Goal: Task Accomplishment & Management: Manage account settings

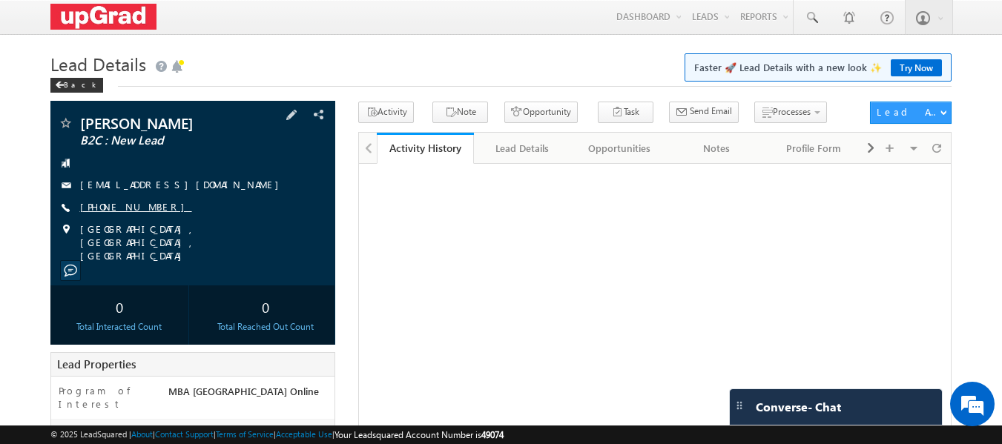
click at [125, 205] on link "[PHONE_NUMBER]" at bounding box center [136, 206] width 112 height 13
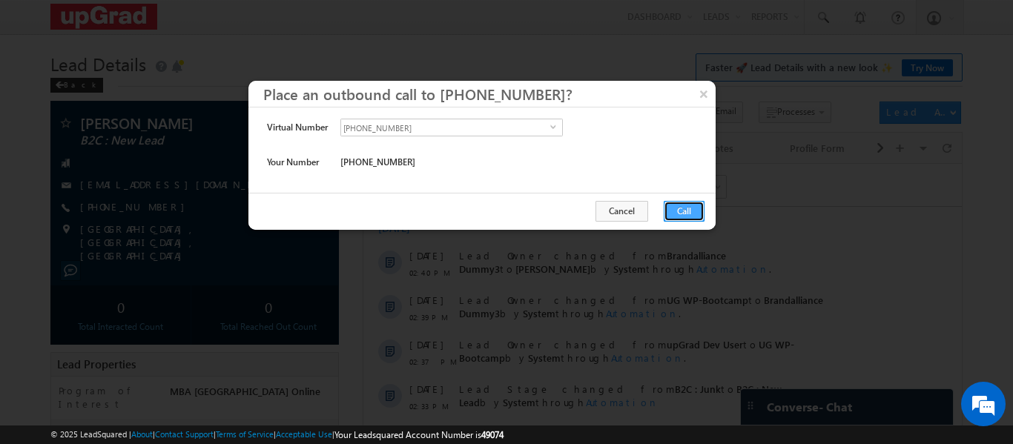
click at [675, 205] on button "Call" at bounding box center [684, 211] width 41 height 21
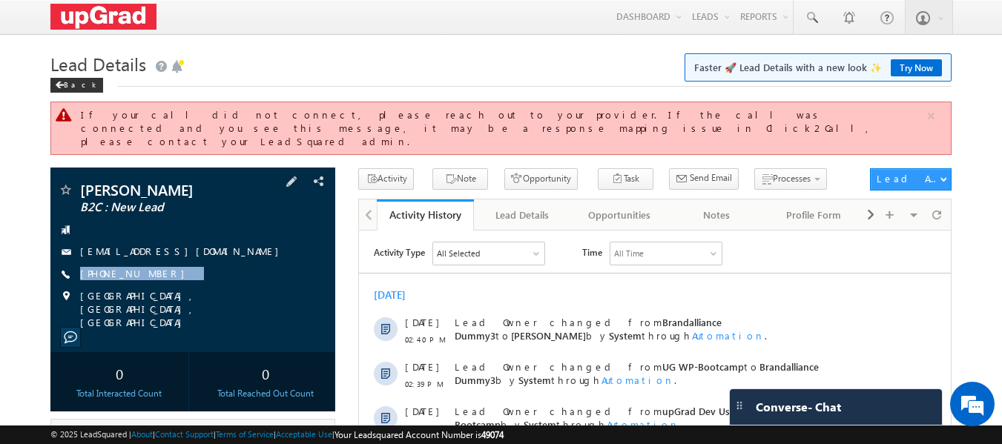
drag, startPoint x: 206, startPoint y: 267, endPoint x: 172, endPoint y: 273, distance: 34.6
click at [172, 273] on div "Arvind Choudhary B2C : New Lead arvindchoudhary0809@gmail.com +91-9828299861" at bounding box center [193, 255] width 271 height 147
copy div "+91-9828299861"
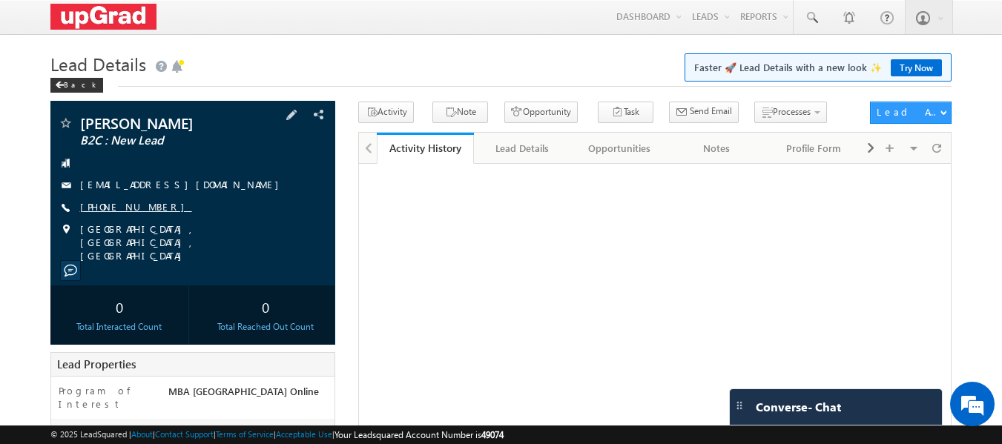
click at [123, 205] on link "[PHONE_NUMBER]" at bounding box center [136, 206] width 112 height 13
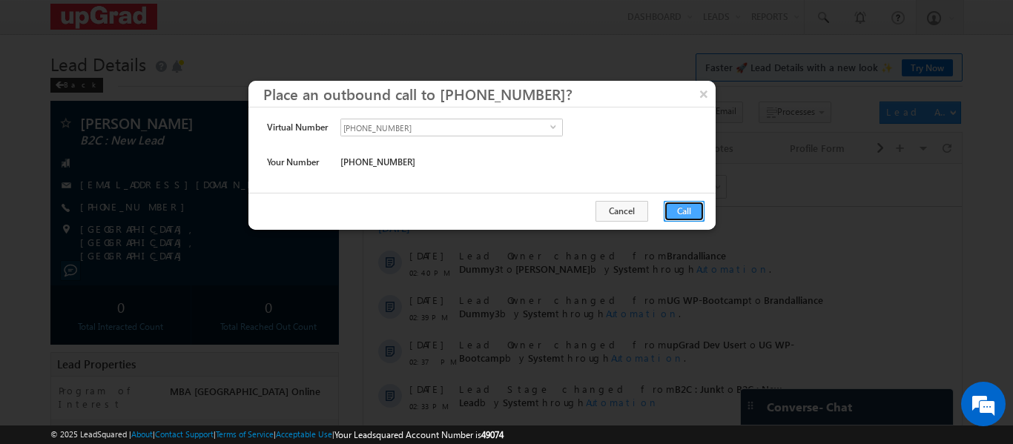
click at [685, 208] on button "Call" at bounding box center [684, 211] width 41 height 21
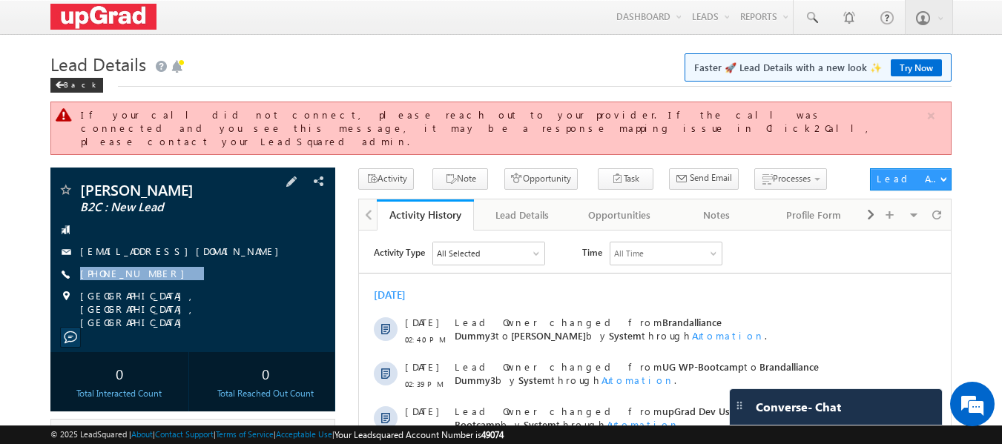
drag, startPoint x: 174, startPoint y: 264, endPoint x: 153, endPoint y: 272, distance: 22.3
click at [153, 272] on div "Arvind Choudhary B2C : New Lead arvindchoudhary0809@gmail.com +91-9828299861" at bounding box center [193, 255] width 271 height 147
copy div "+91-9828299861"
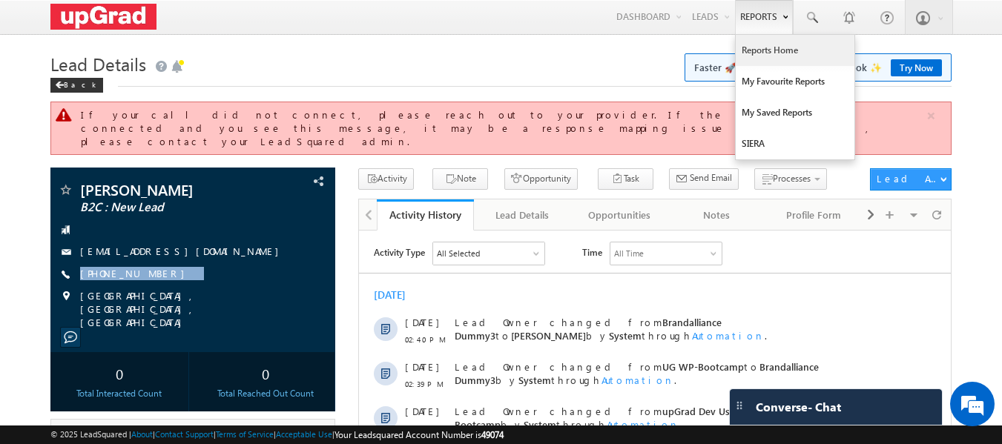
click at [753, 43] on link "Reports Home" at bounding box center [795, 50] width 119 height 31
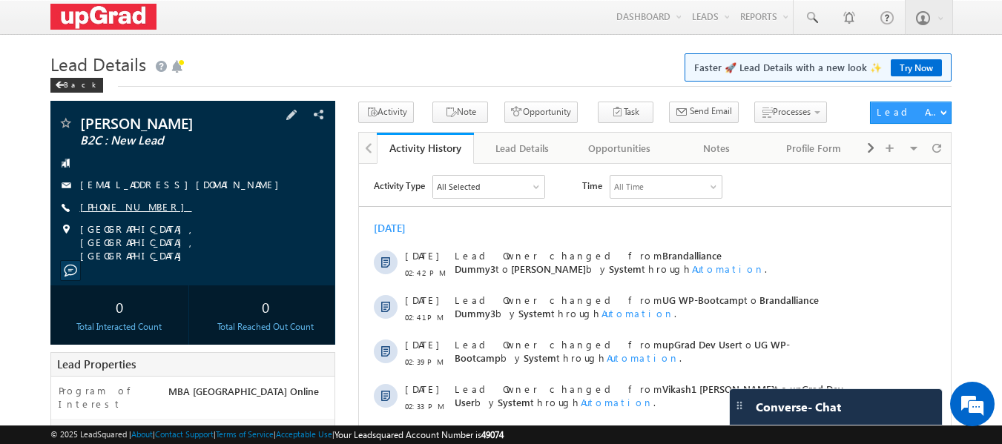
click at [127, 211] on link "[PHONE_NUMBER]" at bounding box center [136, 206] width 112 height 13
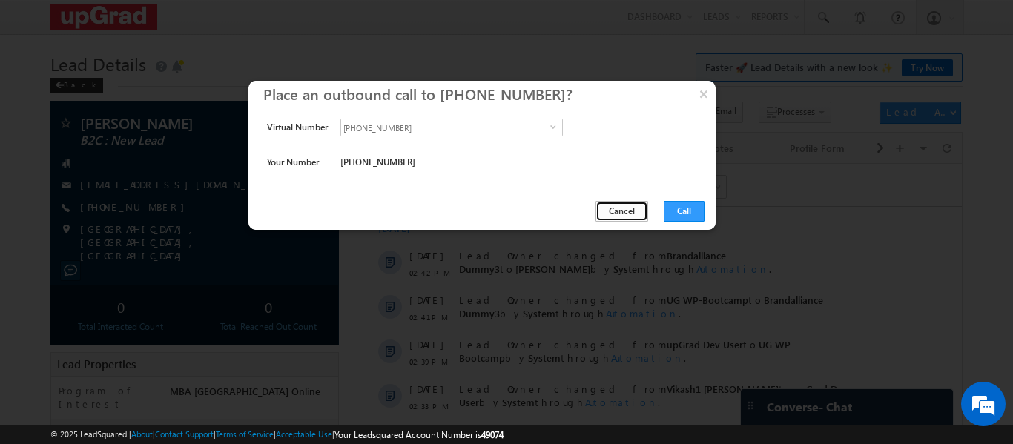
click at [617, 211] on button "Cancel" at bounding box center [622, 211] width 53 height 21
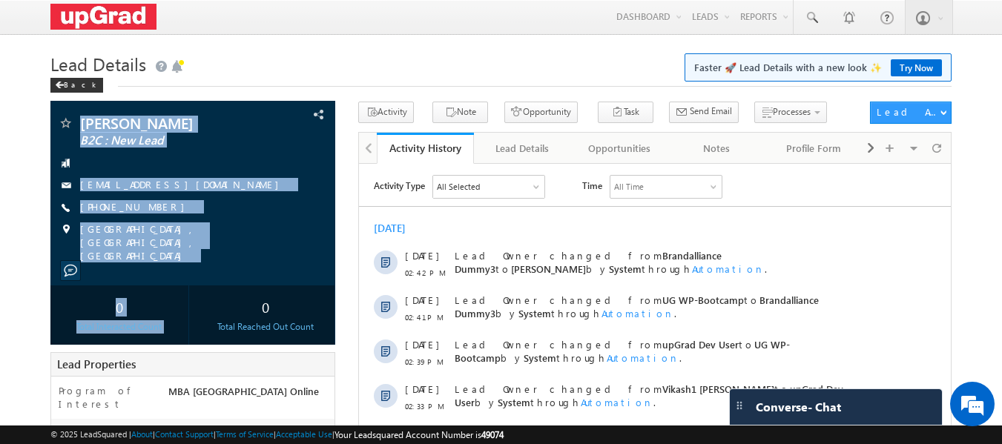
drag, startPoint x: 75, startPoint y: 110, endPoint x: 223, endPoint y: 269, distance: 217.3
click at [223, 269] on div "[PERSON_NAME] B2C : New Lead [EMAIL_ADDRESS][DOMAIN_NAME]" at bounding box center [193, 223] width 286 height 244
copy div "Pranay Choudhary B2C : New Lead pranaykvc@gmail.com +91-9137414041 Mumbai, Maha…"
click at [226, 186] on div "pranaykvc@gmail.com" at bounding box center [193, 185] width 271 height 15
copy div "Back Pranay Choudhary B2C : New Lead pranaykvc@gmail.com +91-9137414041 Mumbai,…"
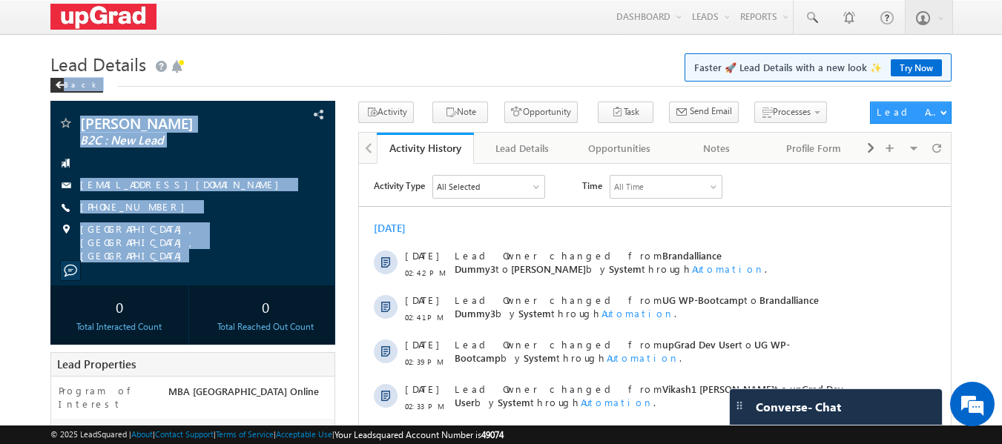
drag, startPoint x: 77, startPoint y: 101, endPoint x: 257, endPoint y: 7, distance: 203.4
click at [205, 249] on div "Lead Details Faster 🚀 Lead Details with a new look ✨ Try Now Back Pranay Choudh…" at bounding box center [501, 424] width 902 height 753
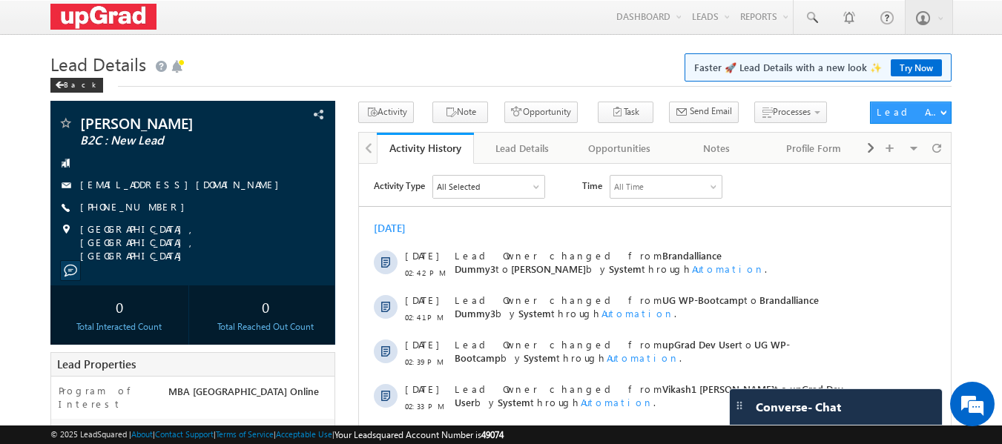
click at [371, 59] on h1 "Lead Details Faster 🚀 Lead Details with a new look ✨ Try Now" at bounding box center [501, 62] width 902 height 29
drag, startPoint x: 178, startPoint y: 204, endPoint x: 162, endPoint y: 213, distance: 18.6
click at [162, 213] on div "+91-9137414041" at bounding box center [193, 207] width 271 height 15
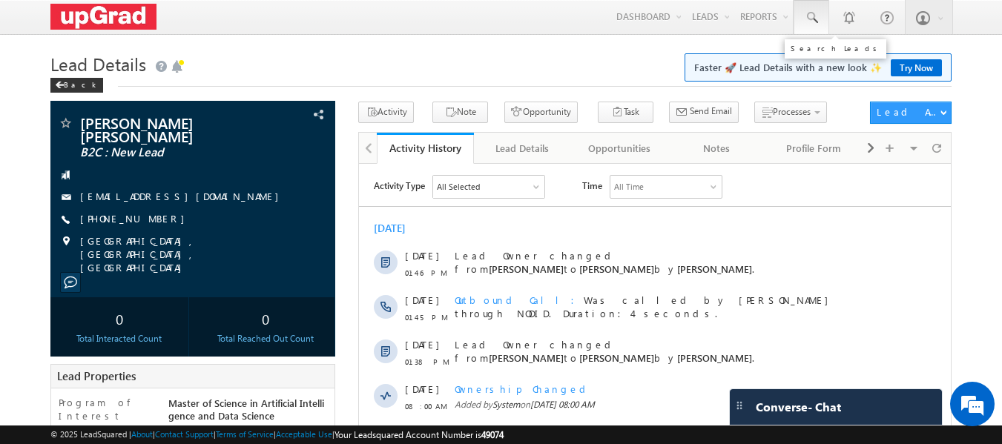
click at [801, 16] on link at bounding box center [812, 17] width 36 height 34
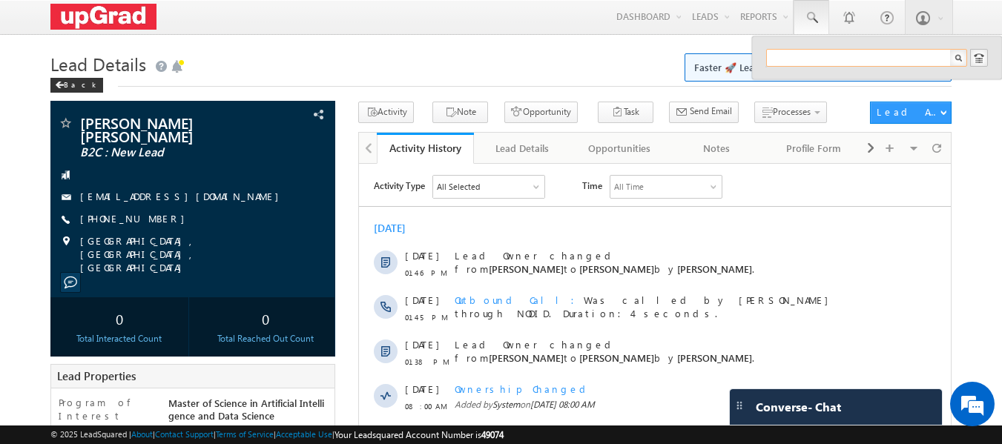
paste input "swe.pushpendra@gmail.com"
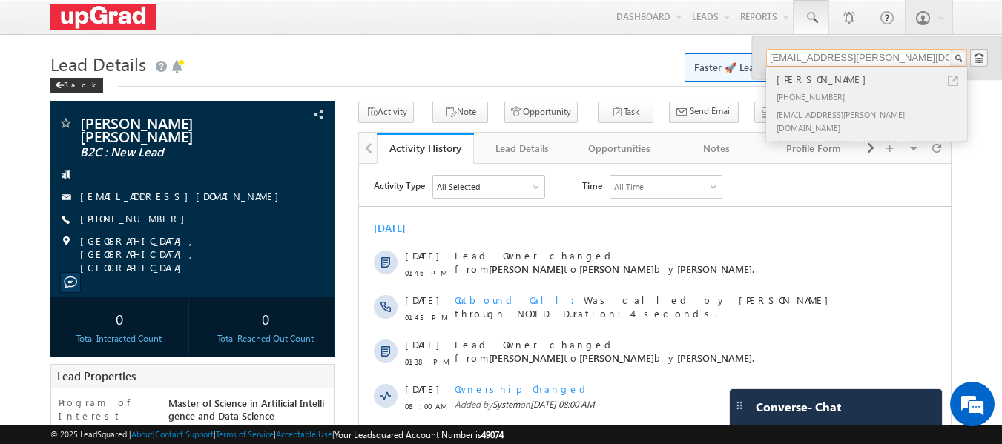
type input "swe.pushpendra@gmail.com"
click at [856, 82] on div "Pushpendra Singh" at bounding box center [873, 79] width 199 height 16
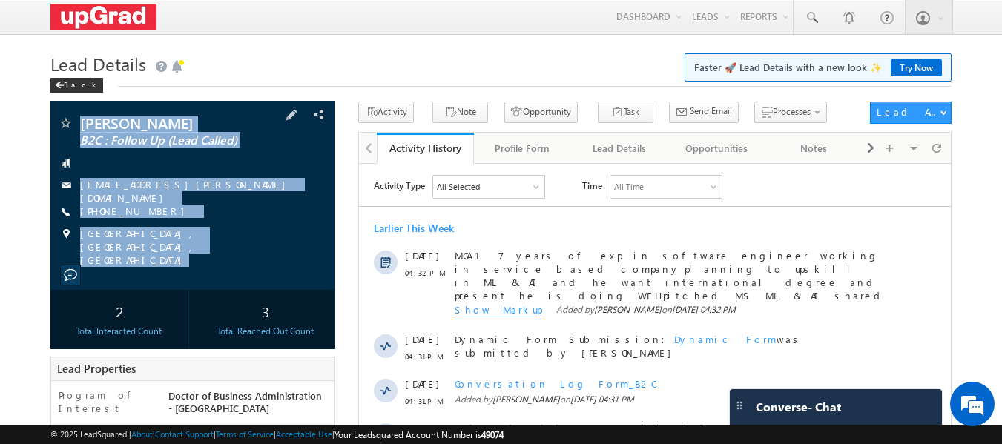
copy div "Pushpendra Singh B2C : Follow Up (Lead Called) swe.pushpendra@gmail.com +91-919…"
drag, startPoint x: 102, startPoint y: 136, endPoint x: 185, endPoint y: 248, distance: 139.9
click at [185, 248] on div "Pushpendra Singh B2C : Follow Up (Lead Called) swe.pushpendra@gmail.com" at bounding box center [193, 195] width 286 height 189
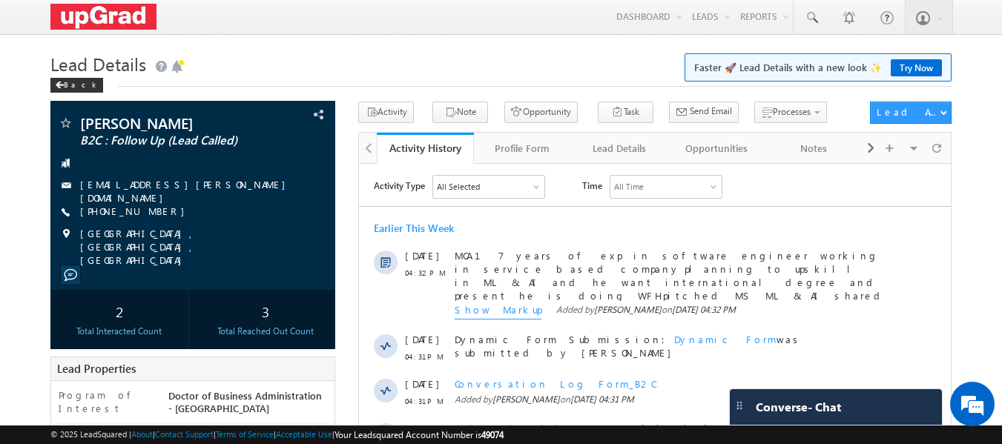
click at [290, 57] on h1 "Lead Details Faster 🚀 Lead Details with a new look ✨ Try Now" at bounding box center [501, 62] width 902 height 29
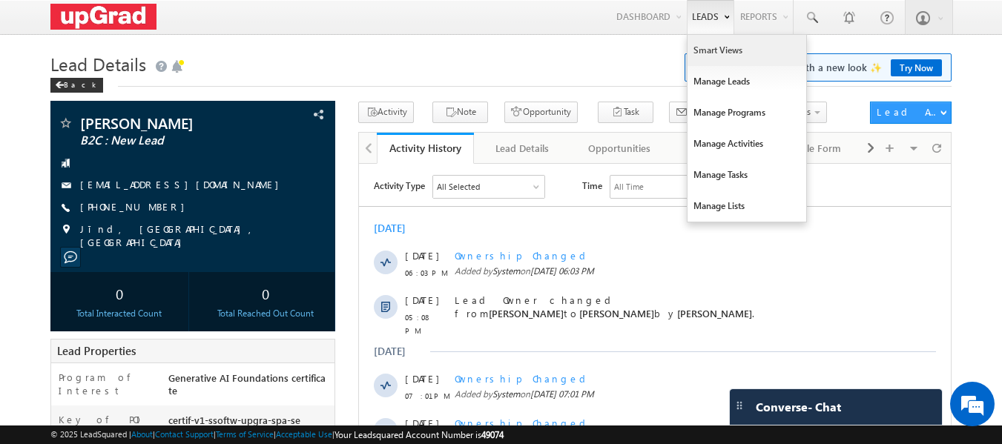
click at [699, 53] on link "Smart Views" at bounding box center [747, 50] width 119 height 31
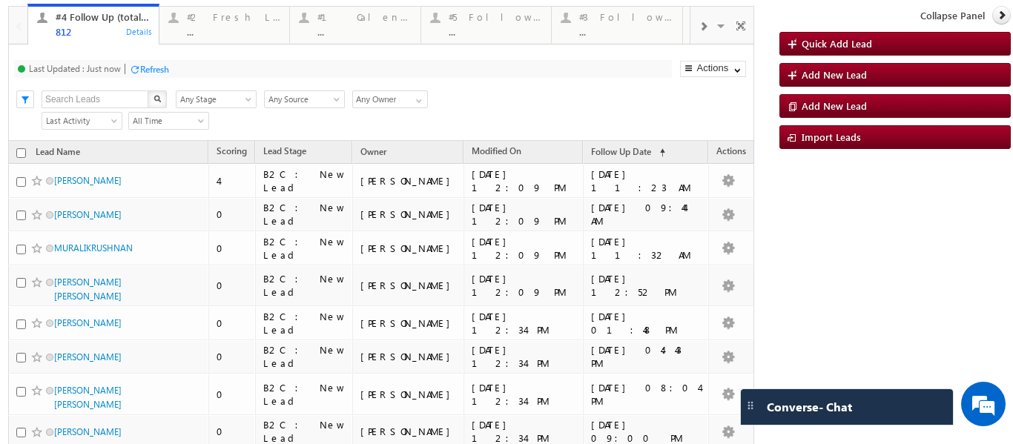
click at [699, 28] on span at bounding box center [703, 27] width 9 height 12
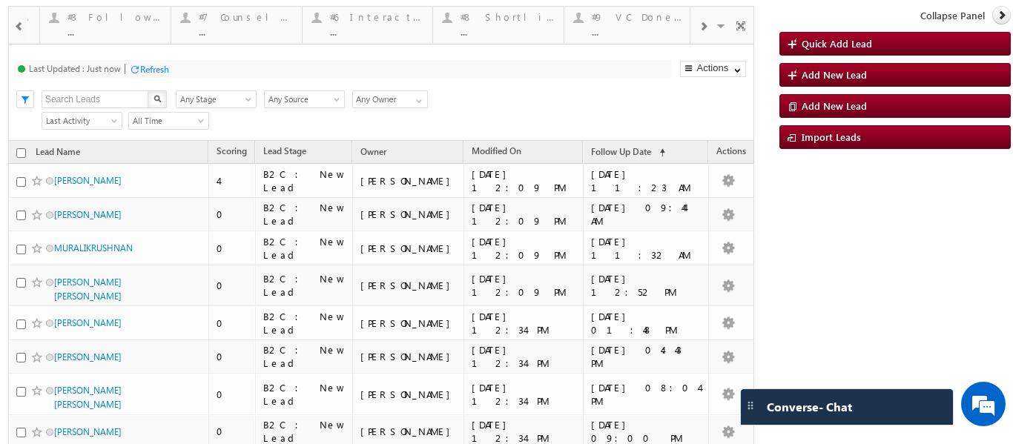
click at [699, 28] on span at bounding box center [703, 27] width 9 height 12
click at [370, 33] on div "..." at bounding box center [363, 31] width 94 height 11
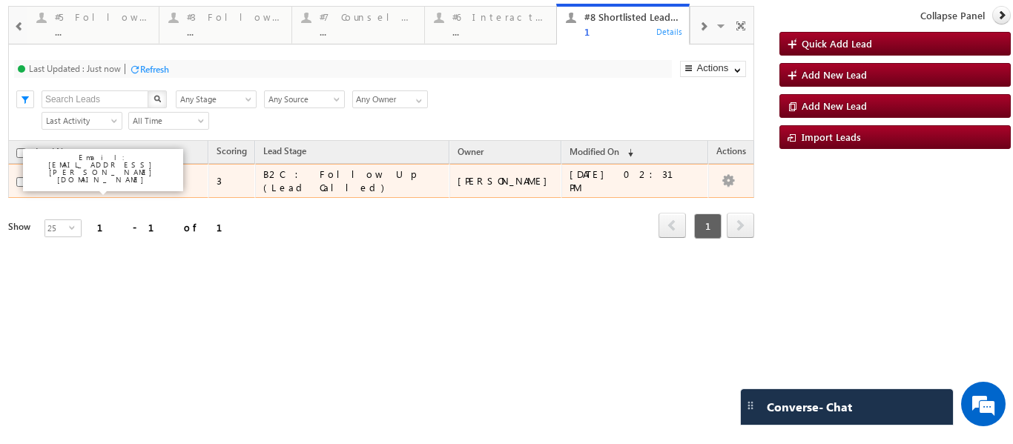
click at [79, 183] on link "Isha lalchandani" at bounding box center [87, 180] width 67 height 11
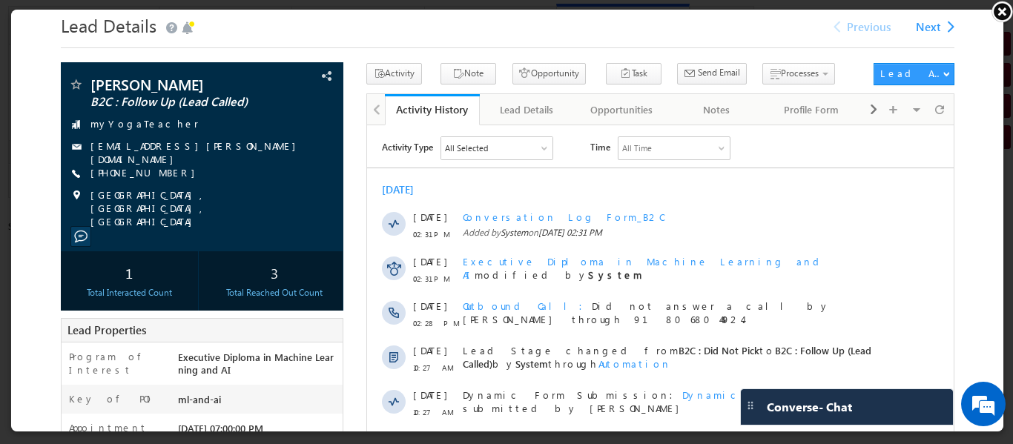
click at [1001, 10] on link at bounding box center [1002, 11] width 22 height 22
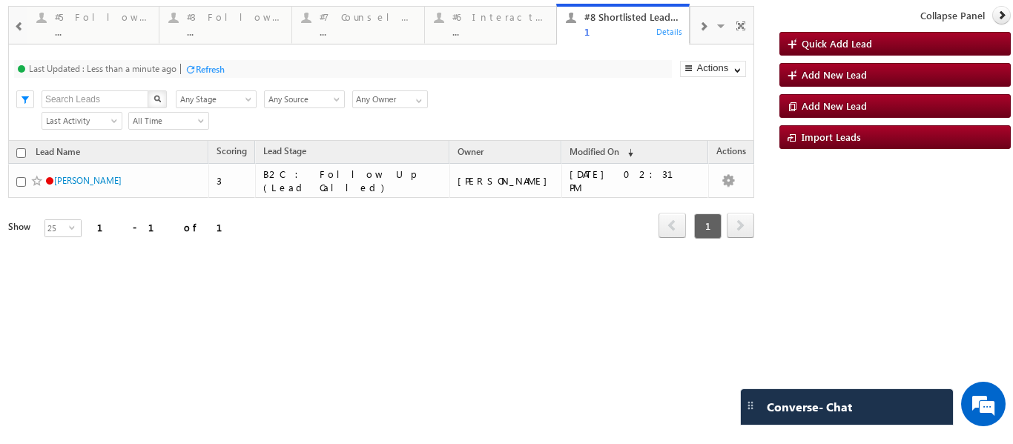
click at [699, 29] on span at bounding box center [703, 27] width 9 height 12
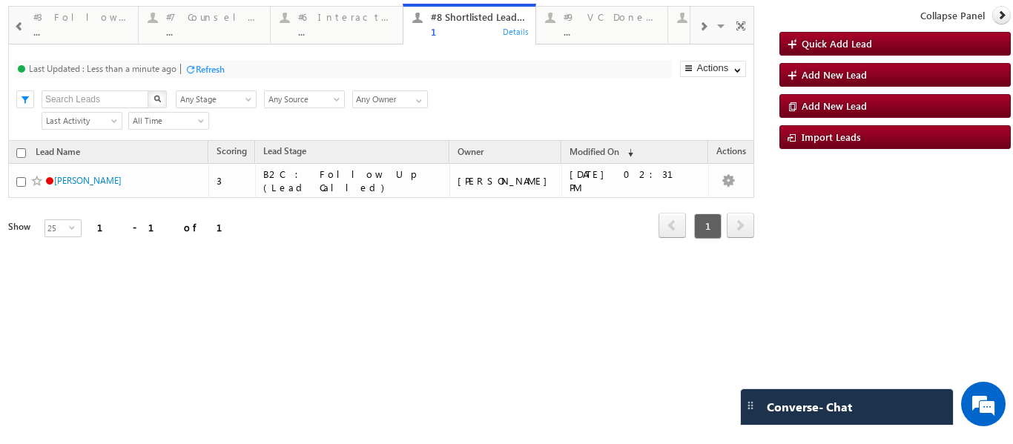
click at [699, 29] on span at bounding box center [703, 27] width 9 height 12
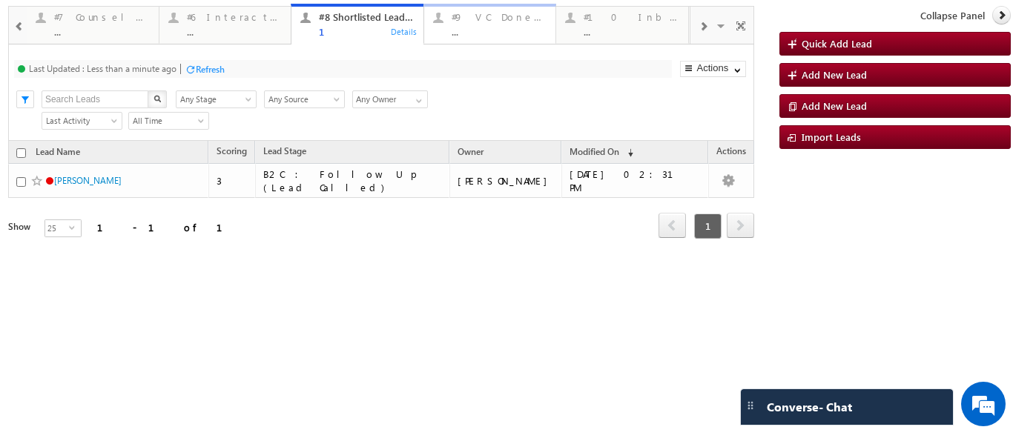
click at [498, 22] on div "#9 VC Done Today" at bounding box center [500, 17] width 96 height 12
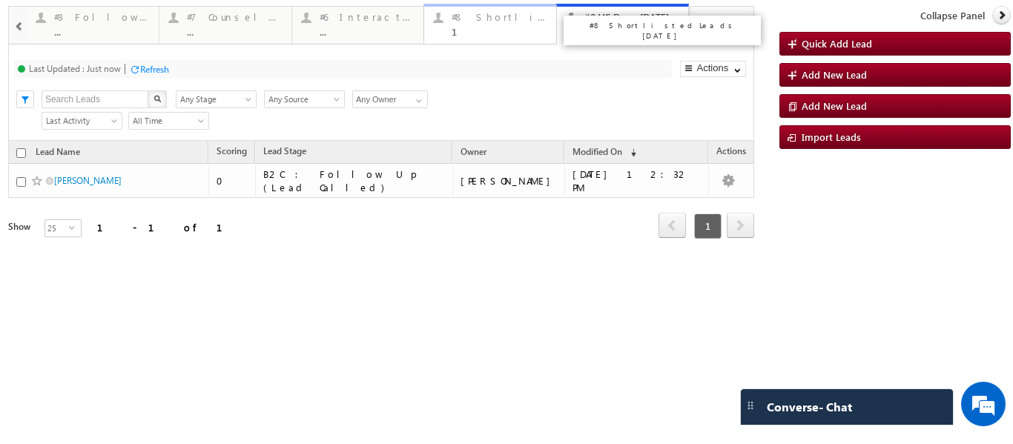
click at [458, 30] on div "1" at bounding box center [500, 31] width 96 height 11
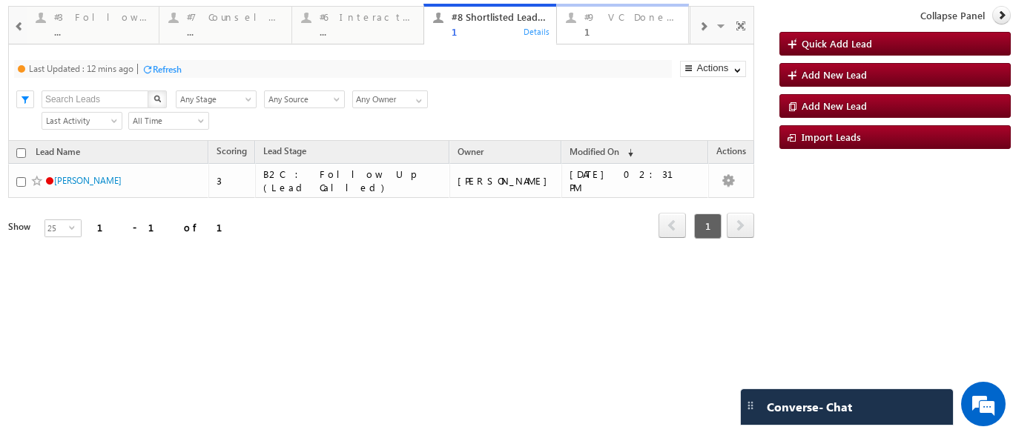
click at [600, 15] on div "#9 VC Done Today" at bounding box center [632, 17] width 96 height 12
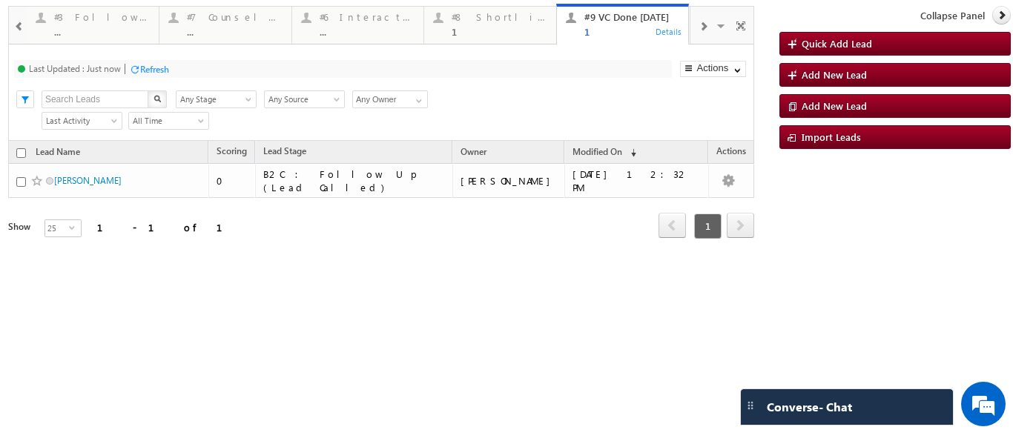
click at [707, 22] on span at bounding box center [703, 27] width 9 height 12
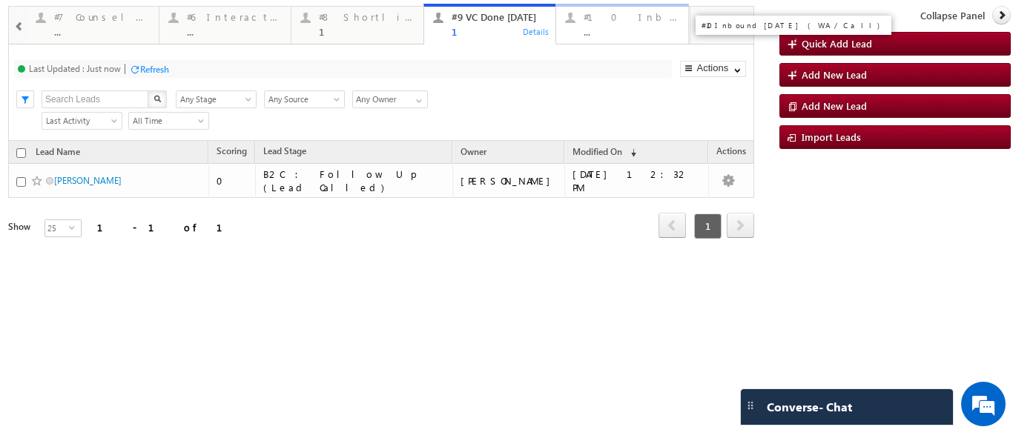
click at [636, 24] on div "#10 Inbound today (WA /Call) ..." at bounding box center [632, 22] width 96 height 29
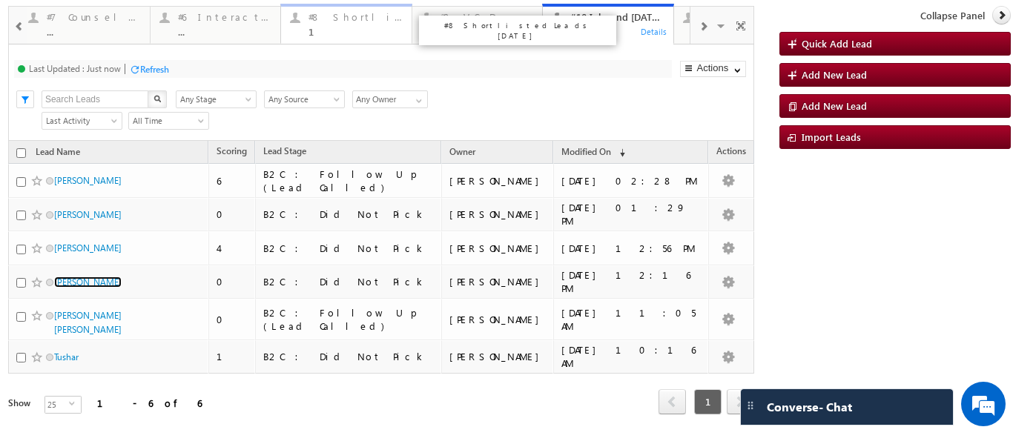
click at [331, 26] on div "1" at bounding box center [356, 31] width 94 height 11
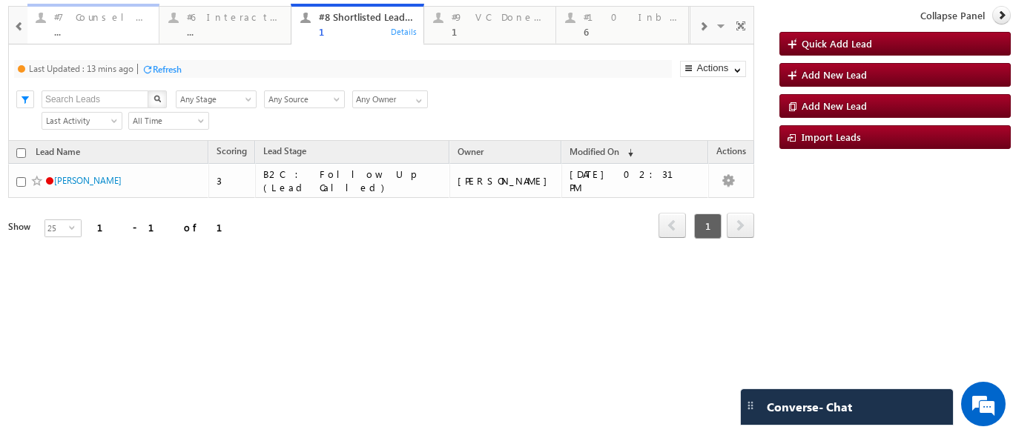
click at [91, 21] on div "#7 Counsel Today" at bounding box center [102, 17] width 96 height 12
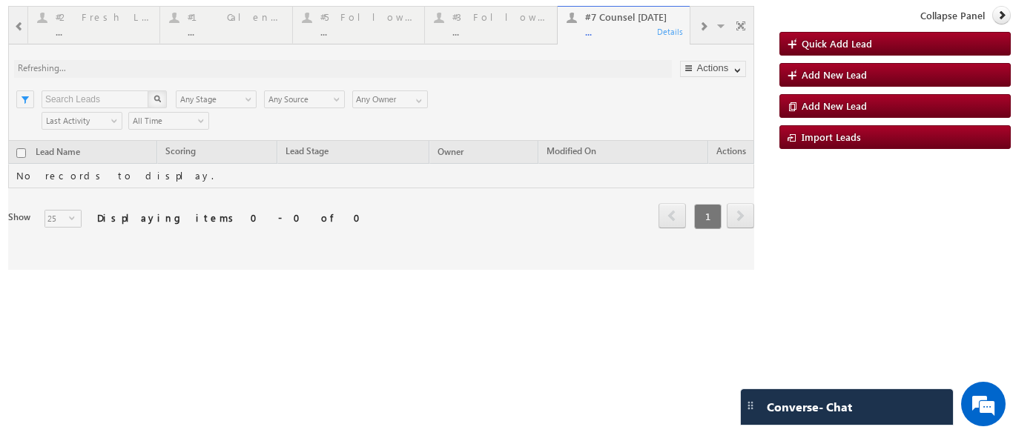
click at [122, 21] on div at bounding box center [381, 138] width 746 height 264
click at [99, 24] on div at bounding box center [381, 138] width 746 height 264
click at [93, 26] on div at bounding box center [381, 138] width 746 height 264
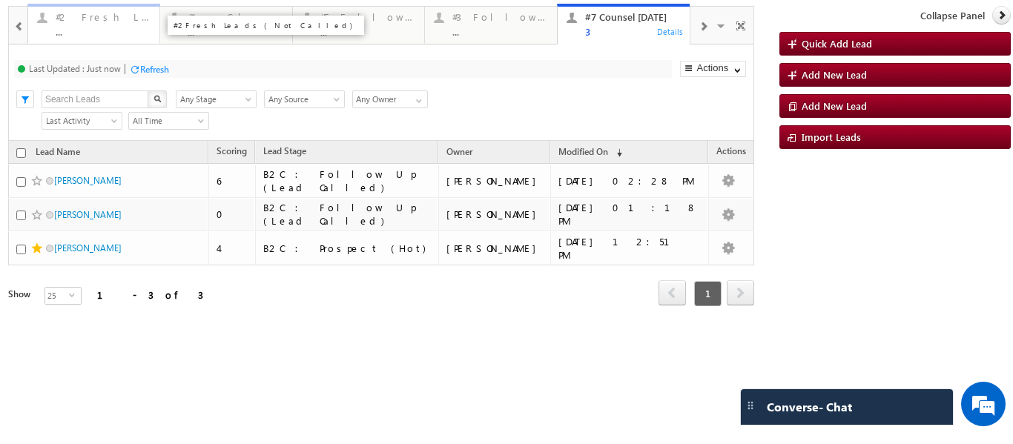
click at [99, 24] on div "#2 Fresh Leads (Not Called) ..." at bounding box center [104, 22] width 96 height 29
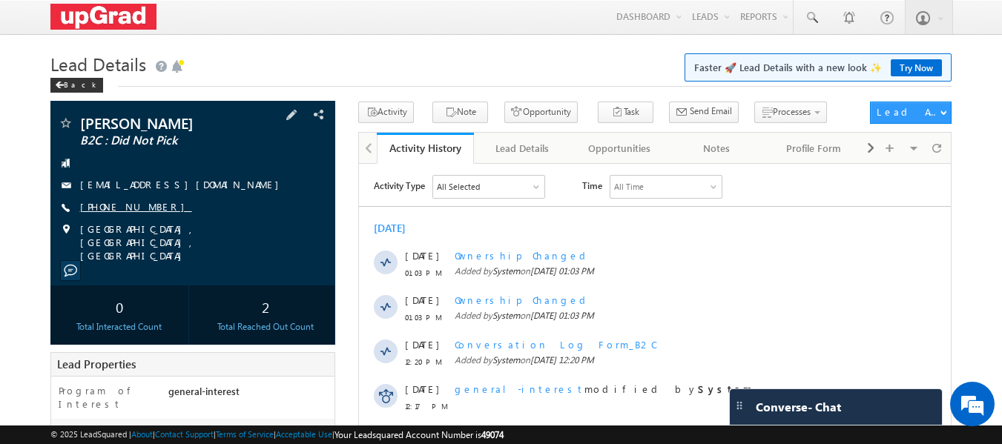
click at [120, 205] on link "+91-8884839013" at bounding box center [136, 206] width 112 height 13
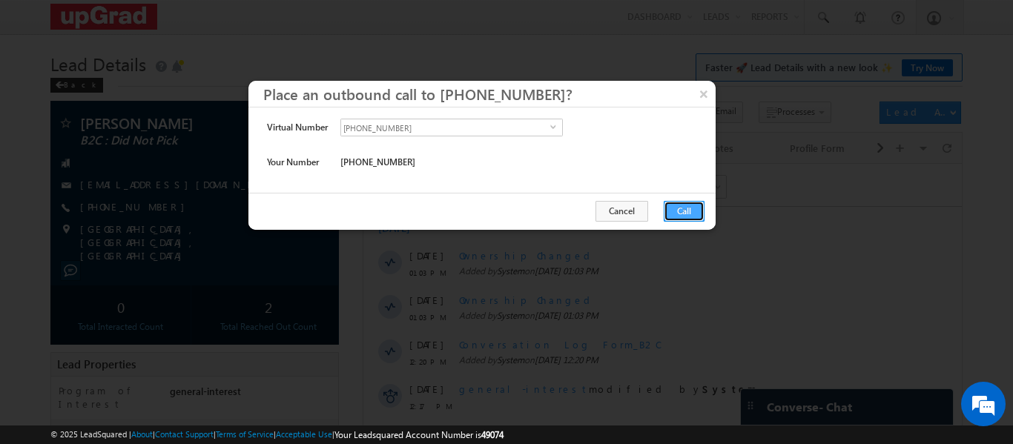
click at [673, 208] on button "Call" at bounding box center [684, 211] width 41 height 21
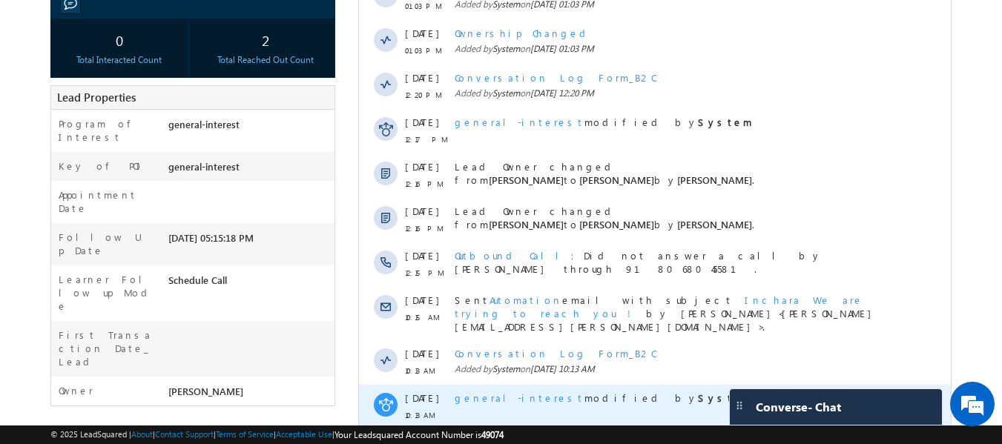
scroll to position [407, 0]
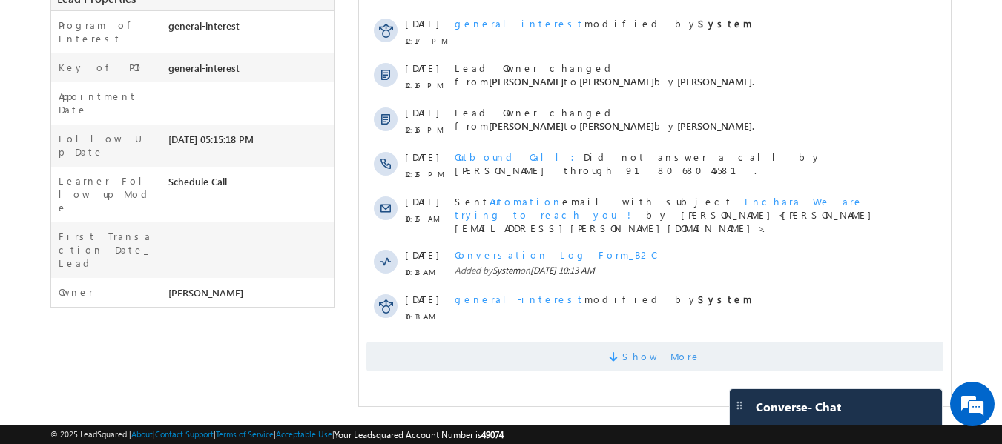
click at [688, 352] on span "Show More" at bounding box center [654, 357] width 577 height 30
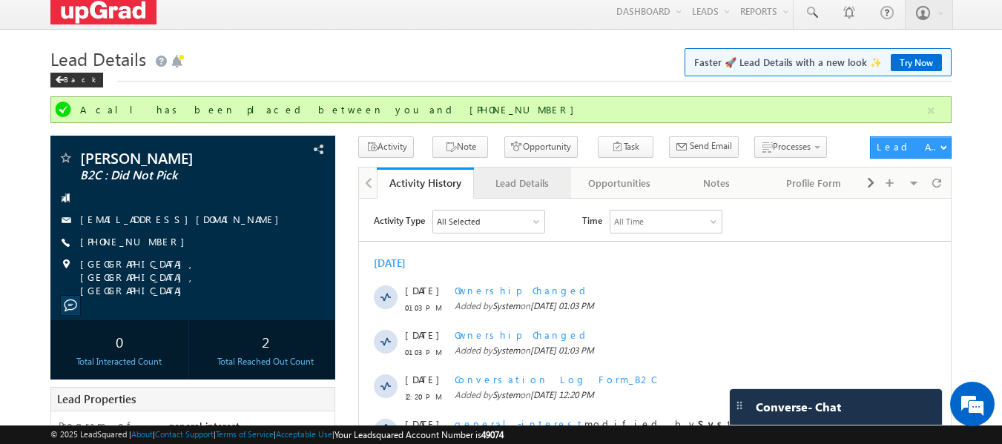
scroll to position [0, 0]
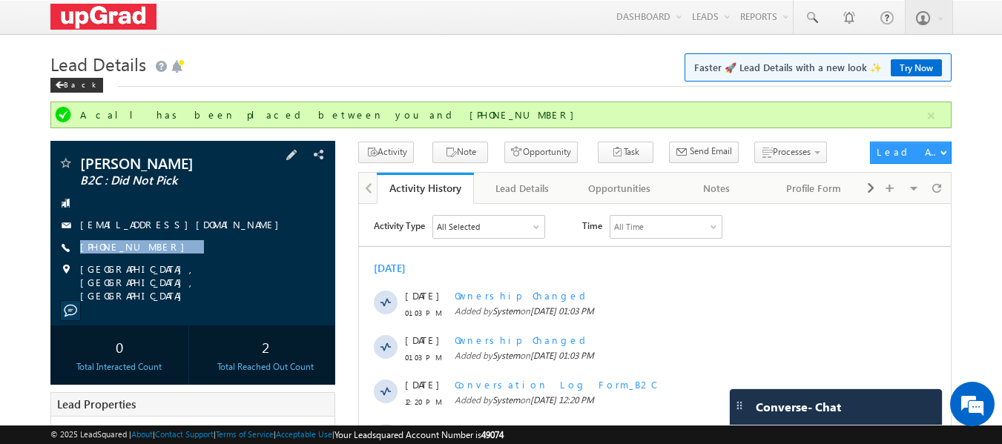
drag, startPoint x: 184, startPoint y: 251, endPoint x: 154, endPoint y: 262, distance: 32.4
click at [154, 262] on div "Inchara Gowda B2C : Did Not Pick prathamagowda24@gmail.com +91-8884839013" at bounding box center [193, 229] width 271 height 147
copy div "+91-8884839013"
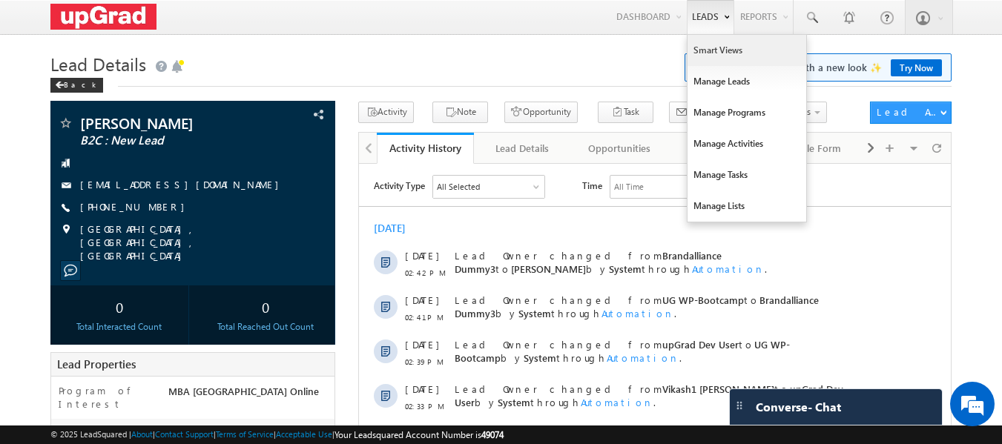
click at [720, 44] on link "Smart Views" at bounding box center [747, 50] width 119 height 31
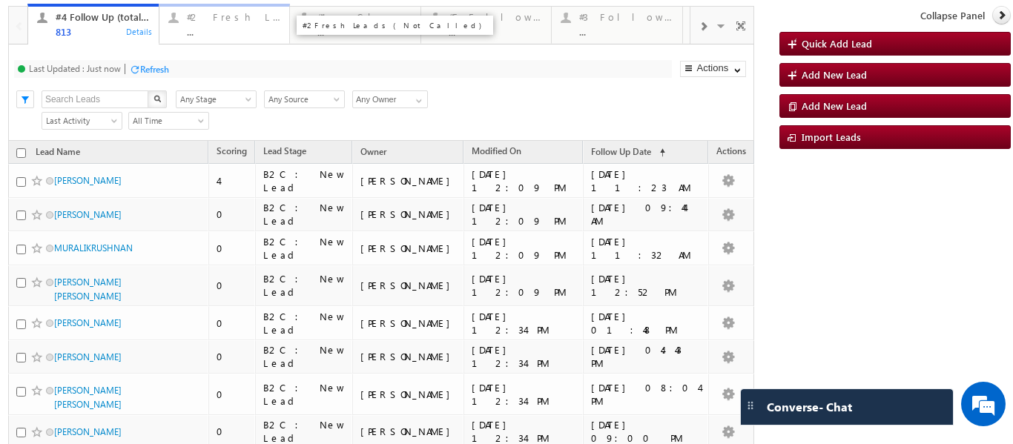
click at [229, 24] on div "#2 Fresh Leads (Not Called) ..." at bounding box center [234, 22] width 94 height 29
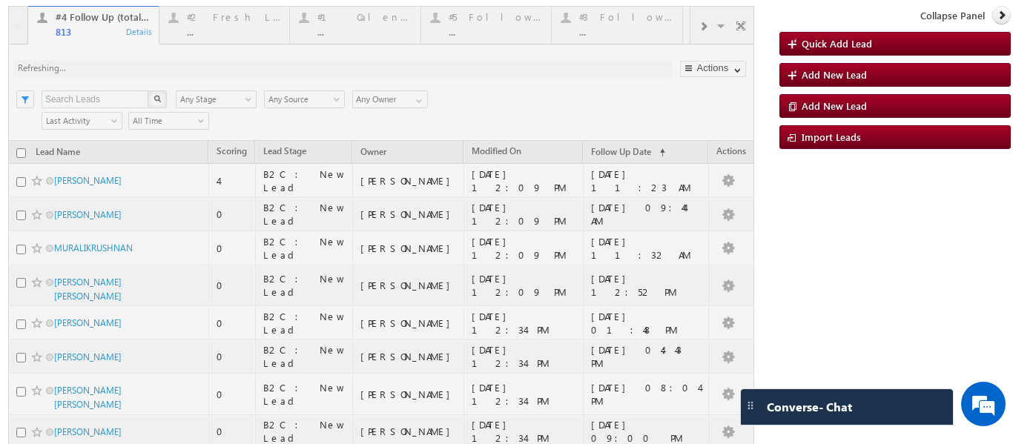
click at [240, 33] on div at bounding box center [381, 397] width 746 height 783
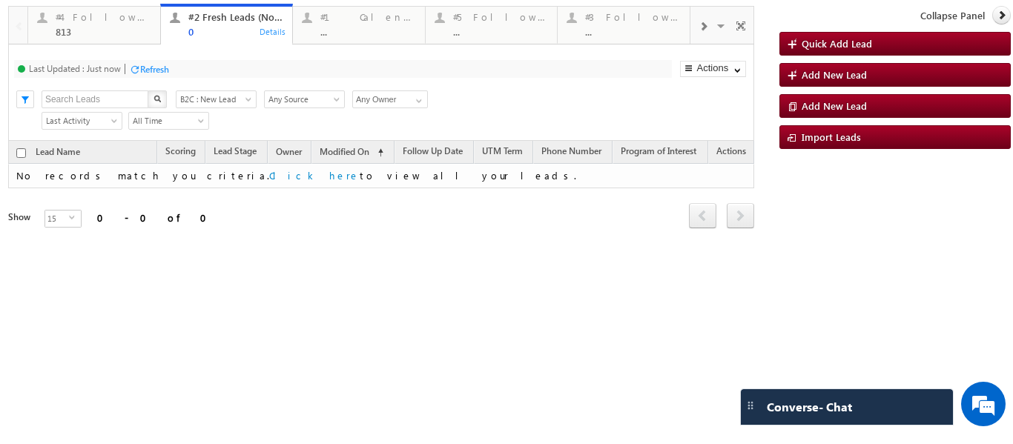
click at [705, 24] on span at bounding box center [703, 27] width 9 height 12
click at [706, 24] on span at bounding box center [703, 27] width 9 height 12
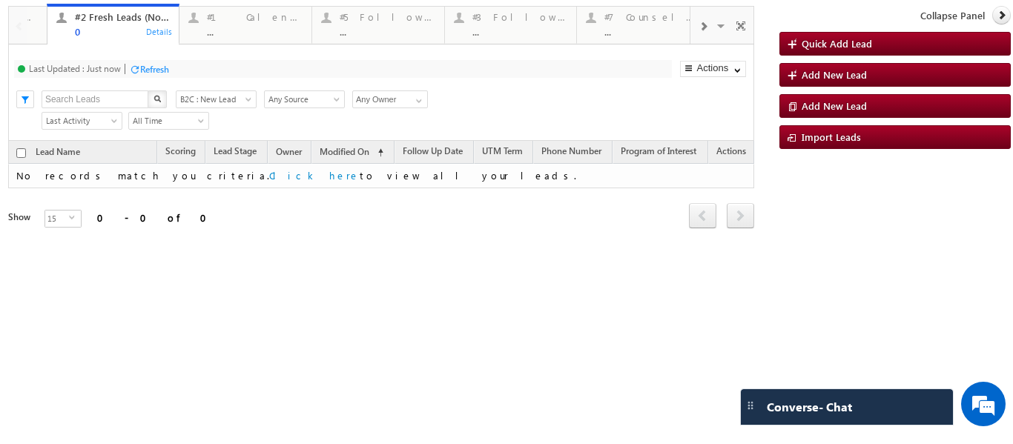
click at [706, 24] on span at bounding box center [703, 27] width 9 height 12
click at [705, 28] on p "#6 Interacted Not Counseled" at bounding box center [795, 25] width 184 height 10
click at [704, 28] on span at bounding box center [703, 27] width 9 height 12
click at [703, 27] on span at bounding box center [703, 27] width 9 height 12
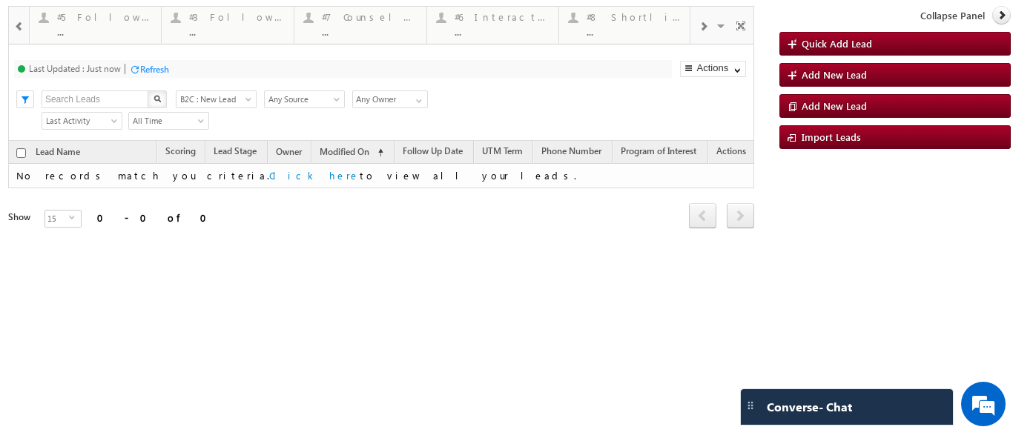
click at [703, 27] on span at bounding box center [703, 27] width 9 height 12
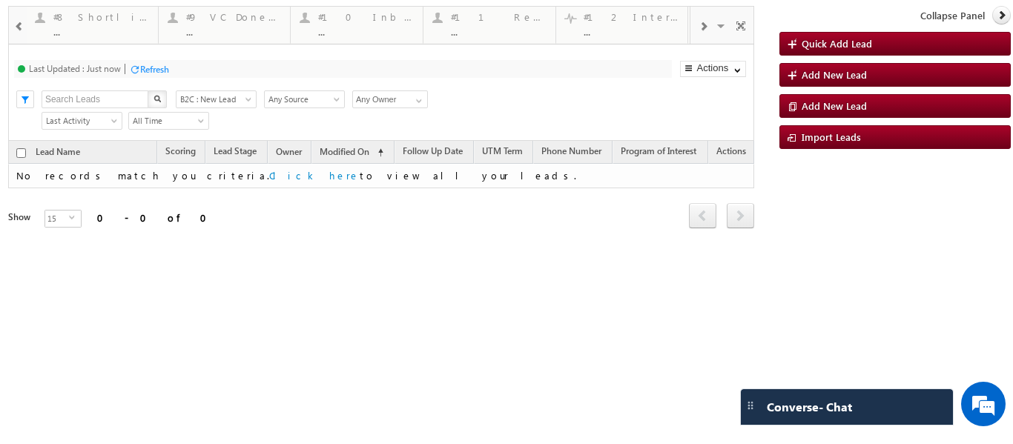
click at [703, 27] on span at bounding box center [703, 27] width 9 height 12
click at [702, 27] on span at bounding box center [703, 27] width 9 height 12
click at [699, 29] on span at bounding box center [703, 27] width 9 height 12
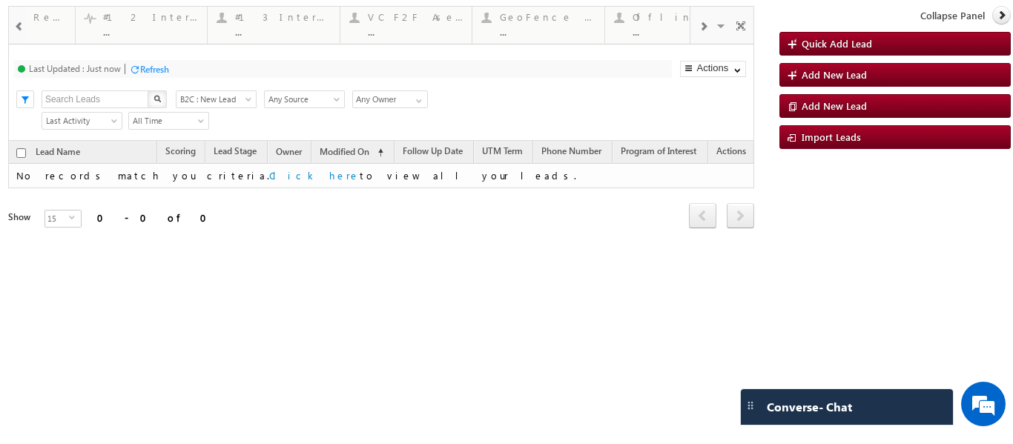
click at [699, 29] on span at bounding box center [703, 27] width 9 height 12
click at [719, 27] on span at bounding box center [722, 28] width 15 height 31
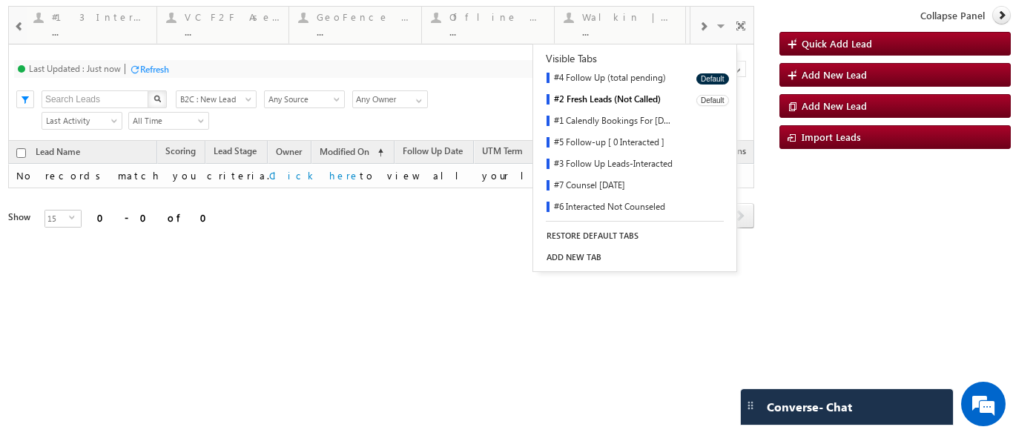
click at [599, 96] on link "#2 Fresh Leads (Not Called)" at bounding box center [609, 101] width 153 height 22
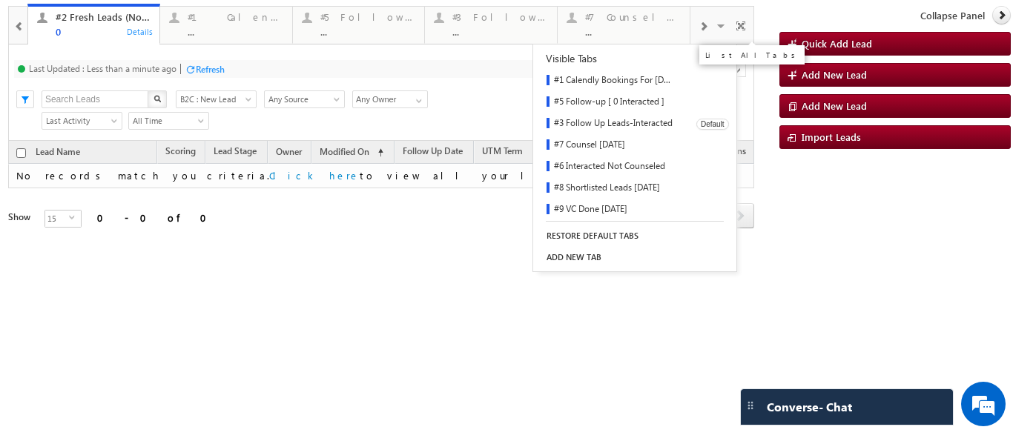
scroll to position [74, 0]
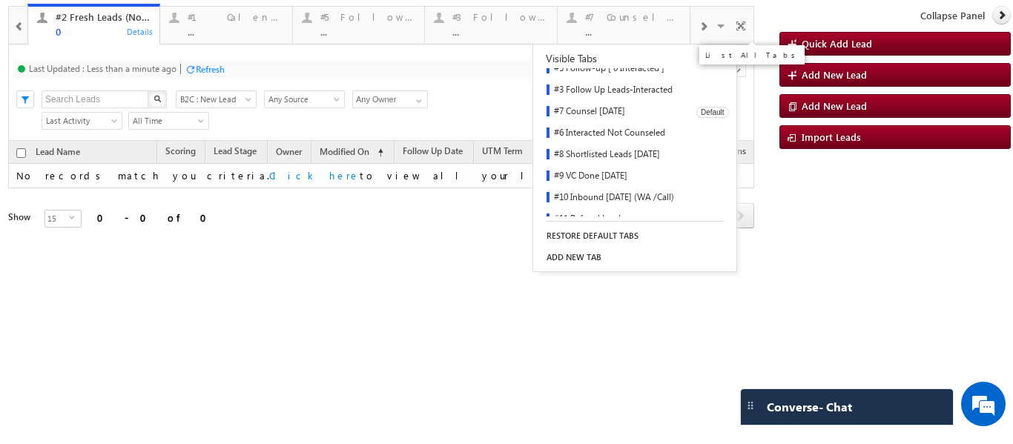
click at [594, 110] on link "#7 Counsel Today" at bounding box center [609, 113] width 153 height 22
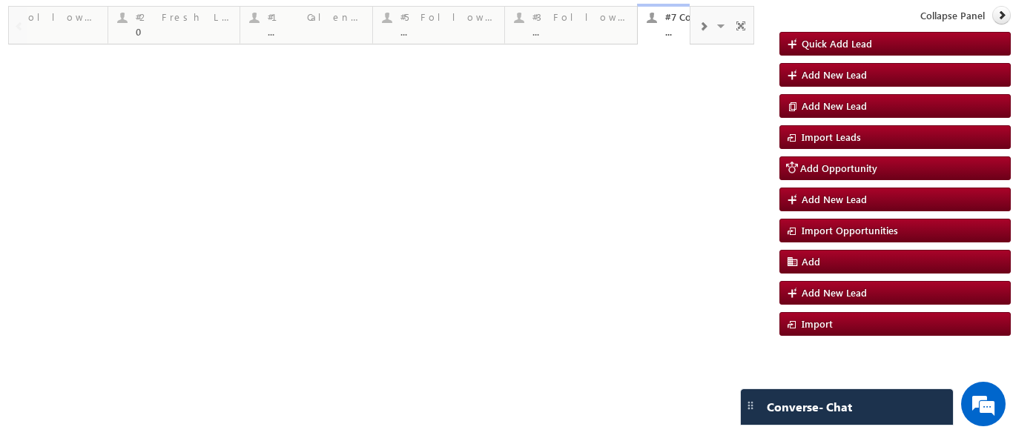
scroll to position [0, 0]
click at [593, 27] on div "..." at bounding box center [633, 31] width 96 height 11
click at [594, 39] on link "#7 Counsel Today ... Details" at bounding box center [624, 25] width 134 height 42
click at [594, 35] on div "..." at bounding box center [633, 31] width 96 height 11
click at [161, 17] on link "#1 Calendly Bookings For Today ... Details" at bounding box center [226, 24] width 134 height 40
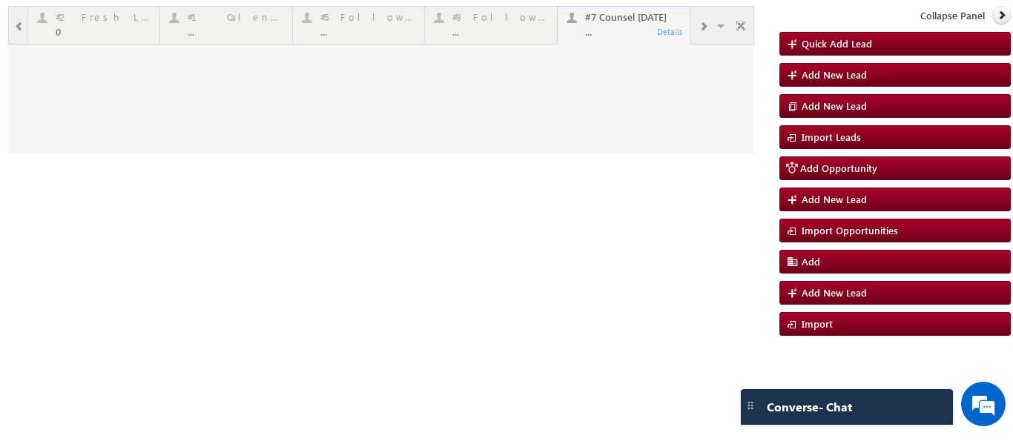
click at [212, 25] on div at bounding box center [381, 80] width 746 height 148
click at [347, 8] on div at bounding box center [381, 80] width 746 height 148
click at [380, 24] on div at bounding box center [381, 80] width 746 height 148
click at [373, 22] on div at bounding box center [381, 80] width 746 height 148
click at [203, 29] on div at bounding box center [381, 80] width 746 height 148
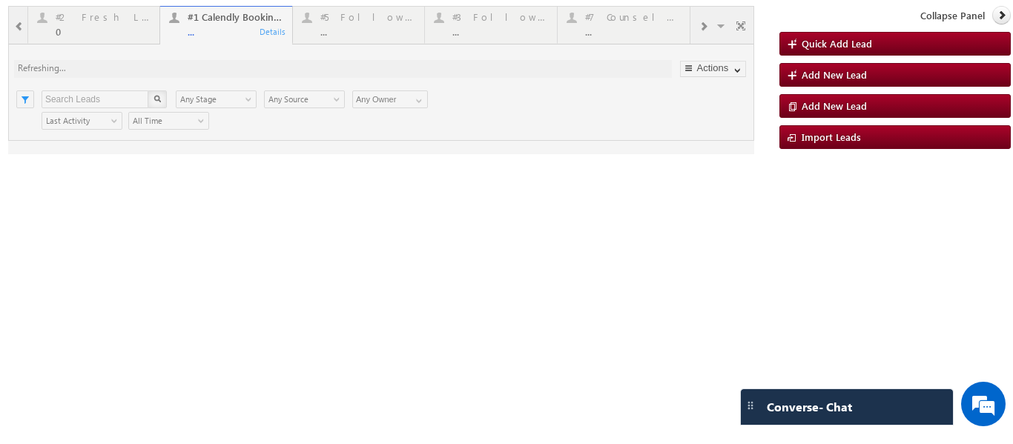
click at [128, 24] on div at bounding box center [381, 80] width 746 height 148
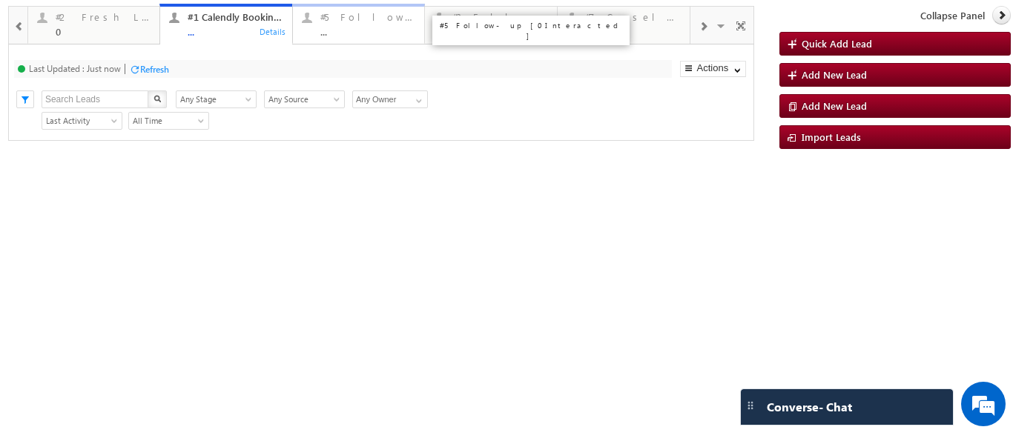
click at [368, 25] on div "#5 Follow-up [ 0 Interacted ] ..." at bounding box center [368, 22] width 96 height 29
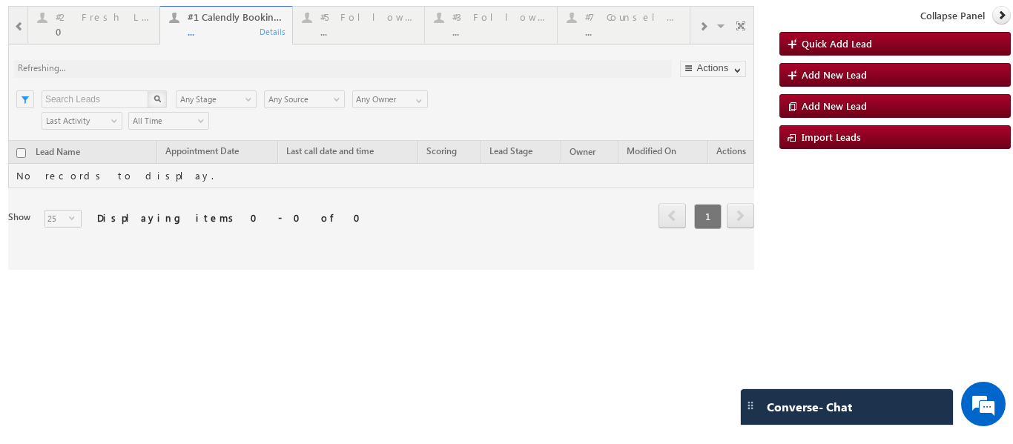
click at [1001, 371] on html "Menu Ritu Raj ritu. raj@u pgrad .com" at bounding box center [506, 185] width 1013 height 371
click at [464, 30] on div at bounding box center [381, 138] width 746 height 264
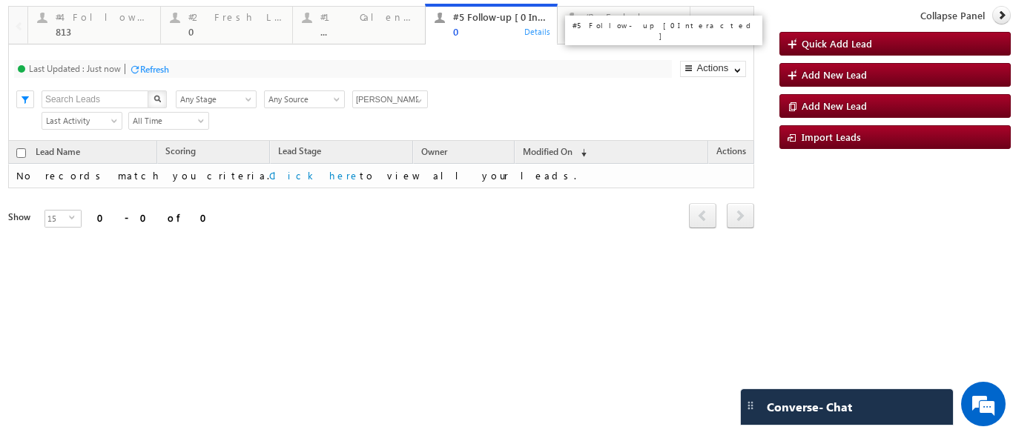
click at [453, 24] on div "#5 Follow-up [ 0 Interacted ] 0" at bounding box center [501, 22] width 96 height 29
click at [422, 100] on span at bounding box center [419, 101] width 12 height 12
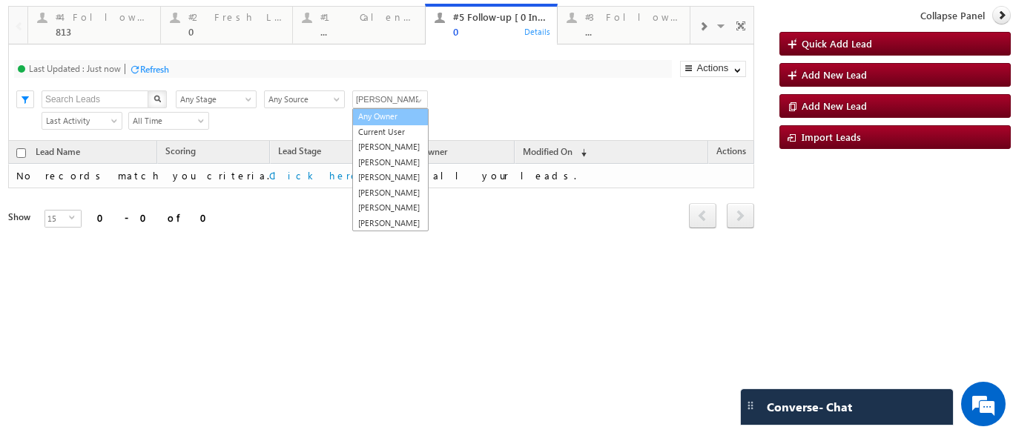
click at [390, 116] on link "Any Owner" at bounding box center [390, 116] width 76 height 17
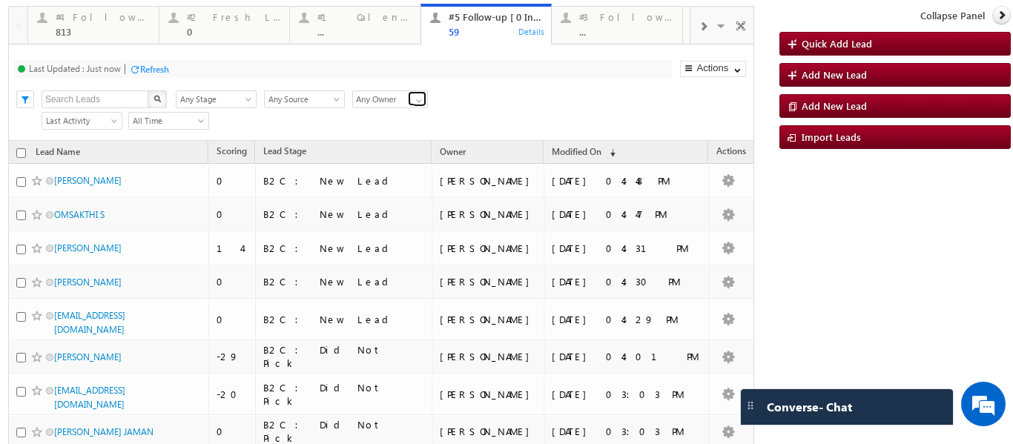
click at [418, 103] on span at bounding box center [419, 101] width 12 height 12
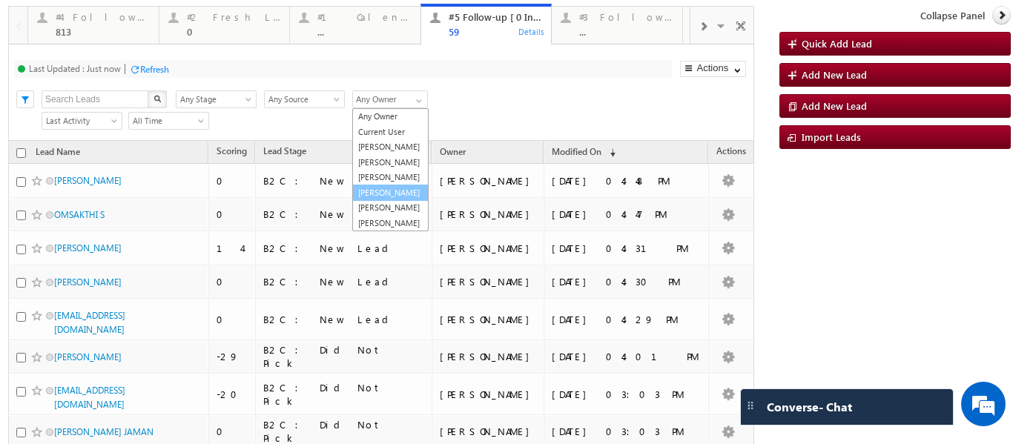
click at [381, 202] on link "Smrita Panday" at bounding box center [390, 193] width 76 height 17
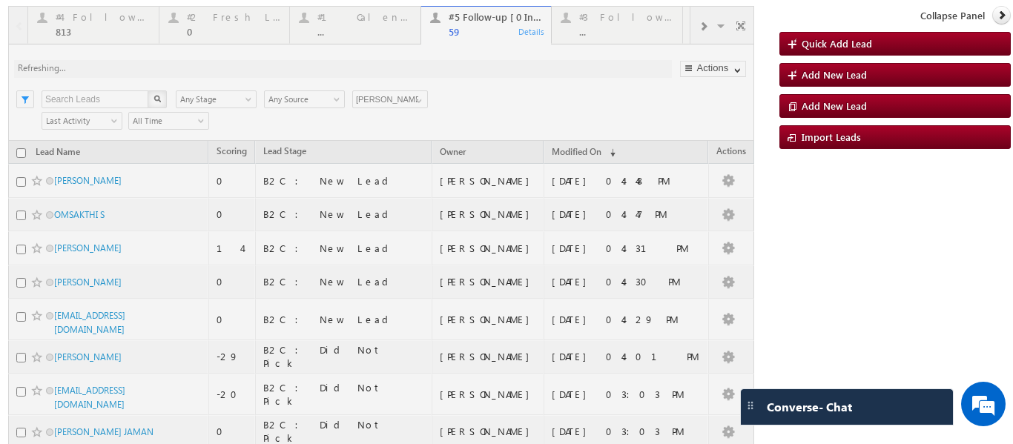
click at [419, 98] on div at bounding box center [381, 397] width 746 height 783
click at [416, 102] on div at bounding box center [381, 397] width 746 height 783
click at [420, 99] on div at bounding box center [381, 397] width 746 height 783
click at [419, 99] on div at bounding box center [381, 397] width 746 height 783
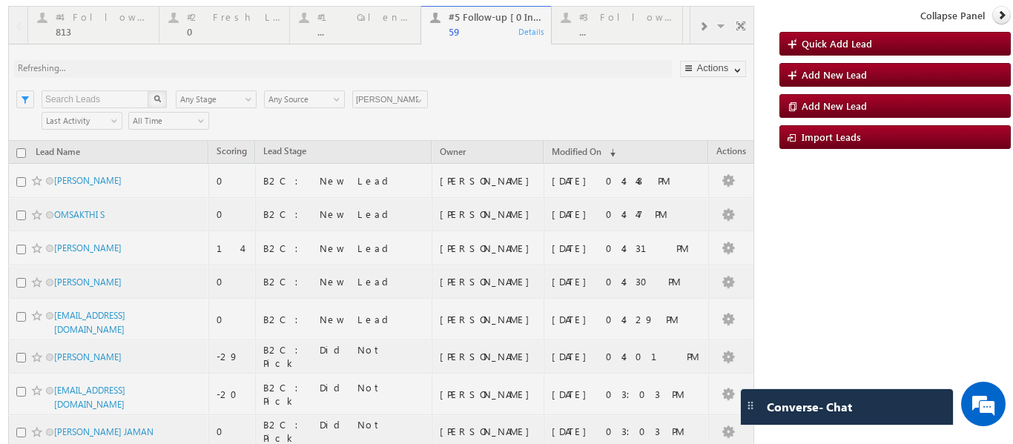
click at [419, 99] on div at bounding box center [381, 397] width 746 height 783
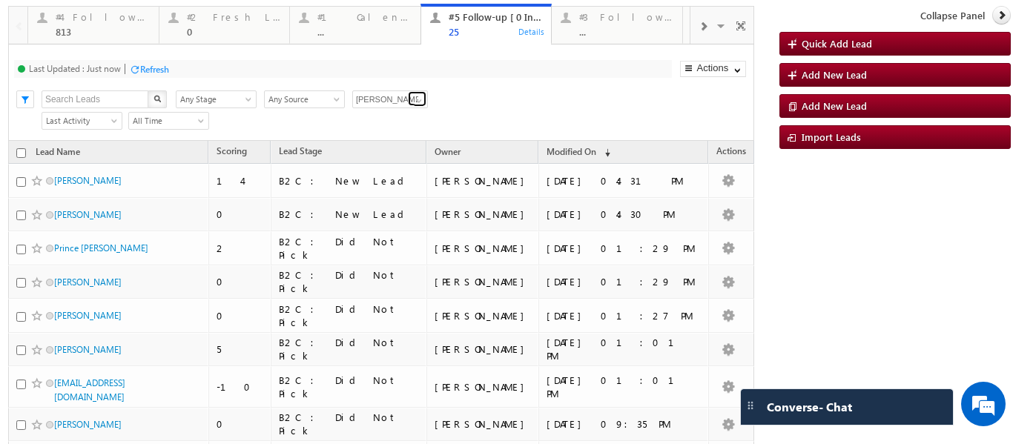
click at [414, 97] on span at bounding box center [419, 101] width 12 height 12
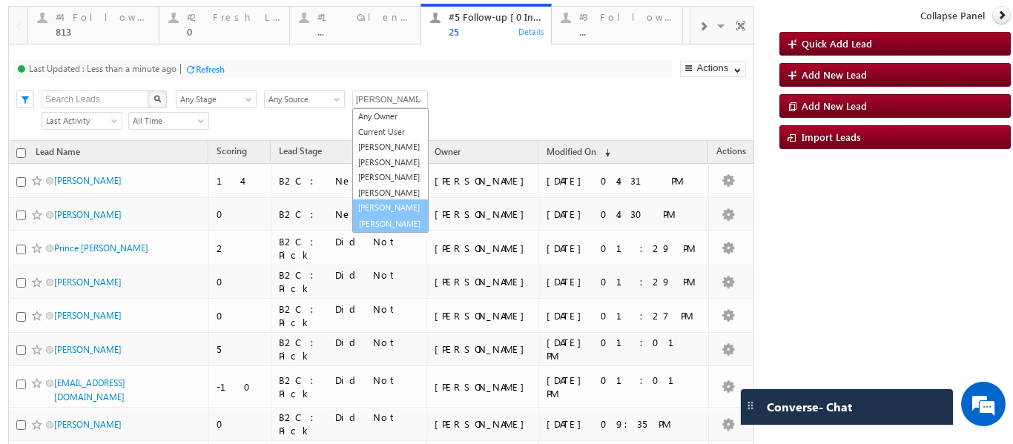
scroll to position [42, 0]
click at [381, 220] on link "Veerendra Singh" at bounding box center [390, 222] width 76 height 17
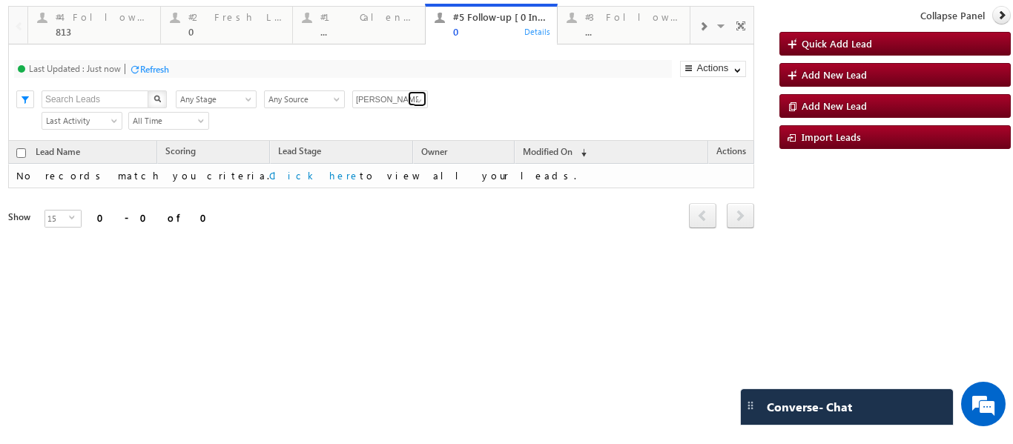
click at [418, 99] on span at bounding box center [419, 101] width 12 height 12
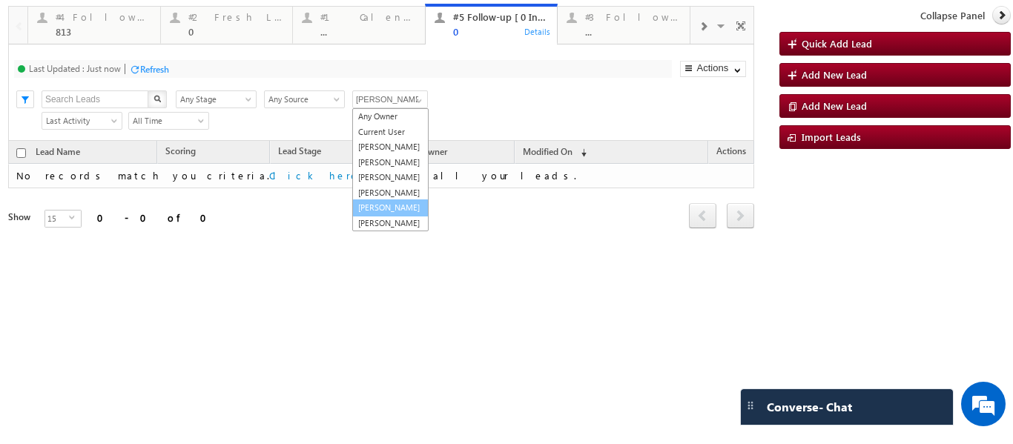
scroll to position [41, 0]
click at [378, 200] on link "Sphoorthi Valmiki" at bounding box center [390, 208] width 76 height 17
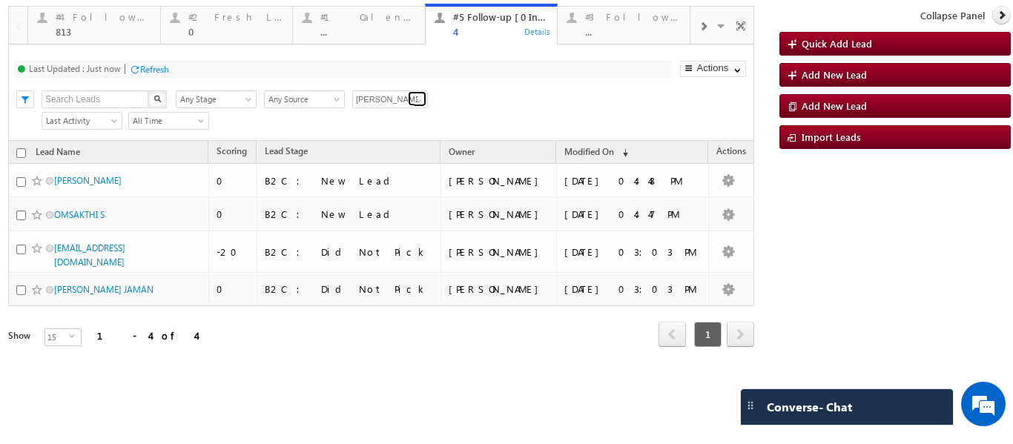
click at [418, 99] on span at bounding box center [419, 101] width 12 height 12
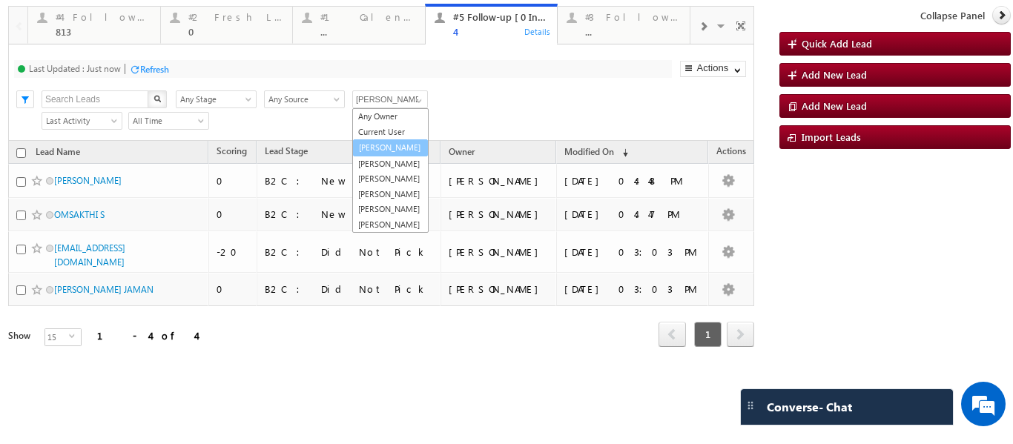
scroll to position [30, 0]
click at [386, 139] on link "[PERSON_NAME]" at bounding box center [390, 147] width 76 height 17
type input "[PERSON_NAME]"
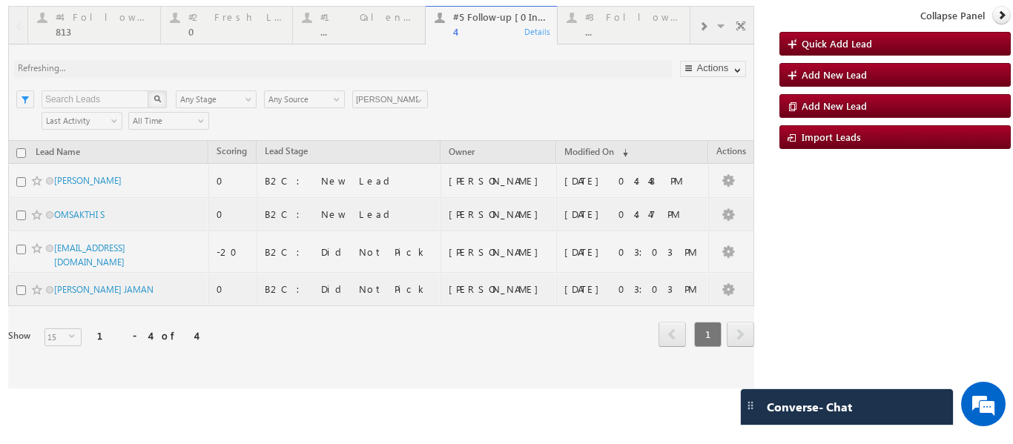
click at [342, 30] on div at bounding box center [381, 197] width 746 height 383
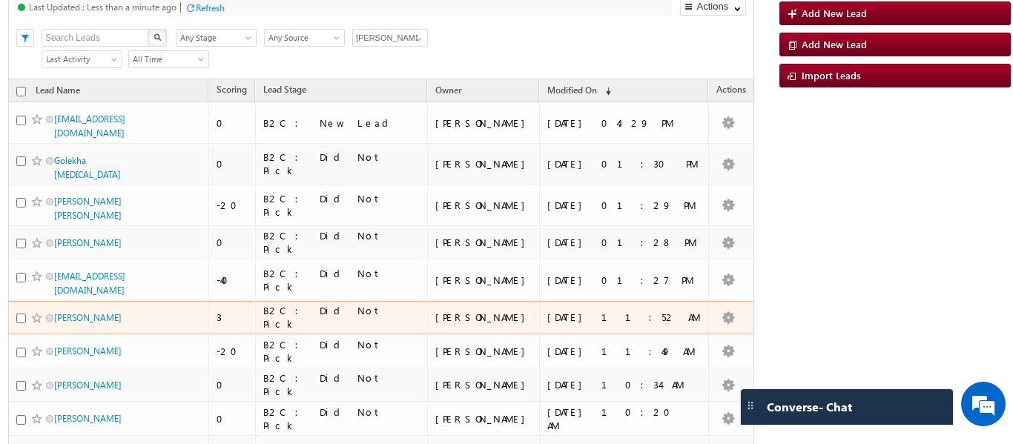
scroll to position [0, 0]
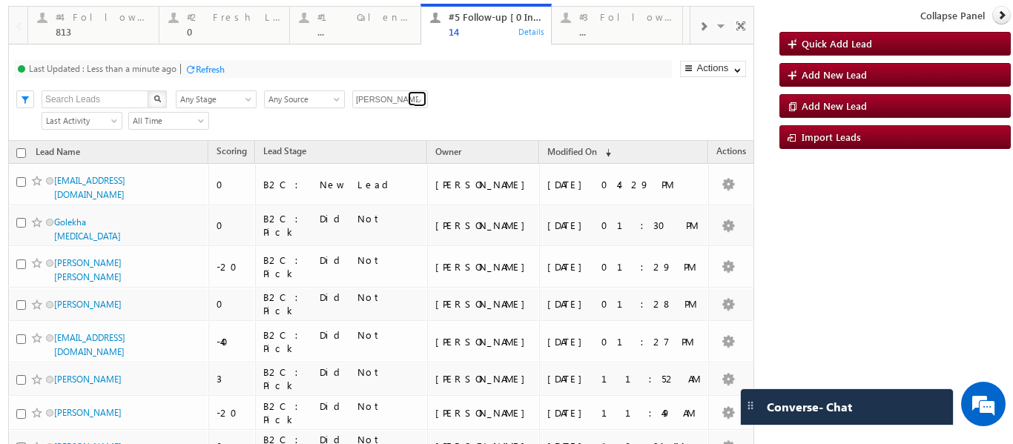
click at [419, 99] on span at bounding box center [419, 101] width 12 height 12
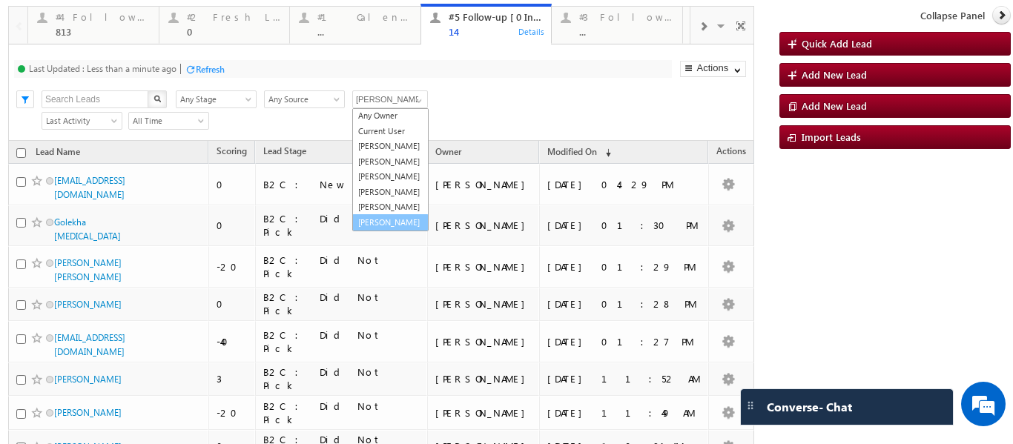
scroll to position [42, 0]
click at [381, 217] on link "Veerendra Singh" at bounding box center [390, 222] width 76 height 17
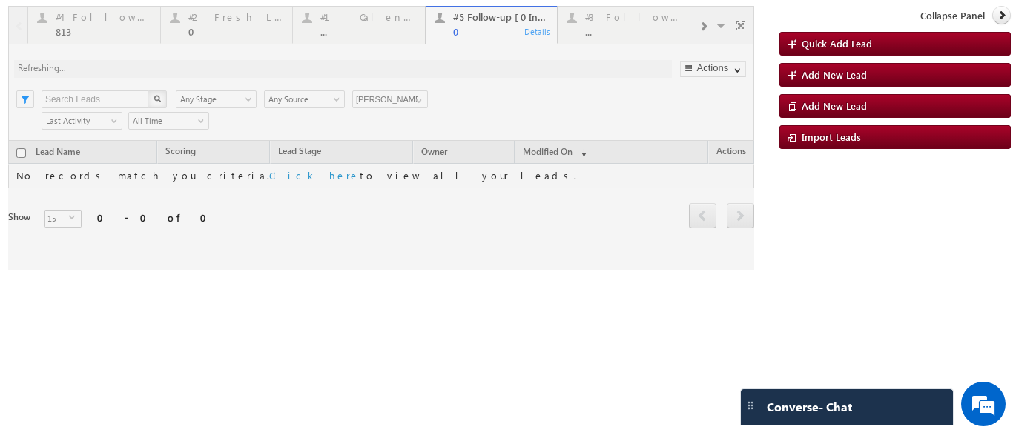
click at [421, 100] on div at bounding box center [381, 138] width 746 height 264
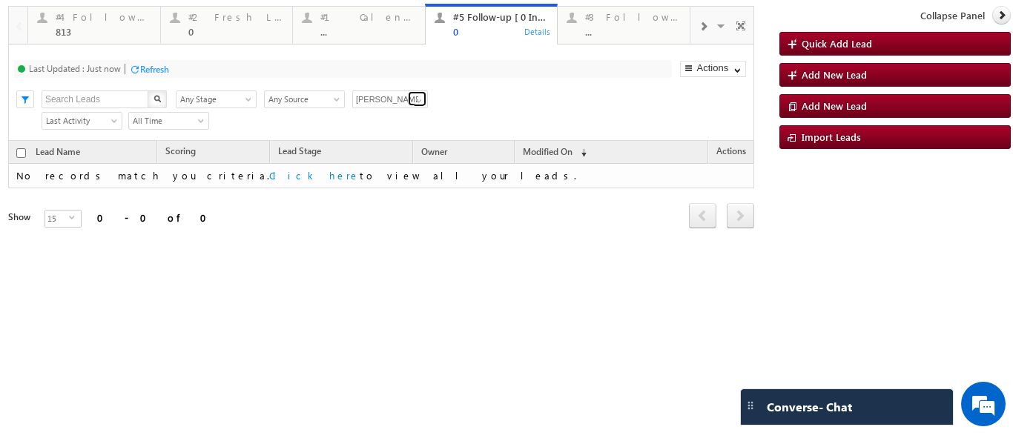
click at [416, 105] on span at bounding box center [419, 101] width 12 height 12
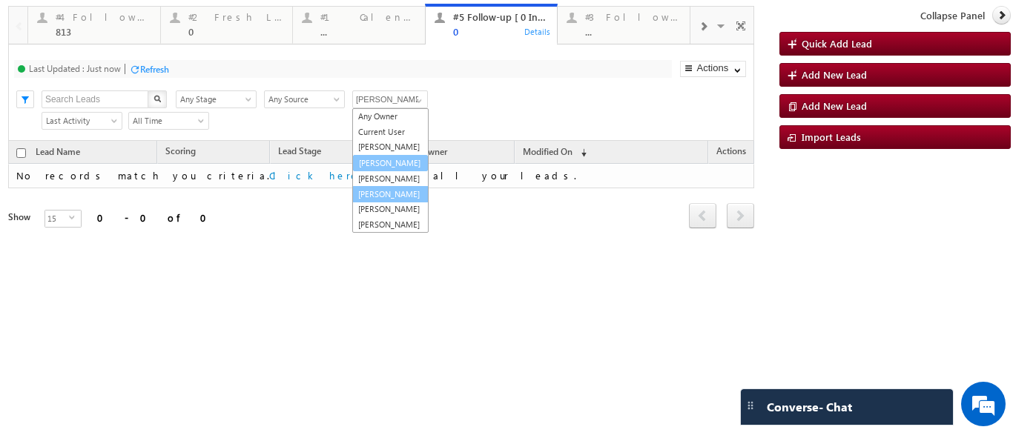
scroll to position [0, 0]
click at [383, 171] on link "[PERSON_NAME]" at bounding box center [390, 162] width 76 height 17
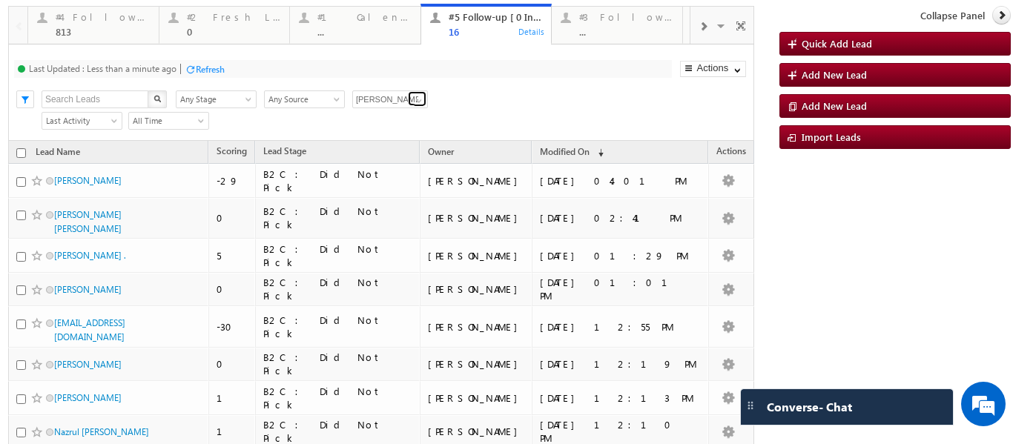
click at [421, 101] on span at bounding box center [419, 101] width 12 height 12
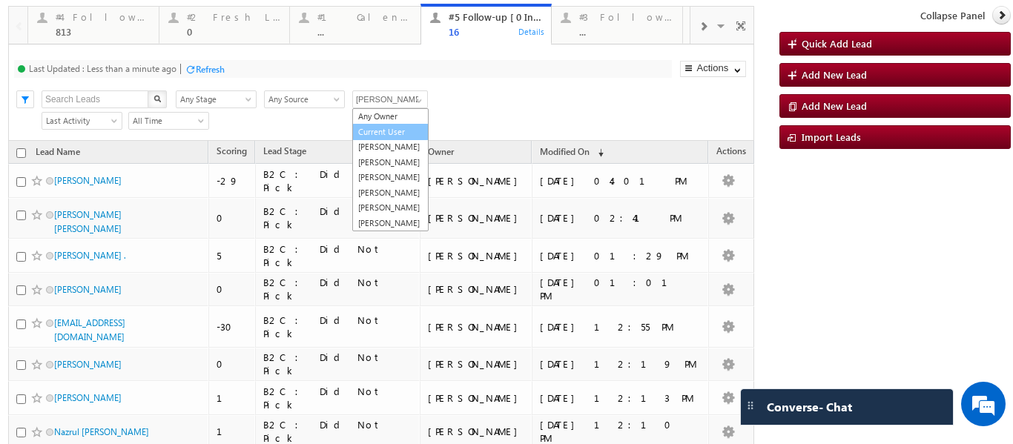
click at [378, 128] on link "Current User" at bounding box center [390, 132] width 76 height 17
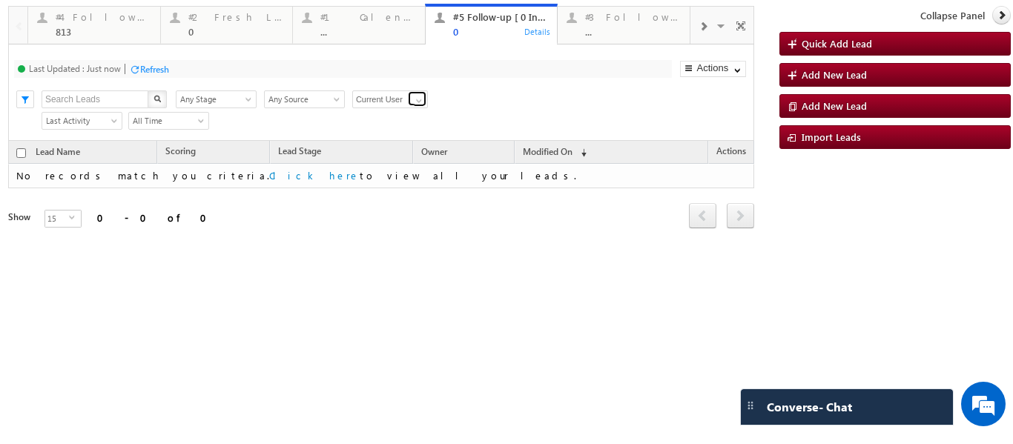
click at [418, 98] on span at bounding box center [419, 101] width 12 height 12
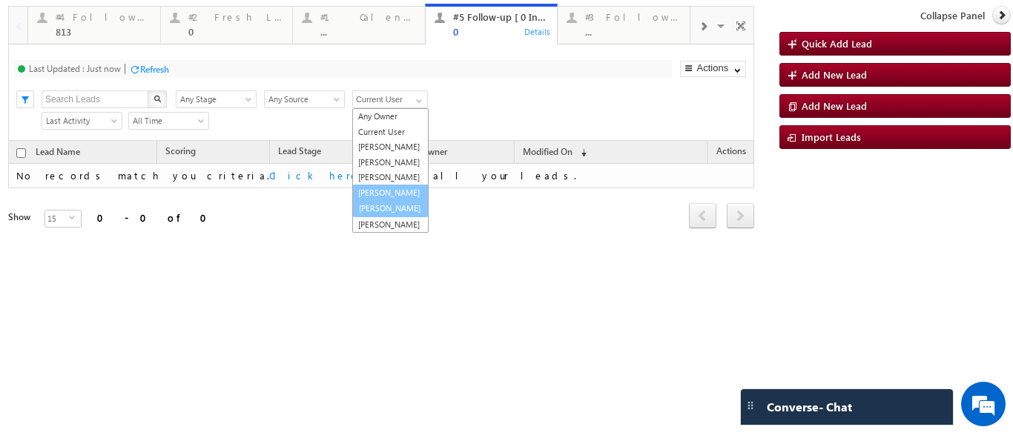
scroll to position [15, 0]
click at [373, 200] on link "Smrita Panday" at bounding box center [390, 193] width 76 height 17
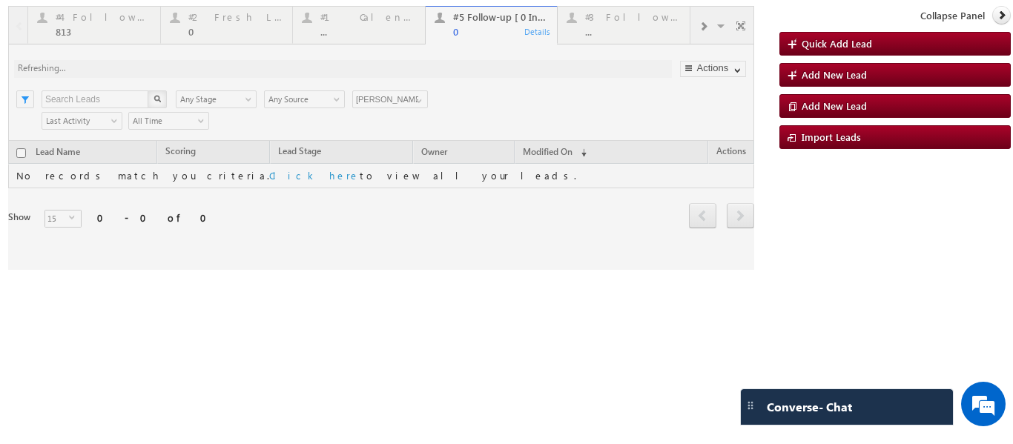
click at [419, 96] on div at bounding box center [381, 138] width 746 height 264
click at [412, 99] on div at bounding box center [381, 138] width 746 height 264
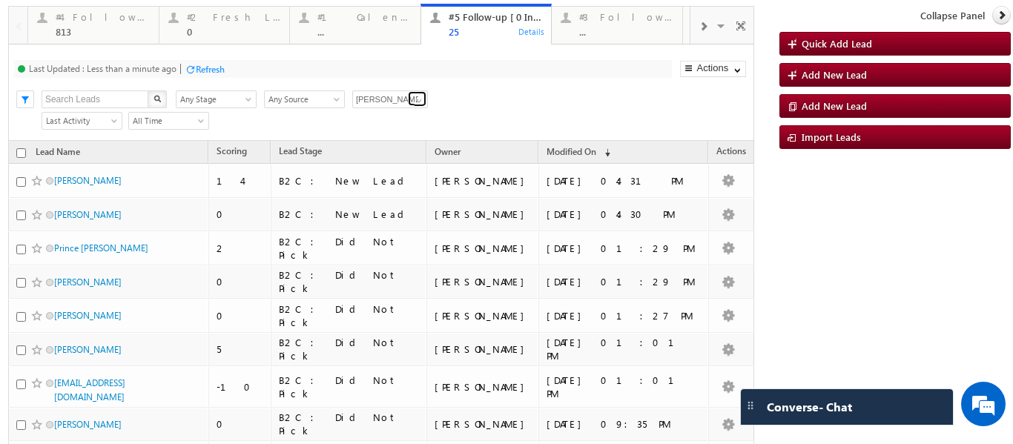
click at [417, 97] on span at bounding box center [419, 101] width 12 height 12
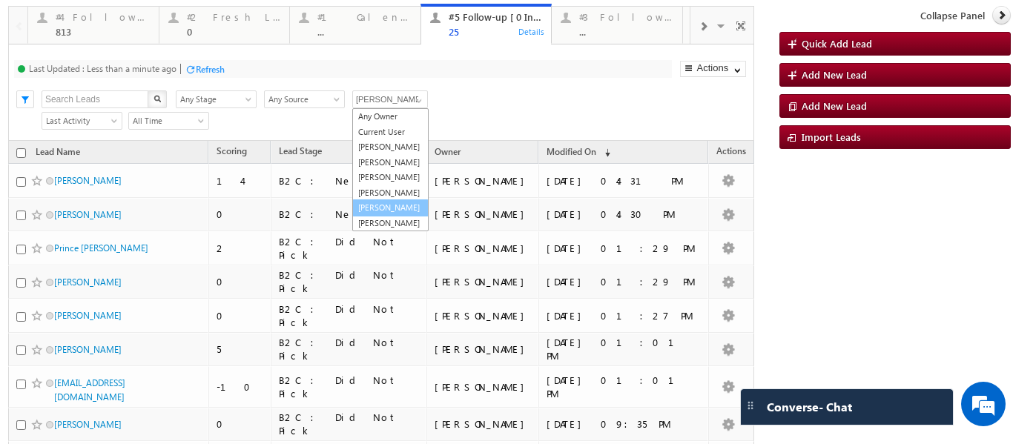
click at [377, 217] on link "Sphoorthi Valmiki" at bounding box center [390, 208] width 76 height 17
type input "Sphoorthi Valmiki"
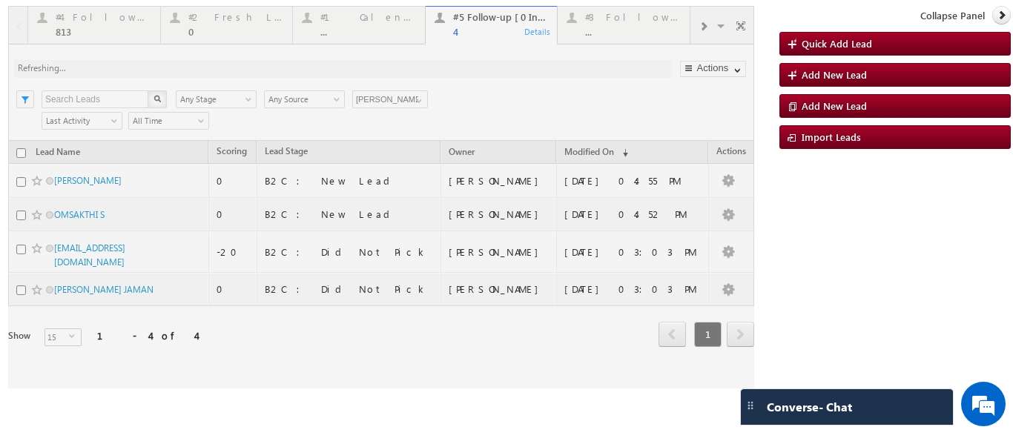
click at [417, 99] on div at bounding box center [381, 197] width 746 height 383
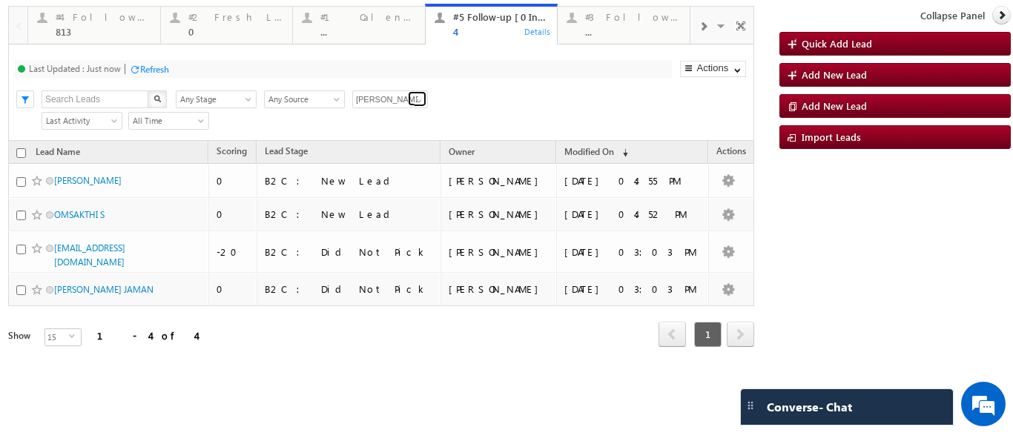
click at [417, 99] on span at bounding box center [419, 101] width 12 height 12
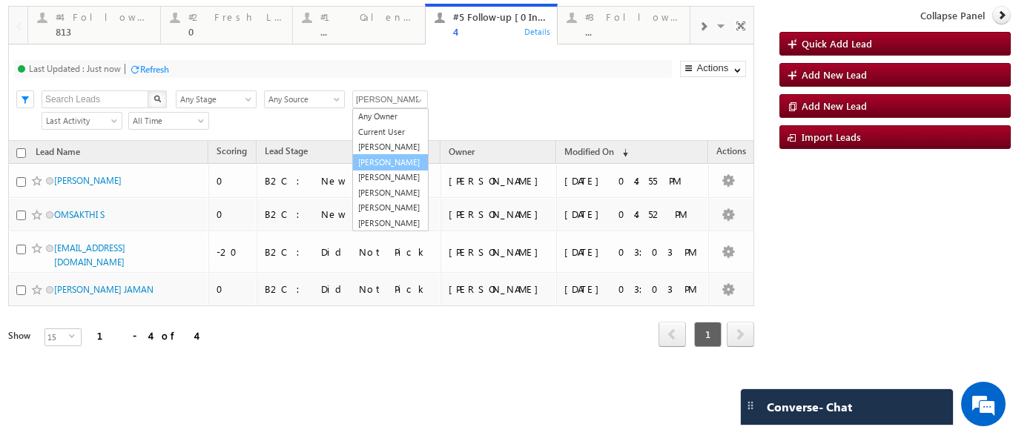
scroll to position [30, 0]
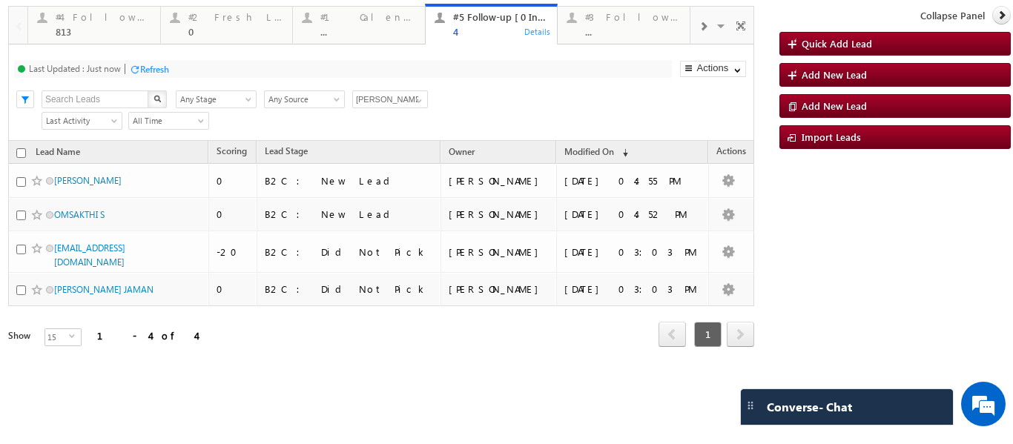
click at [449, 102] on div "Search X Lead Stage Any Stage Any Stage Lead Source Any Source Any Source Owner…" at bounding box center [393, 98] width 719 height 22
click at [82, 14] on div "#4 Follow Up (total pending)" at bounding box center [104, 17] width 96 height 12
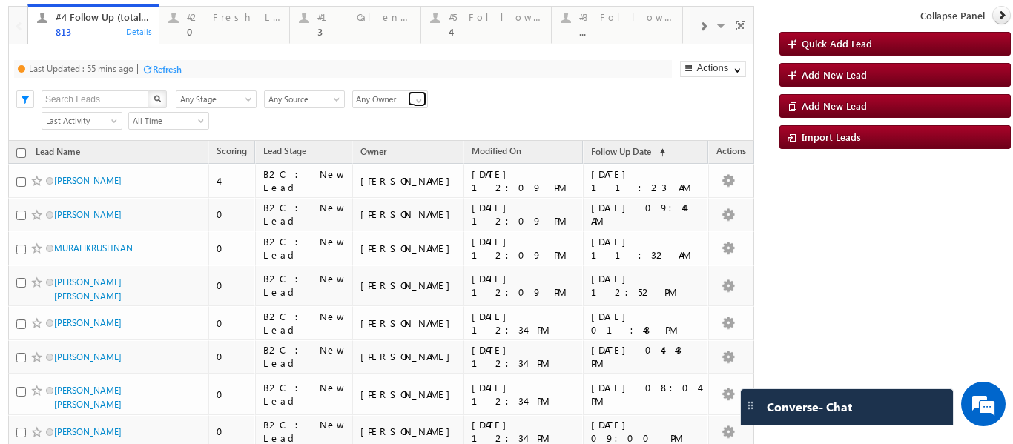
click at [417, 93] on link at bounding box center [417, 98] width 19 height 15
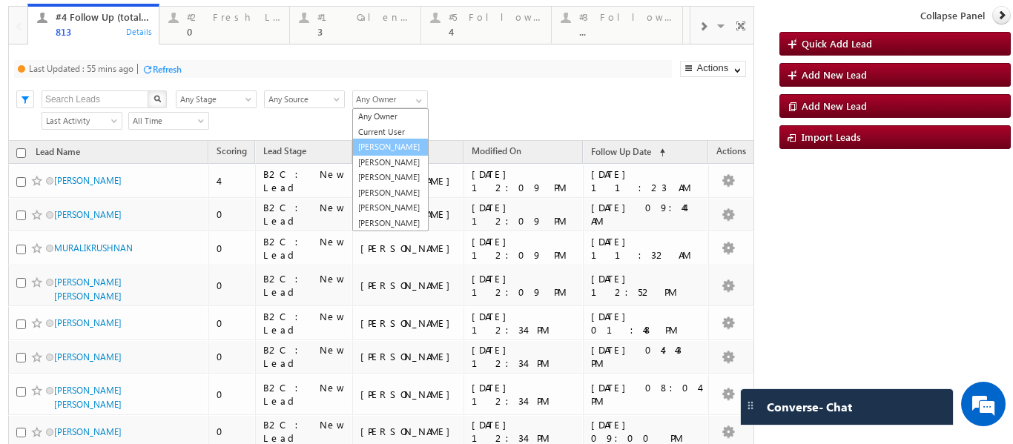
click at [383, 148] on link "[PERSON_NAME]" at bounding box center [390, 147] width 76 height 17
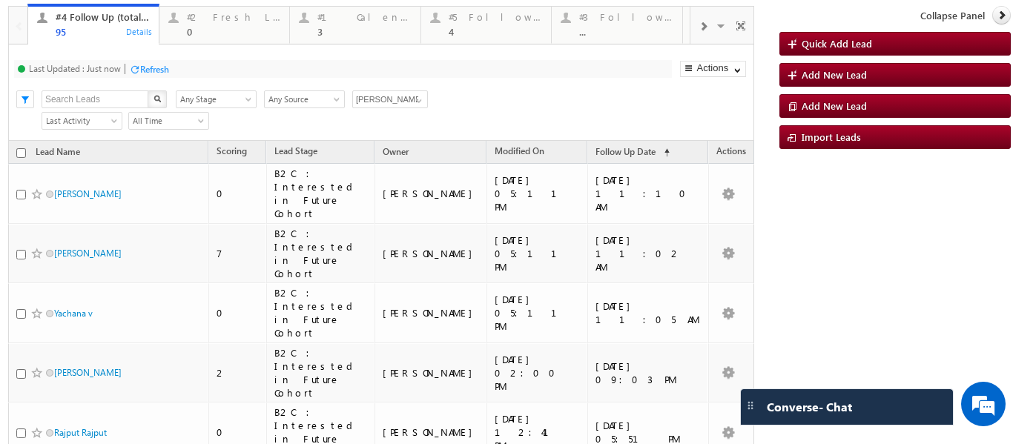
click at [426, 99] on input "[PERSON_NAME]" at bounding box center [390, 99] width 76 height 18
click at [420, 99] on span at bounding box center [419, 101] width 12 height 12
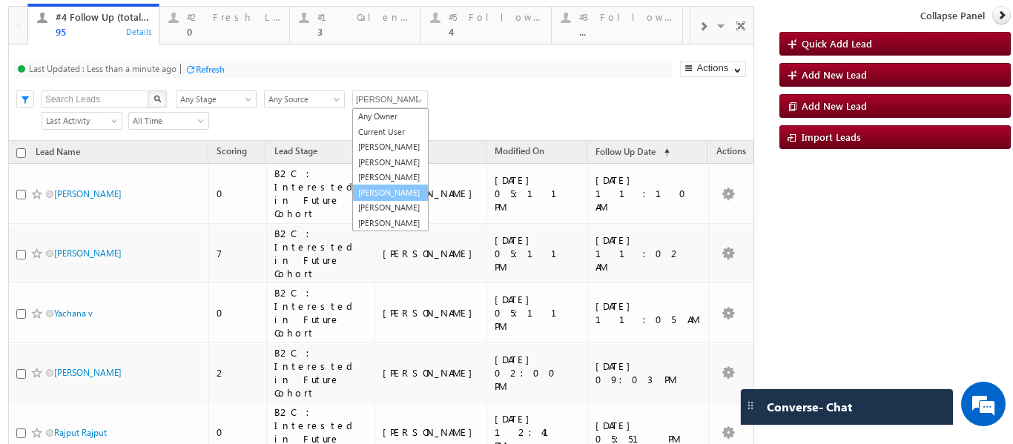
click at [383, 202] on link "Smrita Panday" at bounding box center [390, 193] width 76 height 17
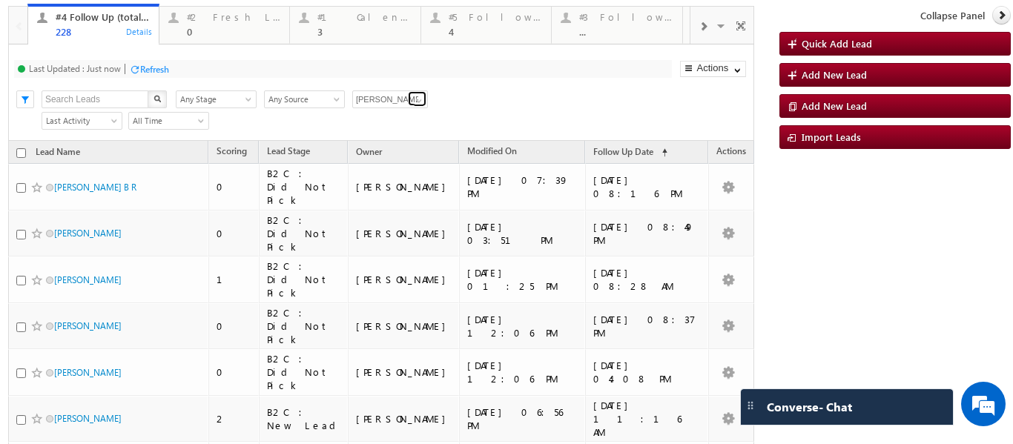
click at [415, 94] on link at bounding box center [417, 98] width 19 height 15
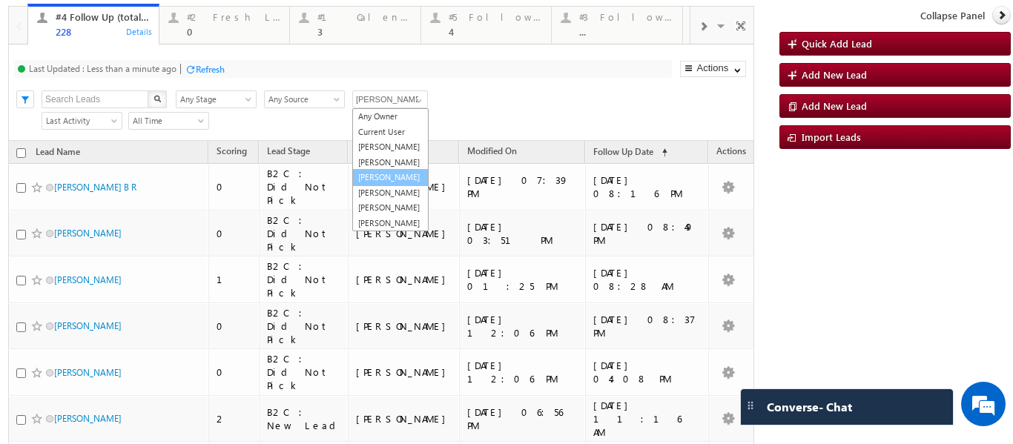
scroll to position [0, 0]
click at [378, 171] on link "[PERSON_NAME]" at bounding box center [390, 162] width 76 height 17
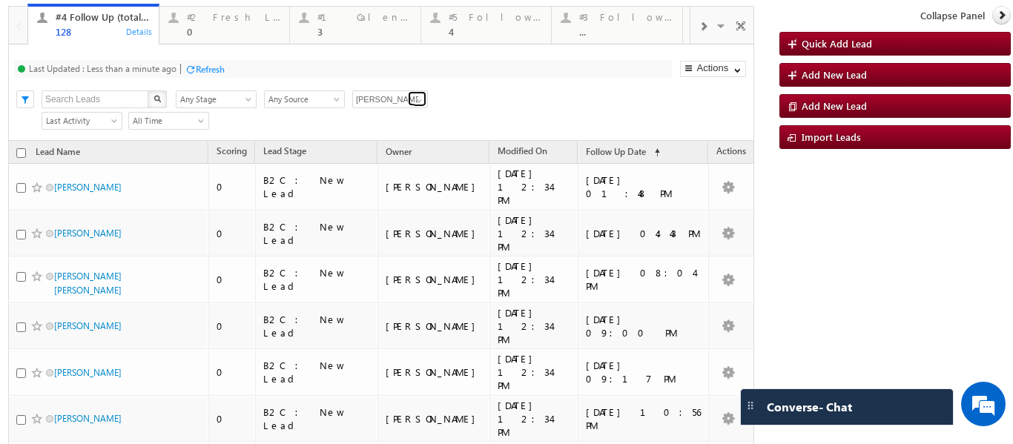
click at [415, 101] on span at bounding box center [419, 101] width 12 height 12
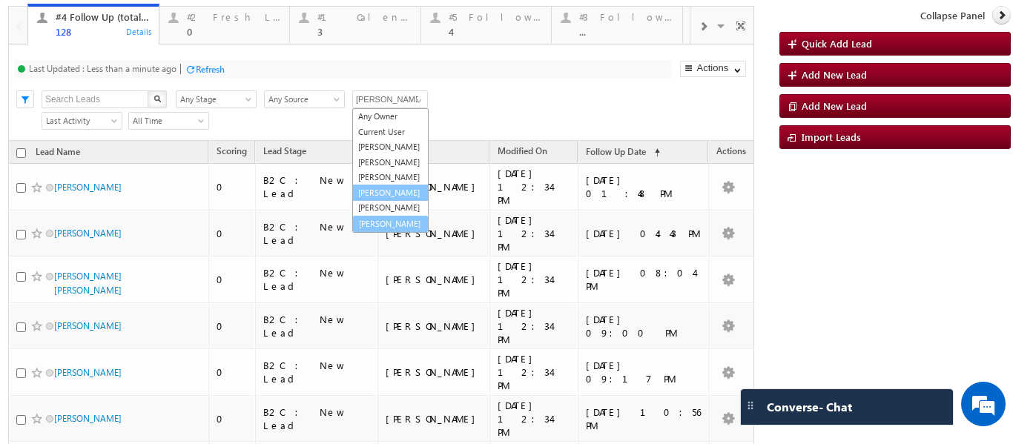
scroll to position [42, 0]
click at [383, 225] on link "Veerendra Singh" at bounding box center [390, 222] width 76 height 17
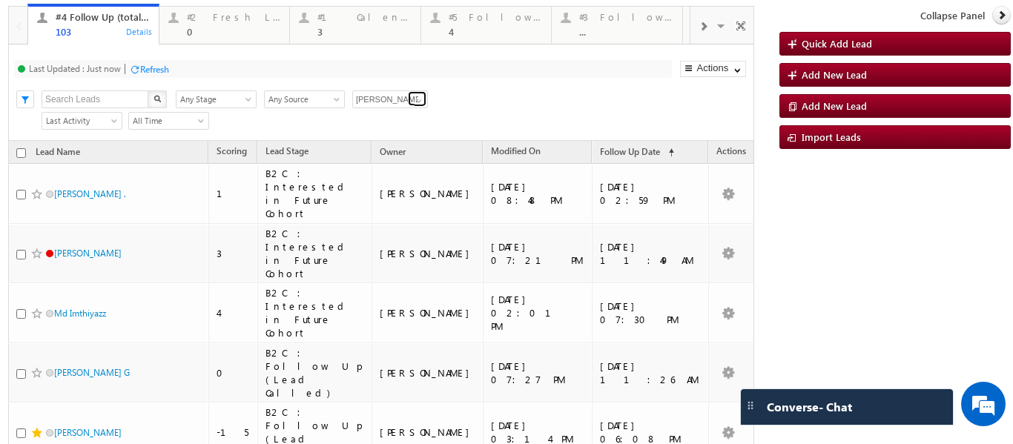
click at [422, 97] on span at bounding box center [419, 101] width 12 height 12
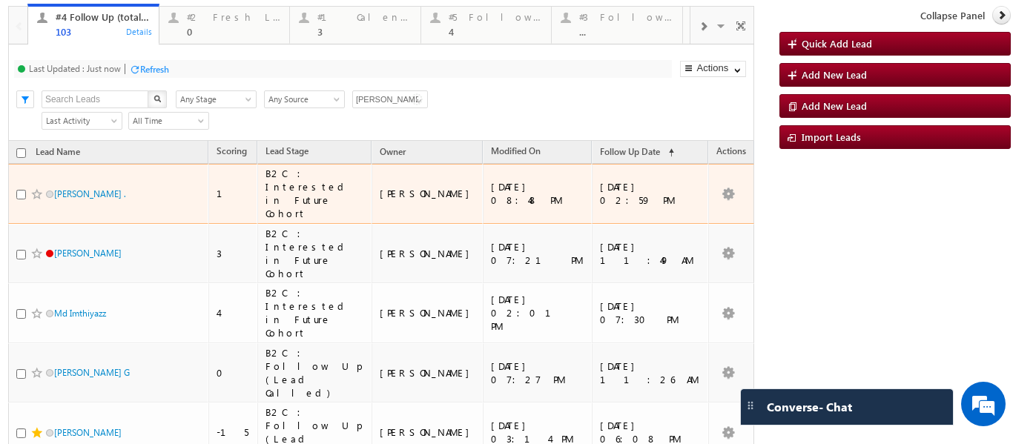
scroll to position [41, 0]
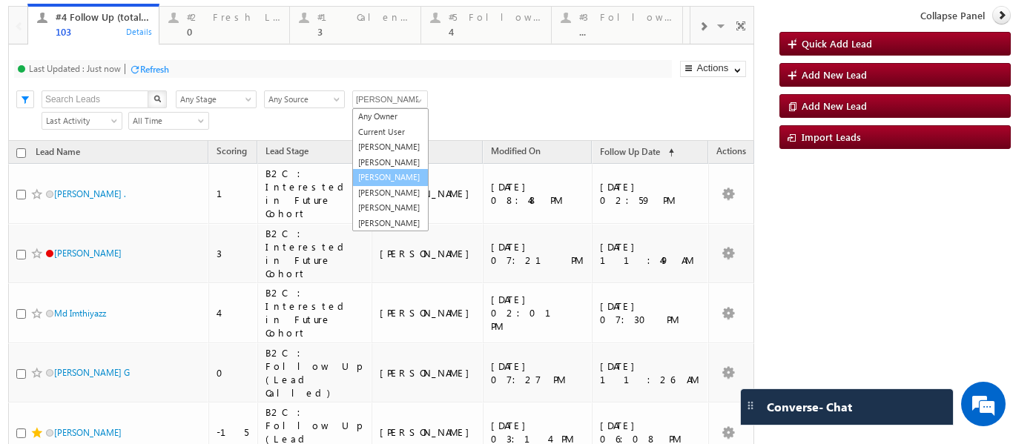
click at [390, 169] on link "[PERSON_NAME]" at bounding box center [390, 177] width 76 height 17
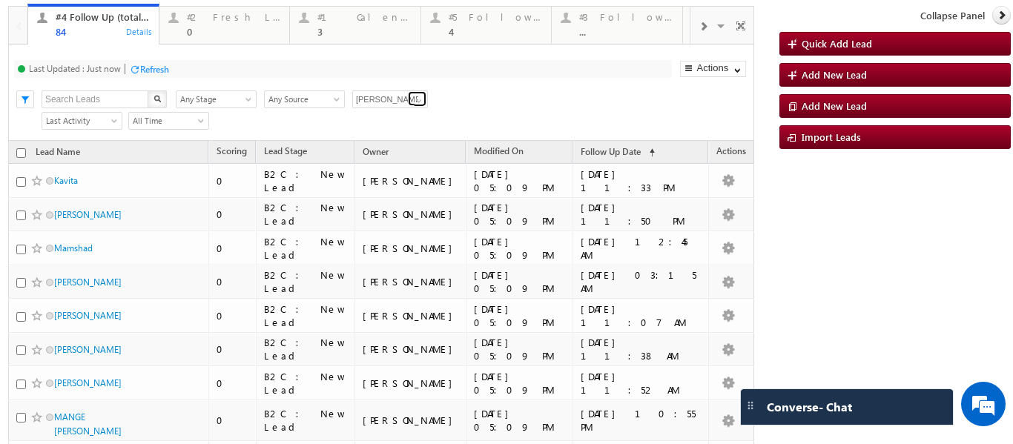
click at [423, 99] on span at bounding box center [419, 101] width 12 height 12
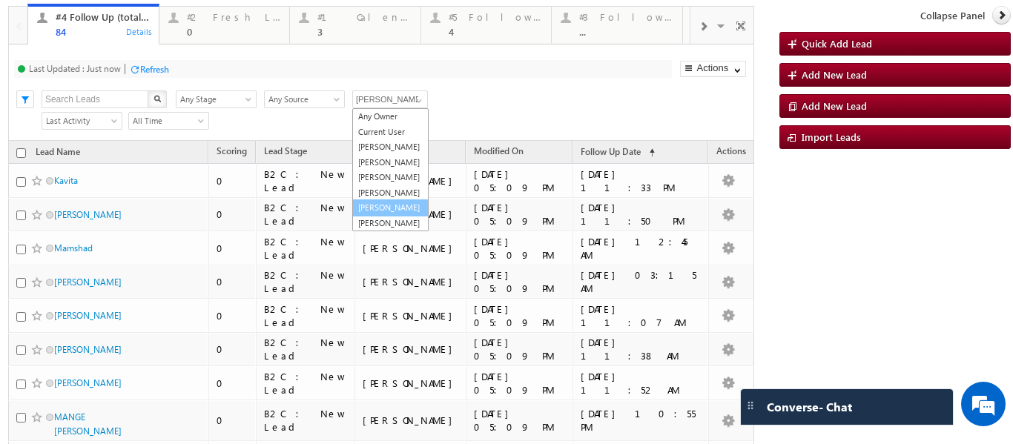
click at [379, 200] on link "Sphoorthi Valmiki" at bounding box center [390, 208] width 76 height 17
type input "Sphoorthi Valmiki"
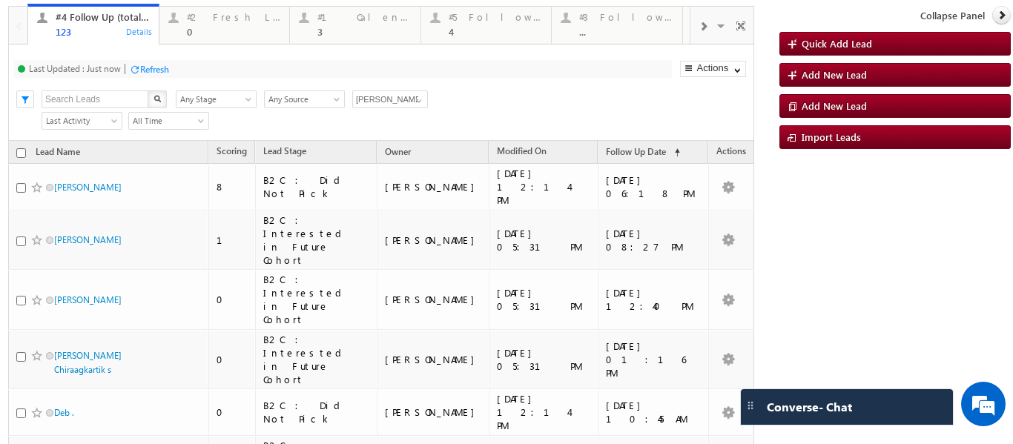
click at [105, 32] on div "123" at bounding box center [103, 31] width 94 height 11
click at [97, 30] on div "123" at bounding box center [103, 31] width 94 height 11
click at [699, 27] on span at bounding box center [703, 27] width 9 height 12
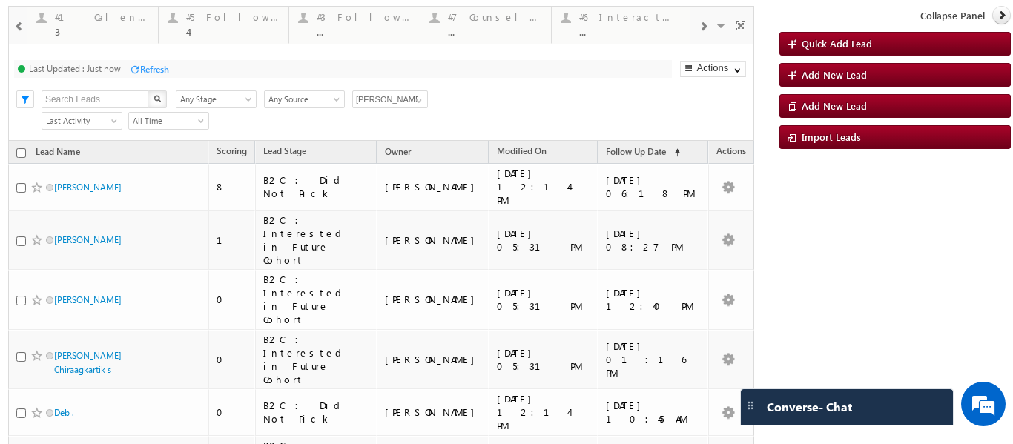
click at [699, 27] on span at bounding box center [703, 27] width 9 height 12
click at [370, 18] on div "#8 Shortlisted Leads Today" at bounding box center [363, 17] width 94 height 12
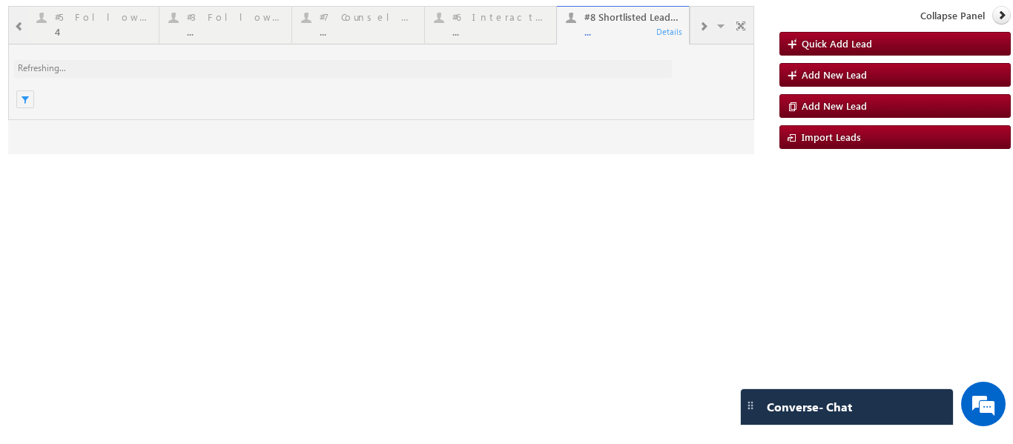
scroll to position [0, 0]
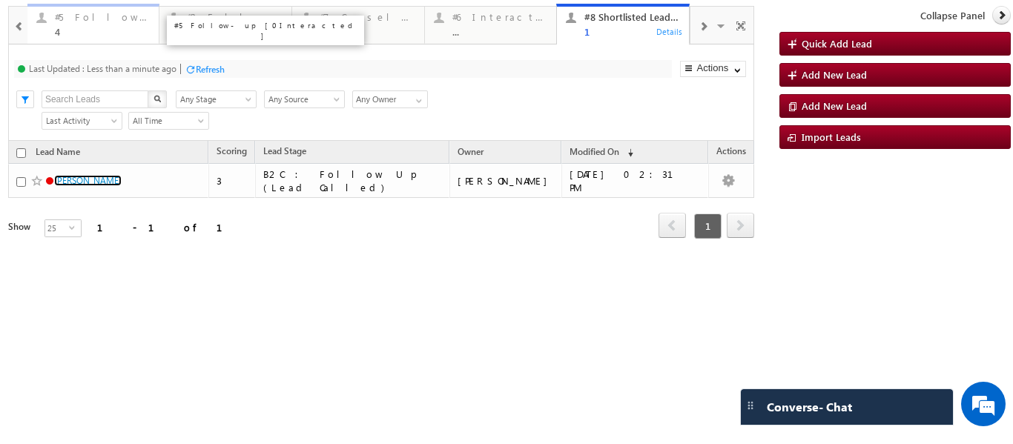
click at [100, 27] on body "Menu Ritu Raj ritu. raj@u pgrad .com Settings" at bounding box center [506, 185] width 1013 height 371
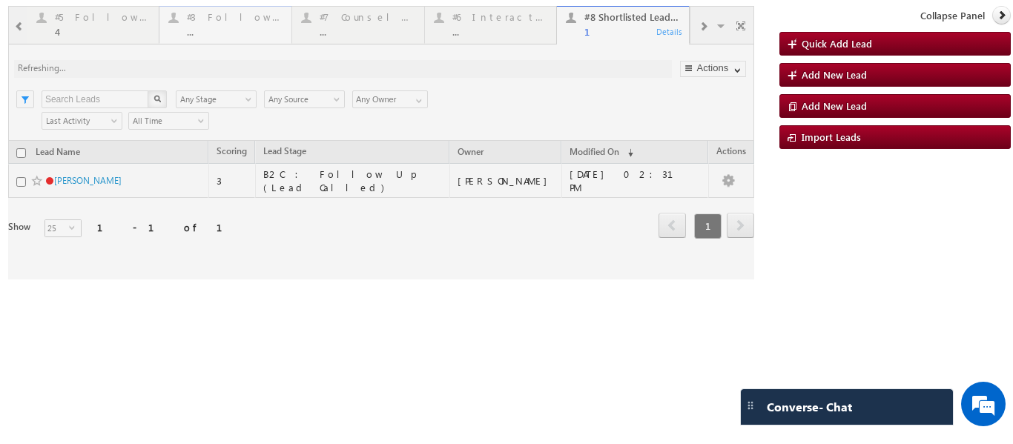
click at [211, 30] on div "..." at bounding box center [235, 31] width 96 height 11
click at [222, 28] on div at bounding box center [381, 143] width 746 height 274
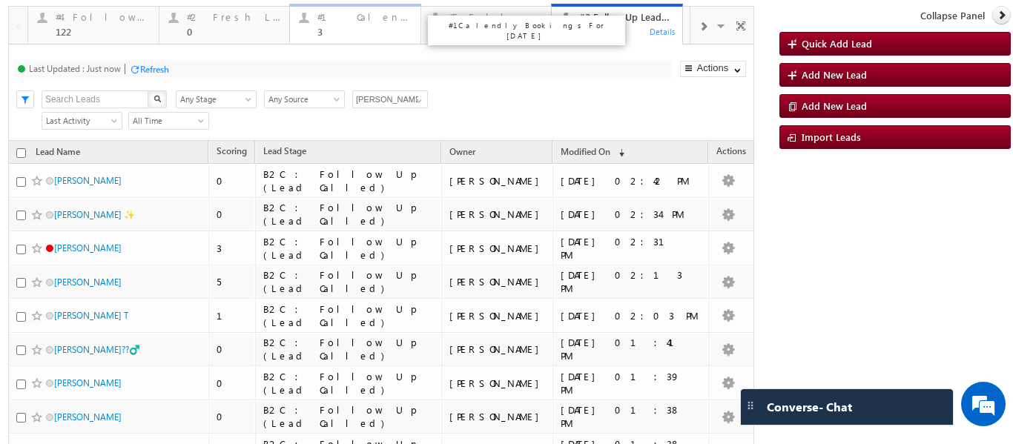
click at [345, 30] on div "3" at bounding box center [364, 31] width 94 height 11
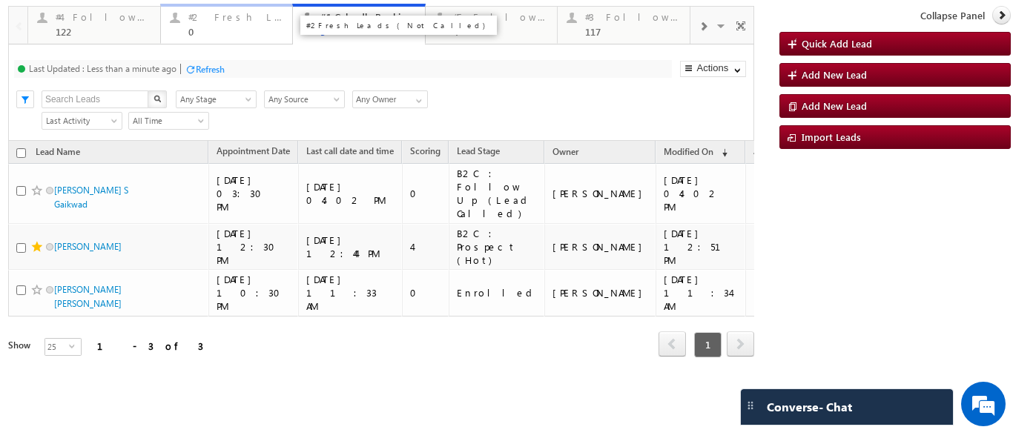
click at [224, 6] on link "#2 Fresh Leads (Not Called) 0 Details" at bounding box center [227, 24] width 134 height 40
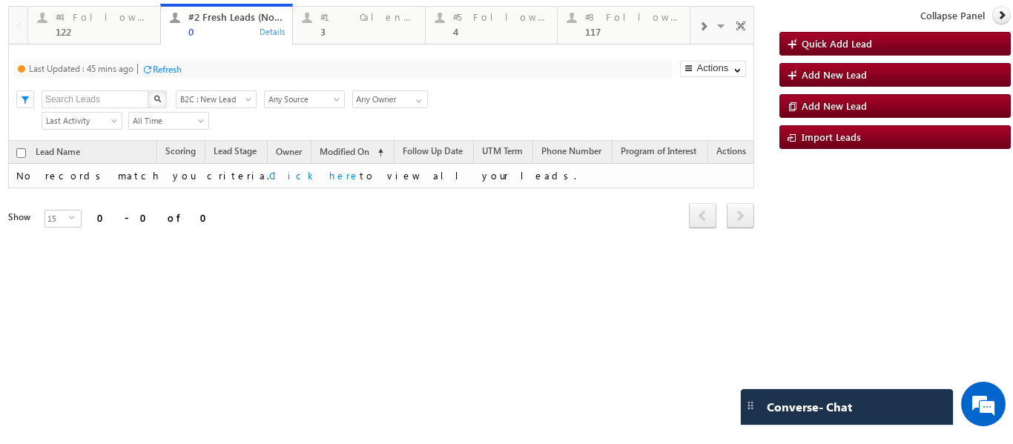
click at [212, 22] on p "#4 Follow Up (total pending)" at bounding box center [266, 30] width 185 height 21
click at [101, 10] on div "#4 Follow Up (total pending) 122" at bounding box center [104, 22] width 96 height 29
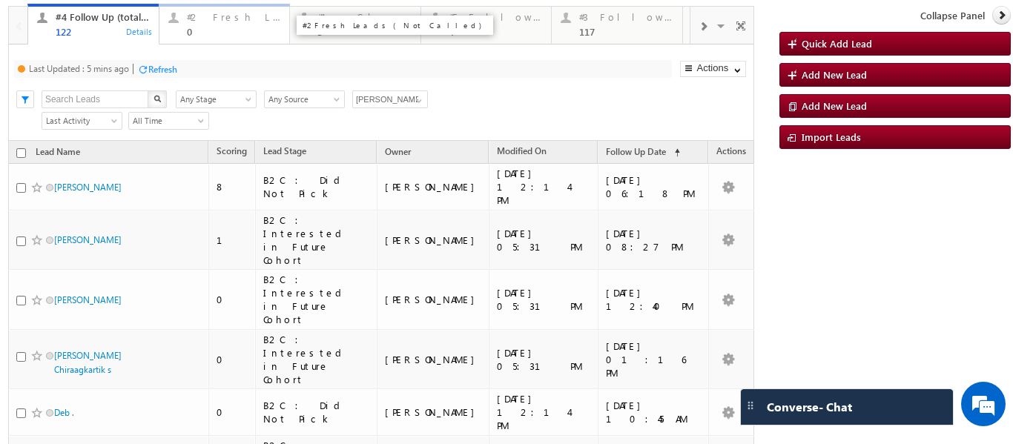
click at [234, 36] on div "0" at bounding box center [234, 31] width 94 height 11
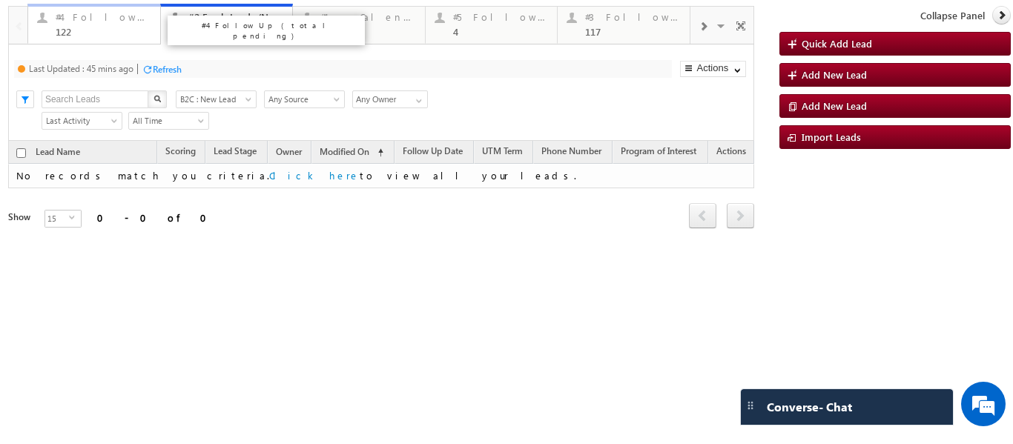
click at [70, 17] on div "#4 Follow Up (total pending)" at bounding box center [104, 17] width 96 height 12
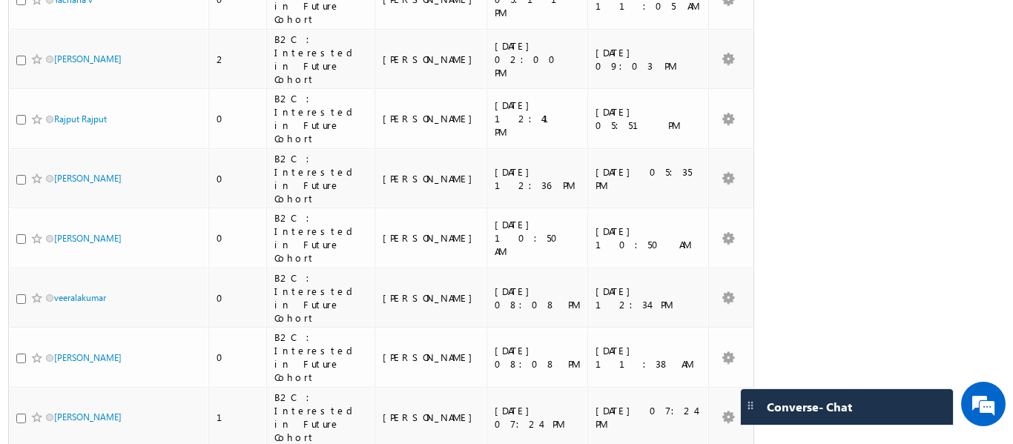
scroll to position [308, 0]
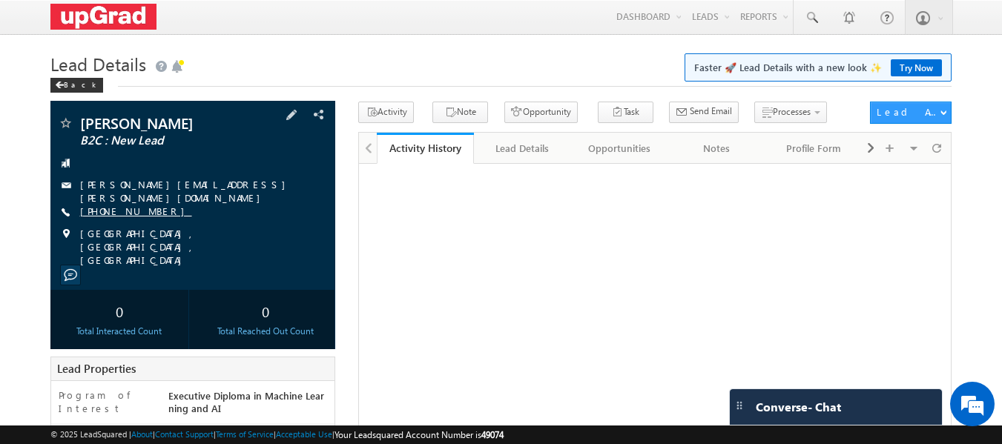
click at [129, 205] on link "[PHONE_NUMBER]" at bounding box center [136, 211] width 112 height 13
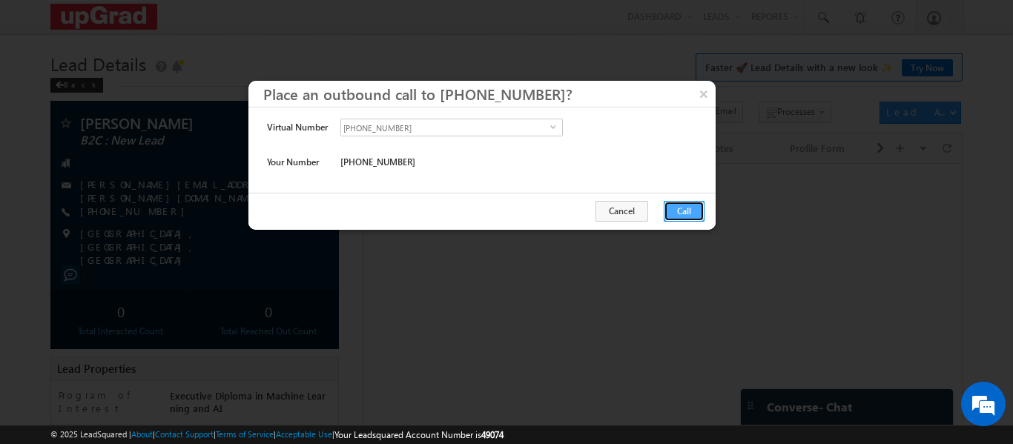
click at [688, 213] on button "Call" at bounding box center [684, 211] width 41 height 21
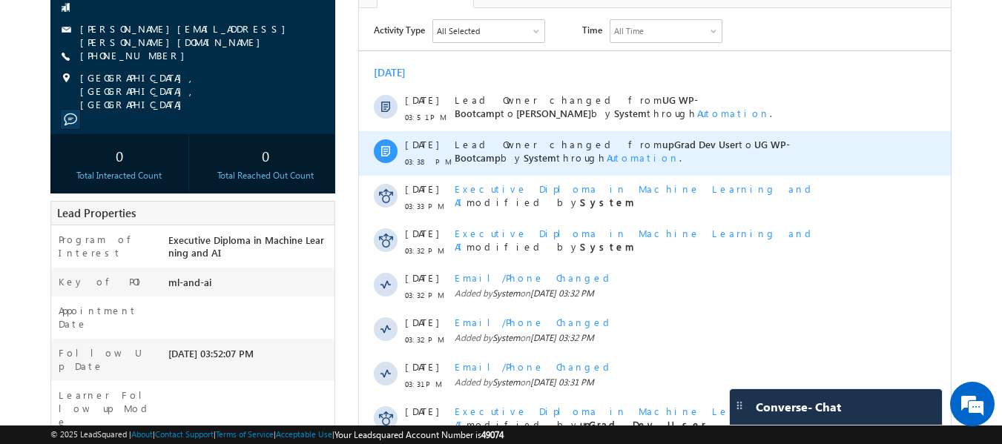
scroll to position [371, 0]
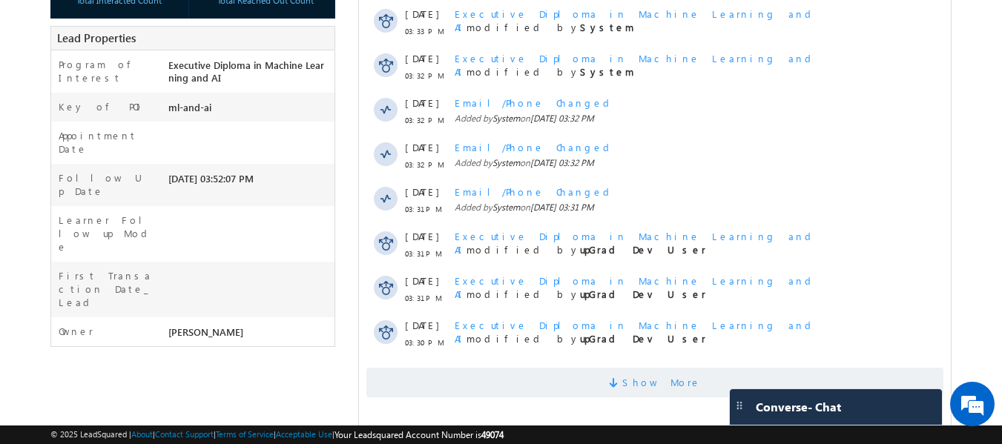
click at [708, 388] on span "Show More" at bounding box center [654, 383] width 577 height 30
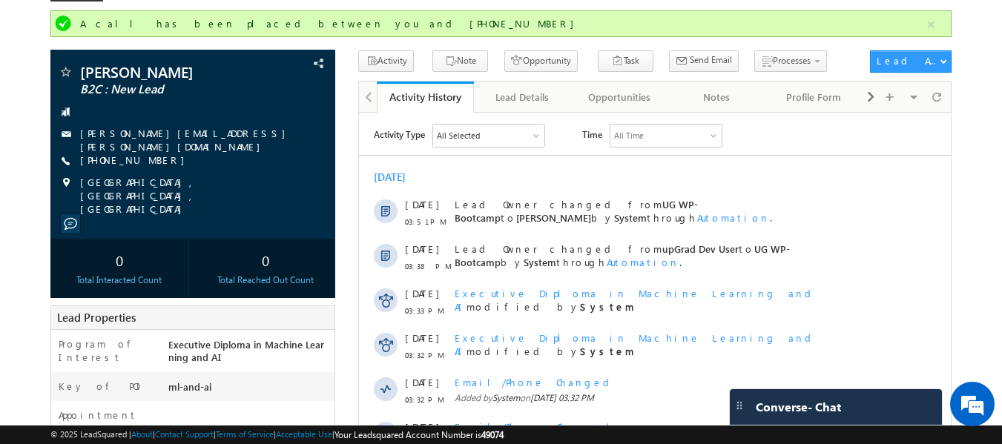
scroll to position [0, 0]
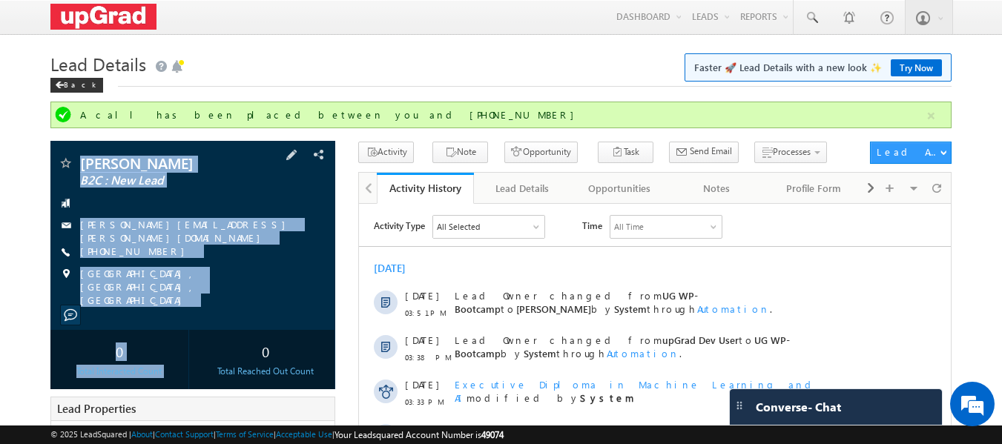
drag, startPoint x: 88, startPoint y: 156, endPoint x: 241, endPoint y: 290, distance: 203.4
click at [241, 306] on div "Sankalp Johari B2C : New Lead sankalp.johri@gmail.com" at bounding box center [193, 235] width 286 height 189
click at [811, 19] on span at bounding box center [811, 17] width 15 height 15
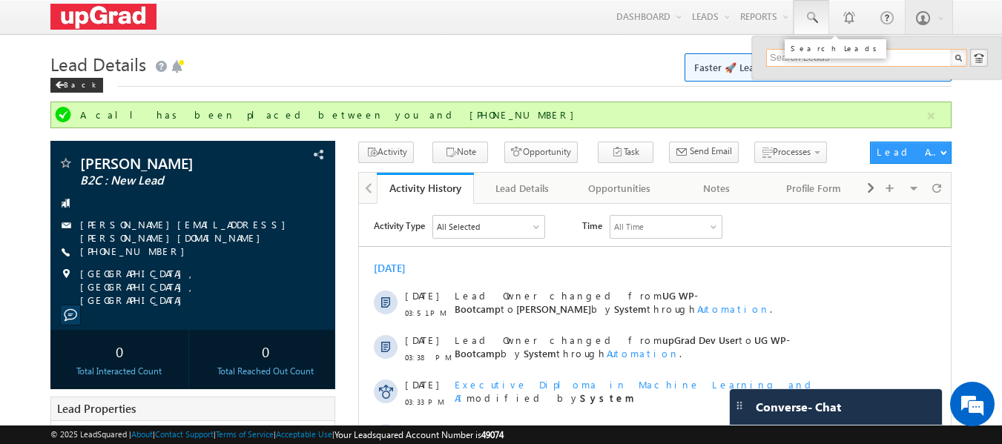
paste input "kishkishore2000@gmail.com"
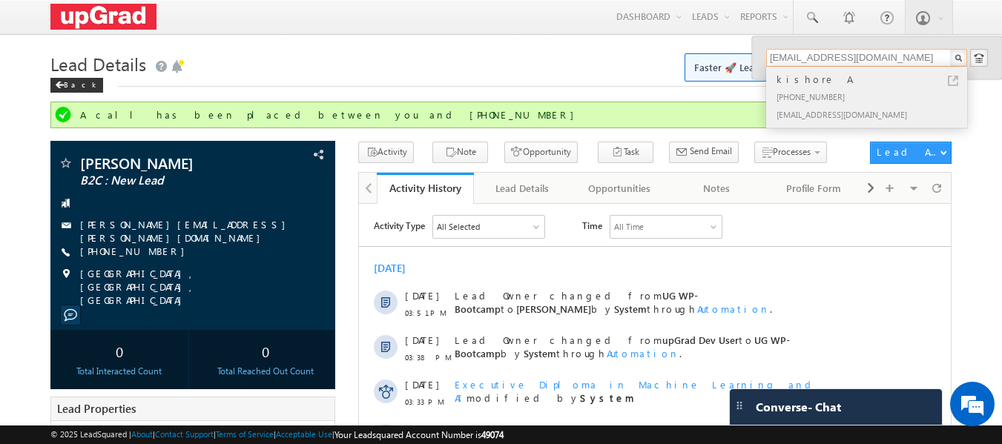
type input "kishkishore2000@gmail.com"
click at [814, 89] on div "+91-8610073274" at bounding box center [873, 97] width 199 height 18
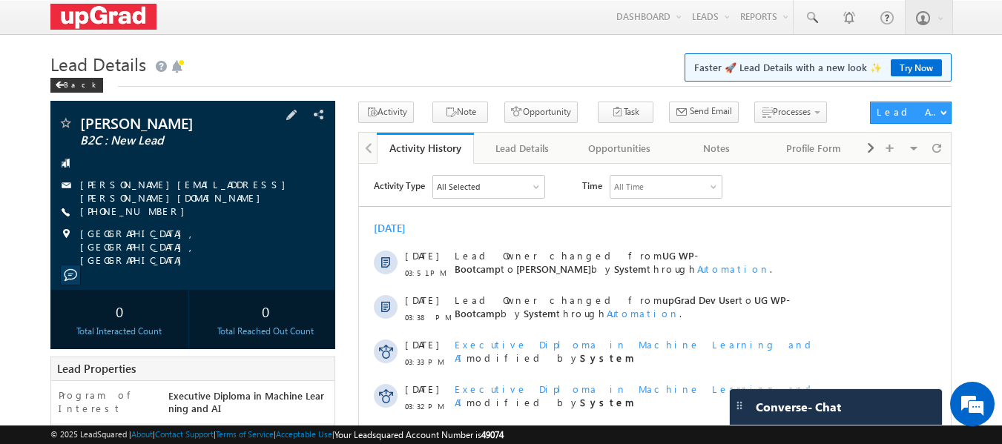
click at [128, 200] on div "[PERSON_NAME] B2C : New Lead [PERSON_NAME][EMAIL_ADDRESS][PERSON_NAME][DOMAIN_N…" at bounding box center [193, 191] width 271 height 151
click at [122, 217] on div "[PERSON_NAME] B2C : New Lead [PERSON_NAME][EMAIL_ADDRESS][PERSON_NAME][DOMAIN_N…" at bounding box center [193, 191] width 271 height 151
click at [131, 208] on link "[PHONE_NUMBER]" at bounding box center [136, 211] width 112 height 13
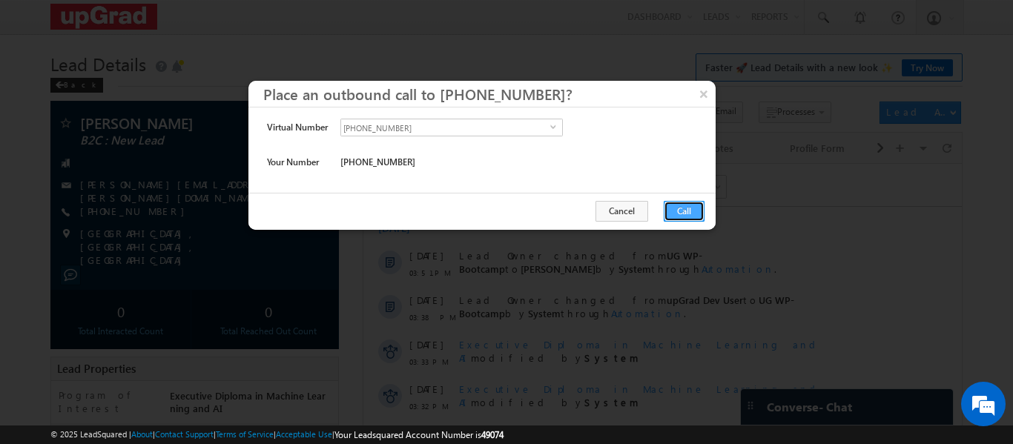
click at [669, 214] on button "Call" at bounding box center [684, 211] width 41 height 21
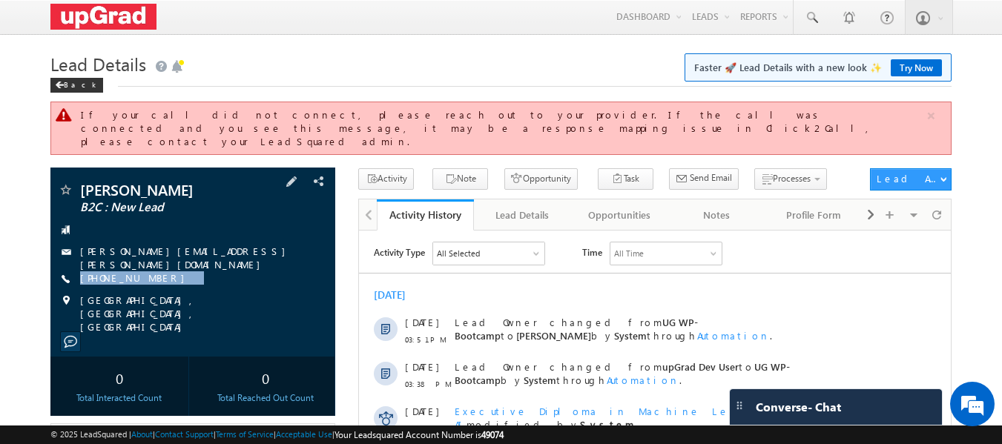
drag, startPoint x: 200, startPoint y: 258, endPoint x: 162, endPoint y: 271, distance: 39.9
click at [162, 271] on div "[PERSON_NAME] B2C : New Lead [PERSON_NAME][EMAIL_ADDRESS][PERSON_NAME][DOMAIN_N…" at bounding box center [193, 257] width 271 height 151
copy div "[PHONE_NUMBER]"
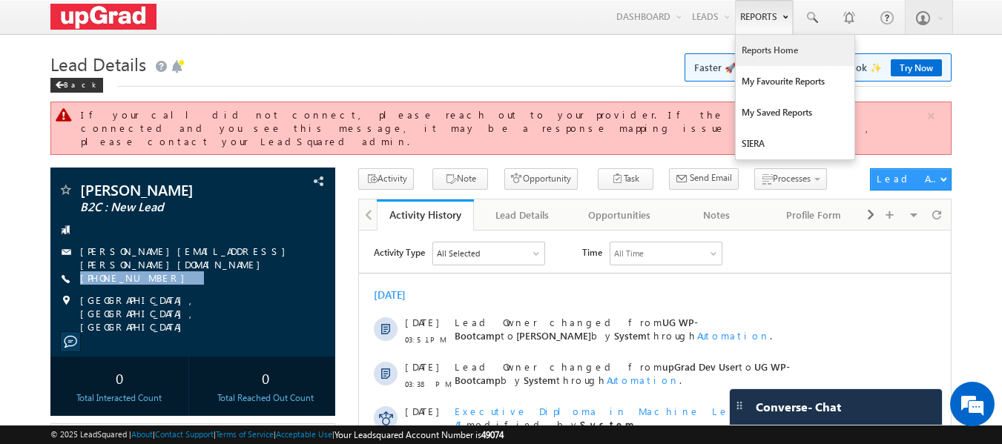
click at [765, 51] on link "Reports Home" at bounding box center [795, 50] width 119 height 31
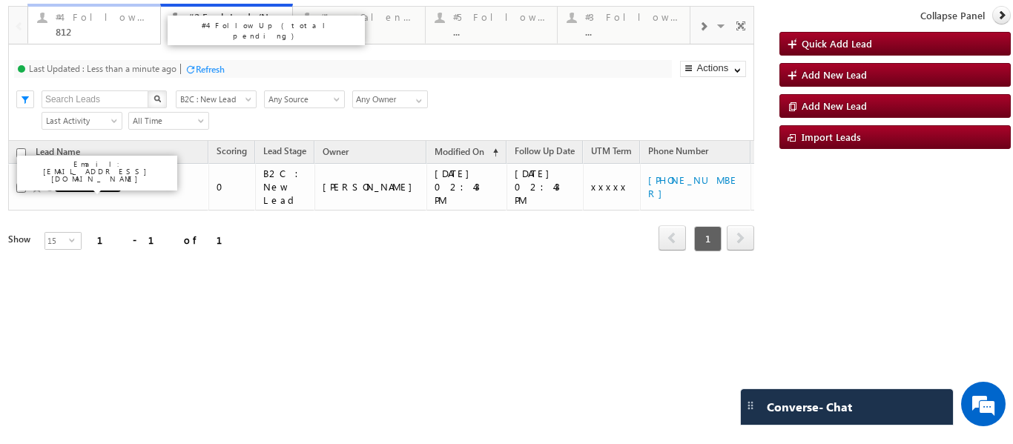
click at [79, 22] on div "#4 Follow Up (total pending)" at bounding box center [104, 17] width 96 height 12
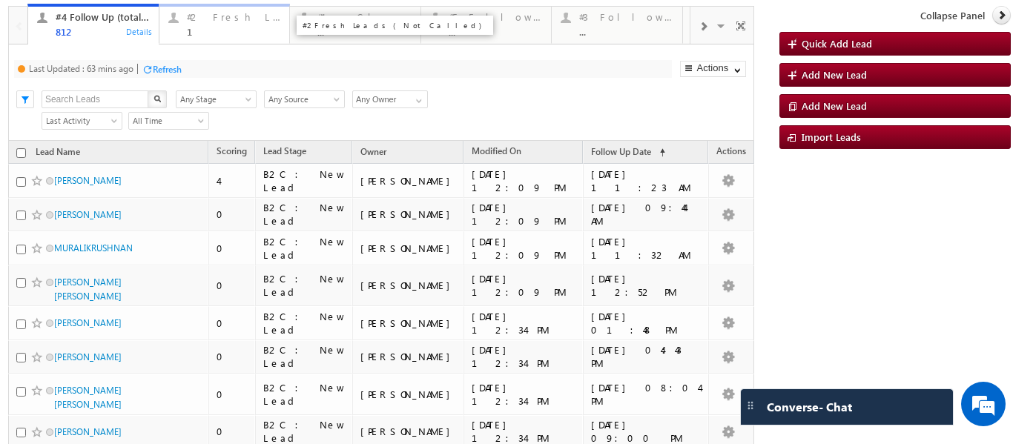
click at [210, 25] on div "#2 Fresh Leads (Not Called) 1" at bounding box center [234, 22] width 94 height 29
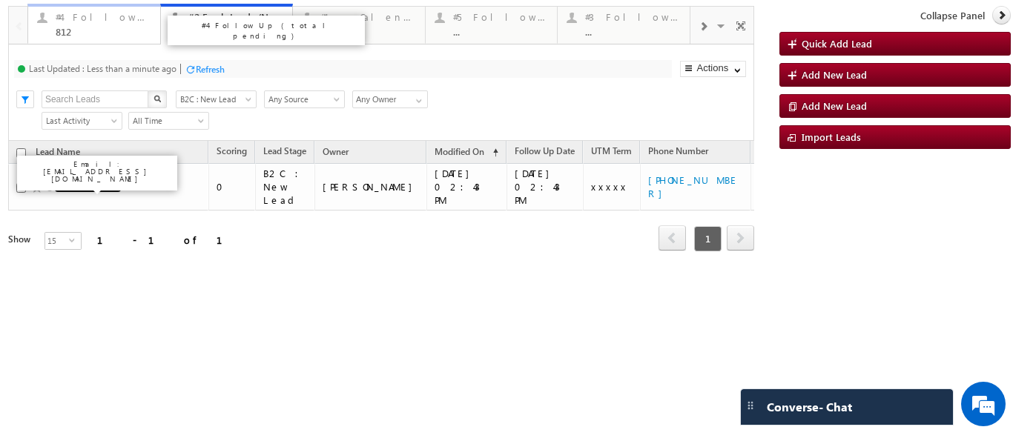
drag, startPoint x: 83, startPoint y: 31, endPoint x: 154, endPoint y: 33, distance: 71.2
click at [83, 31] on div "812" at bounding box center [104, 31] width 96 height 11
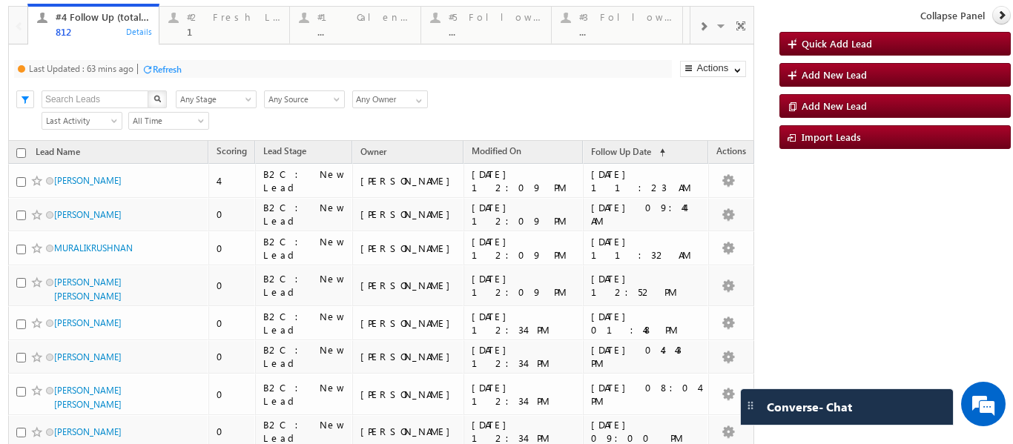
click at [188, 30] on div "1" at bounding box center [234, 31] width 94 height 11
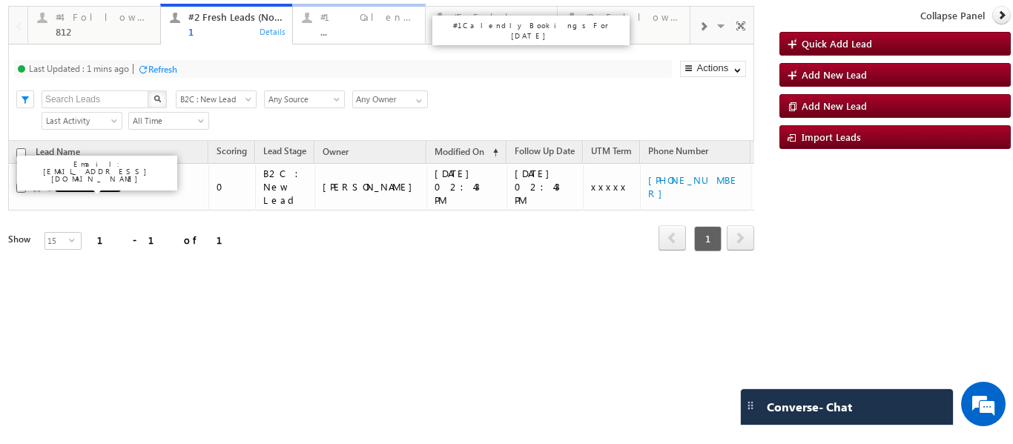
click at [352, 27] on div "..." at bounding box center [368, 31] width 96 height 11
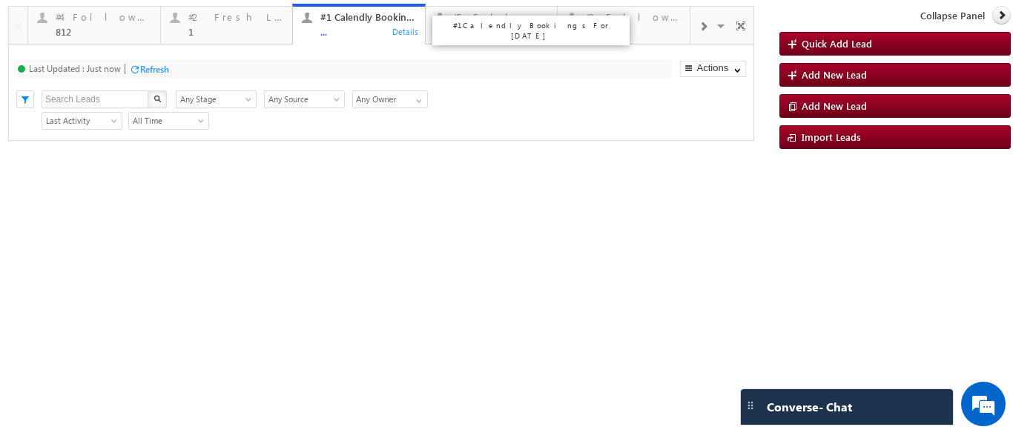
click at [348, 34] on div "#4 Follow Up (total pending) 812 Details #2 Fresh Leads (Not Called) 1 Details …" at bounding box center [381, 80] width 746 height 148
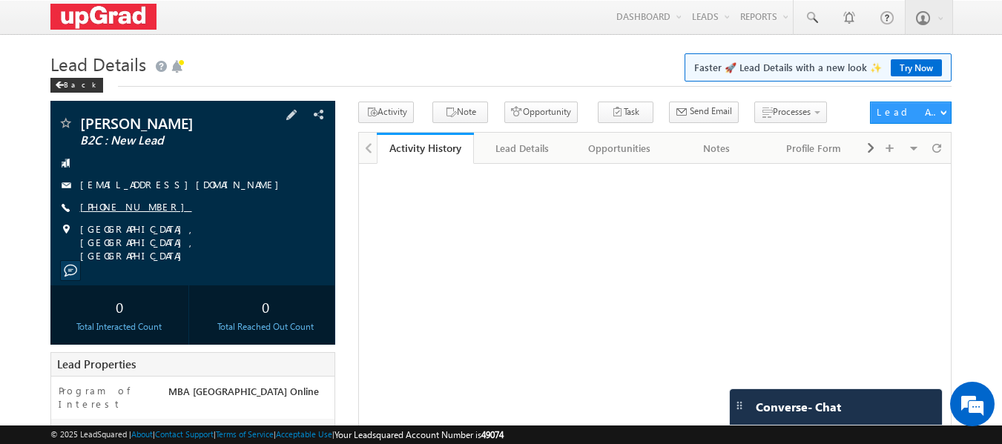
click at [124, 204] on link "[PHONE_NUMBER]" at bounding box center [136, 206] width 112 height 13
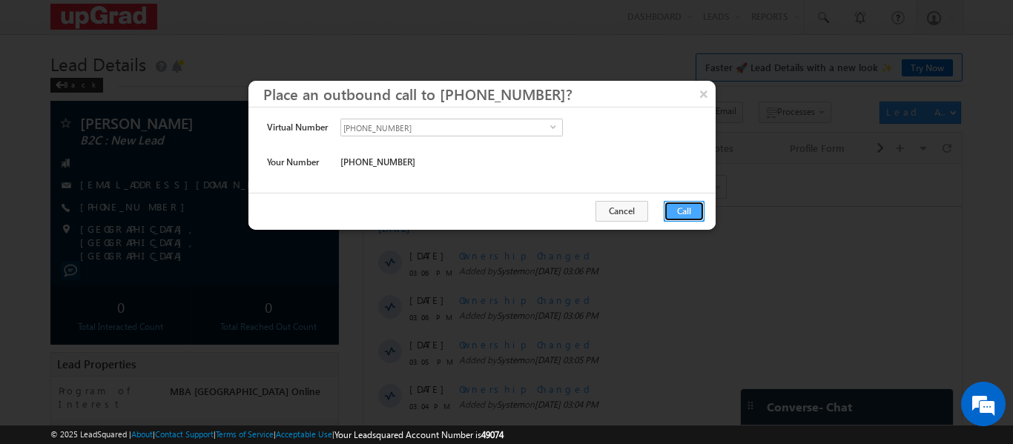
click at [678, 215] on button "Call" at bounding box center [684, 211] width 41 height 21
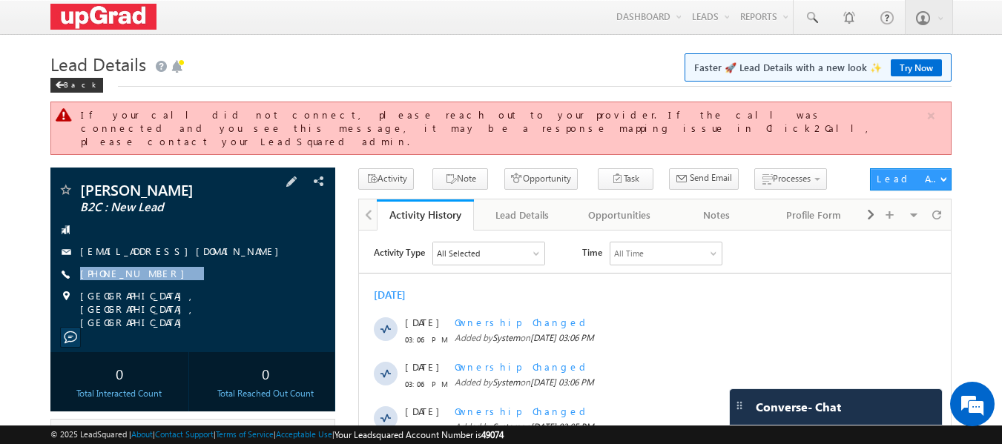
drag, startPoint x: 198, startPoint y: 261, endPoint x: 163, endPoint y: 272, distance: 36.6
click at [163, 272] on div "[PERSON_NAME] B2C : New Lead [EMAIL_ADDRESS][DOMAIN_NAME] [PHONE_NUMBER]" at bounding box center [193, 255] width 271 height 147
copy div "[PHONE_NUMBER]"
click at [216, 271] on div "[PERSON_NAME] B2C : New Lead [EMAIL_ADDRESS][DOMAIN_NAME] [PHONE_NUMBER]" at bounding box center [193, 255] width 271 height 147
drag, startPoint x: 177, startPoint y: 269, endPoint x: 154, endPoint y: 277, distance: 24.7
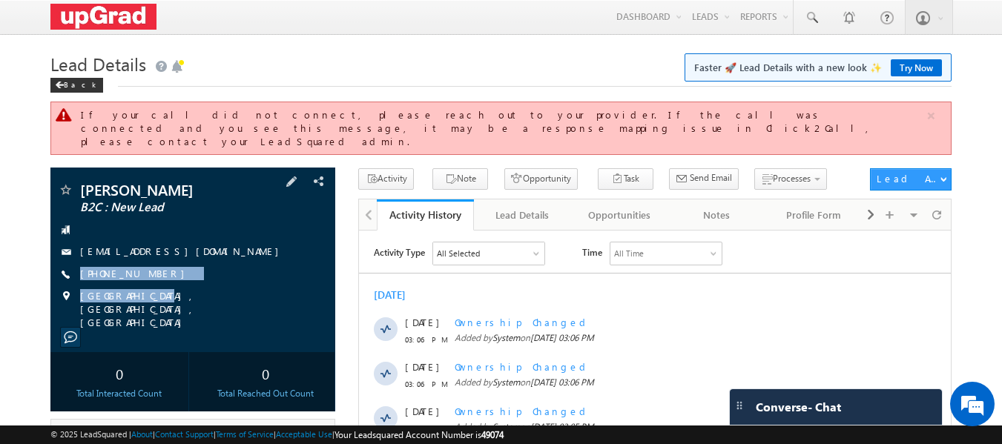
click at [154, 277] on div "[PERSON_NAME] B2C : New Lead [EMAIL_ADDRESS][DOMAIN_NAME] [PHONE_NUMBER]" at bounding box center [193, 255] width 271 height 147
click at [803, 13] on link at bounding box center [812, 17] width 36 height 34
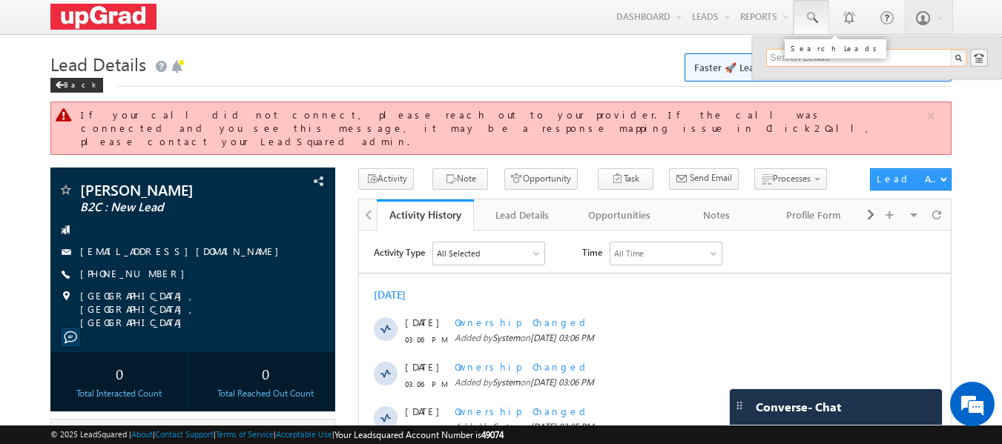
paste input "[EMAIL_ADDRESS][DOMAIN_NAME]"
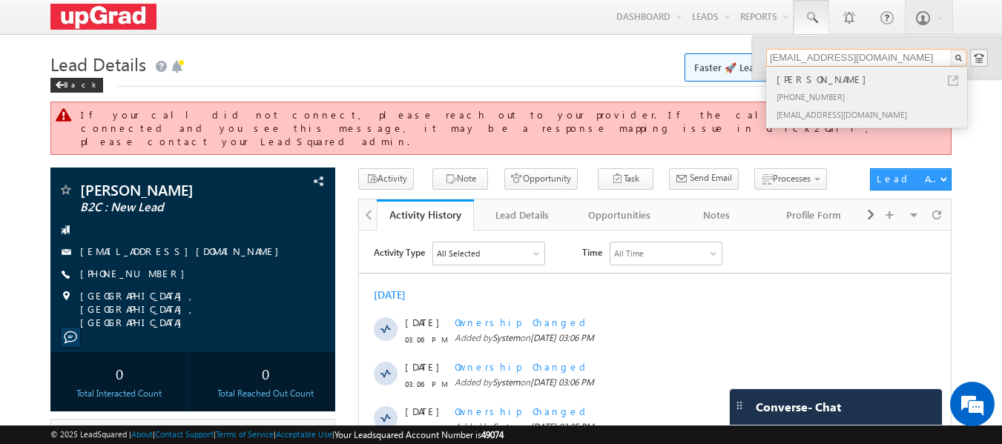
type input "[EMAIL_ADDRESS][DOMAIN_NAME]"
click at [810, 79] on div "[PERSON_NAME]" at bounding box center [873, 79] width 199 height 16
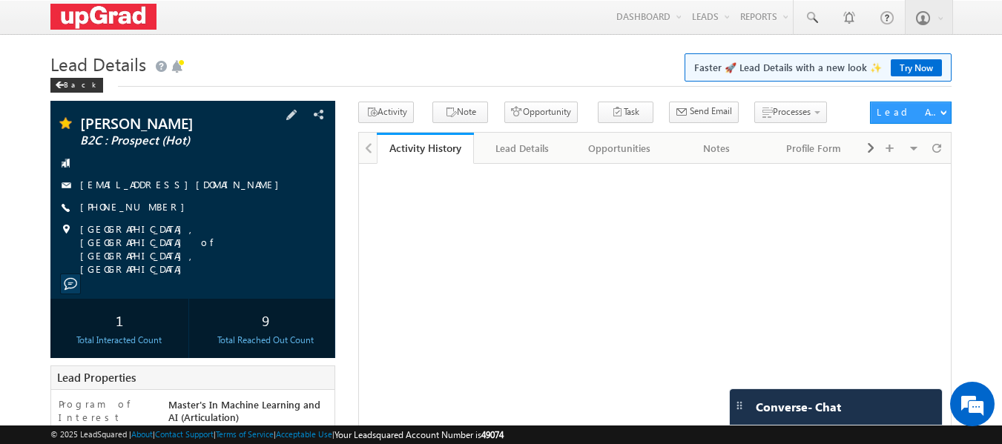
drag, startPoint x: 186, startPoint y: 205, endPoint x: 151, endPoint y: 215, distance: 36.2
click at [151, 215] on div "[PHONE_NUMBER]" at bounding box center [193, 207] width 271 height 15
copy div "[PHONE_NUMBER]"
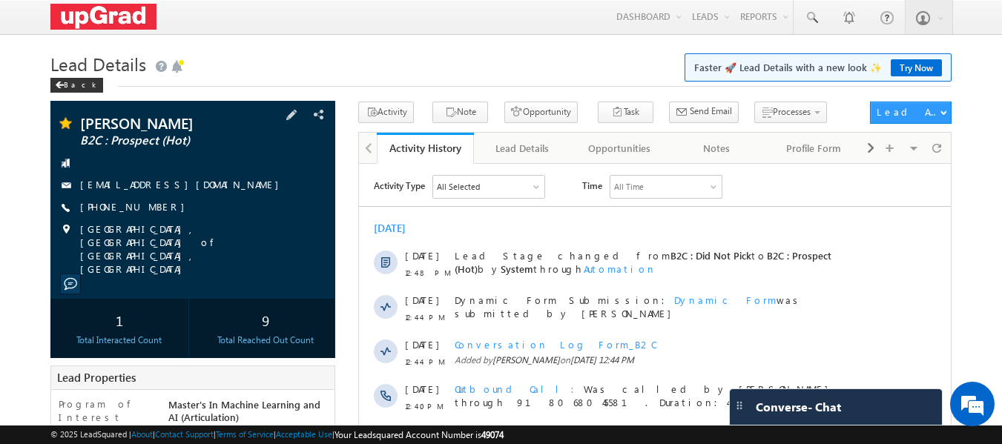
click at [199, 203] on div "[PHONE_NUMBER]" at bounding box center [193, 207] width 271 height 15
drag, startPoint x: 195, startPoint y: 207, endPoint x: 165, endPoint y: 217, distance: 32.1
click at [165, 217] on div "Supriya kumari B2C : Prospect (Hot) supriyajha272@gmail.com +91-7319608034" at bounding box center [193, 196] width 271 height 160
copy div "+91-7319608034"
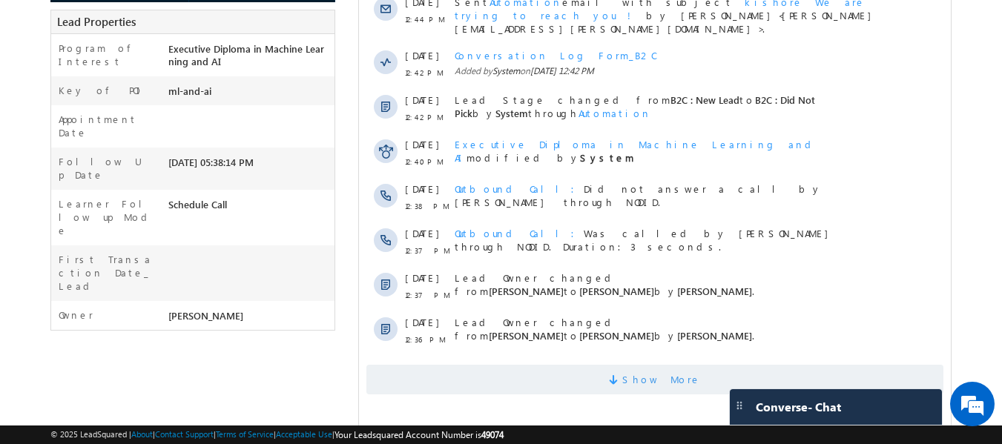
scroll to position [367, 0]
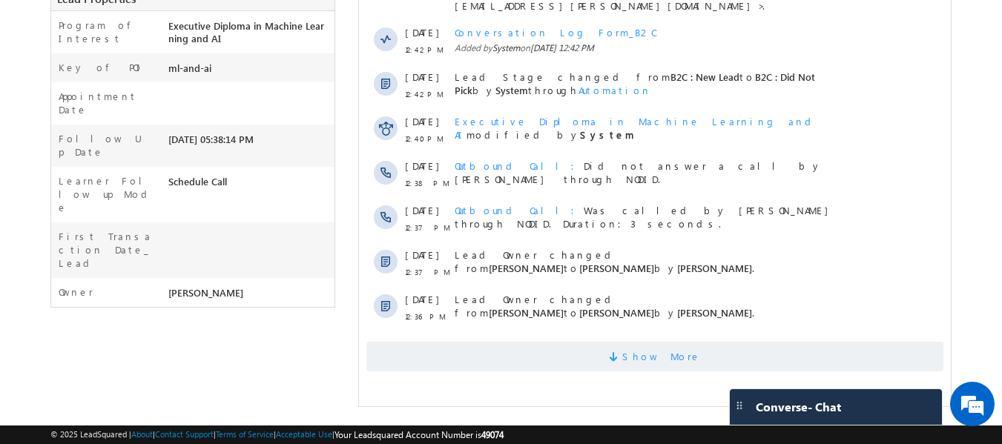
click at [666, 345] on span "Show More" at bounding box center [661, 357] width 79 height 30
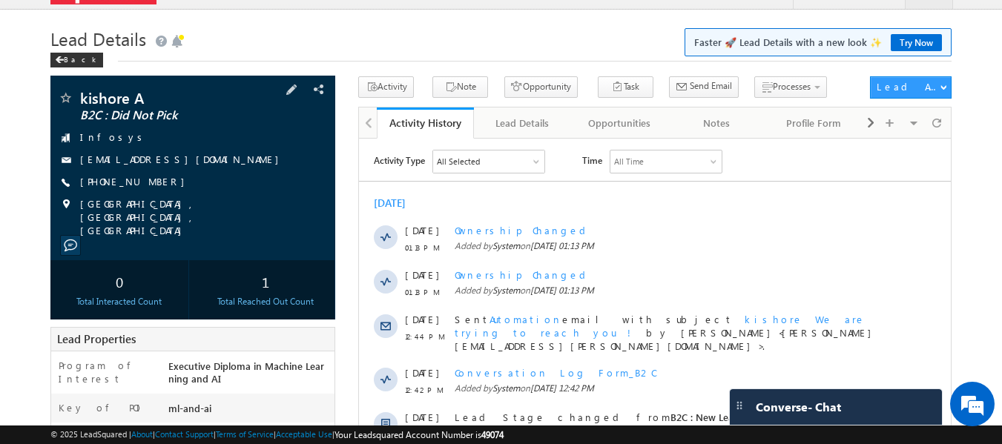
scroll to position [0, 0]
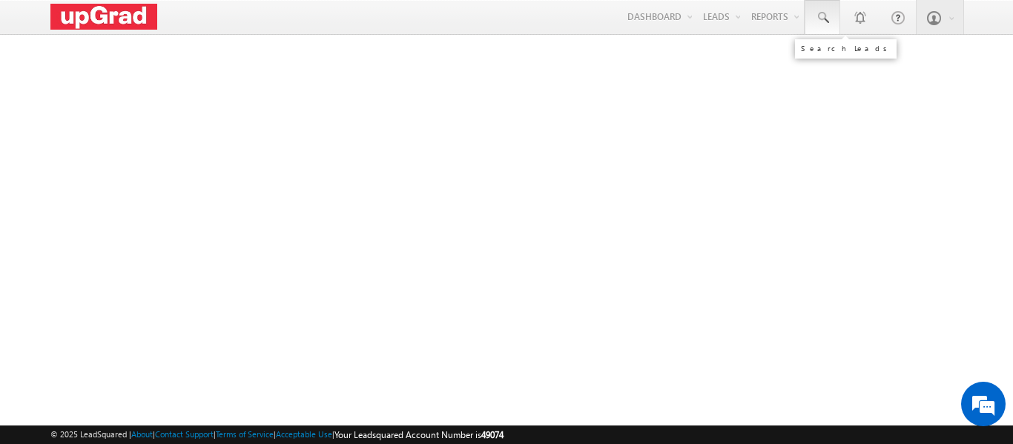
drag, startPoint x: 0, startPoint y: 0, endPoint x: 823, endPoint y: 15, distance: 823.5
click at [823, 15] on span at bounding box center [822, 17] width 15 height 15
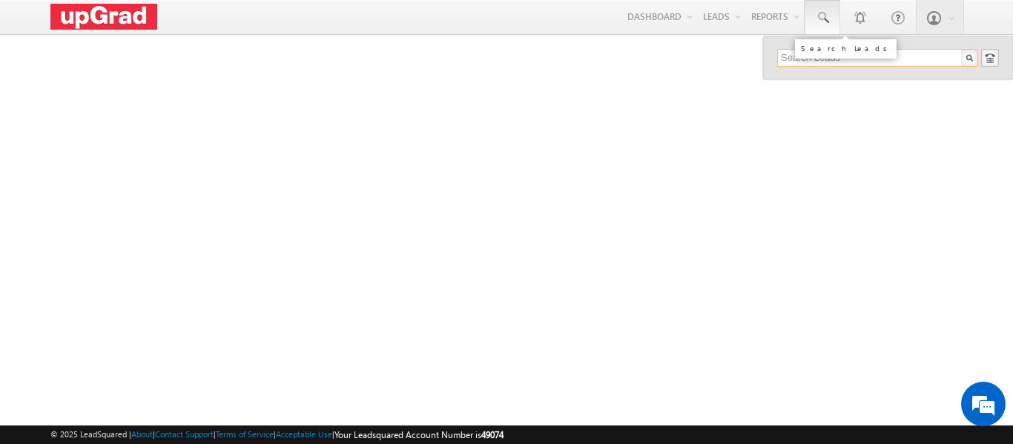
paste input "[EMAIL_ADDRESS][DOMAIN_NAME]"
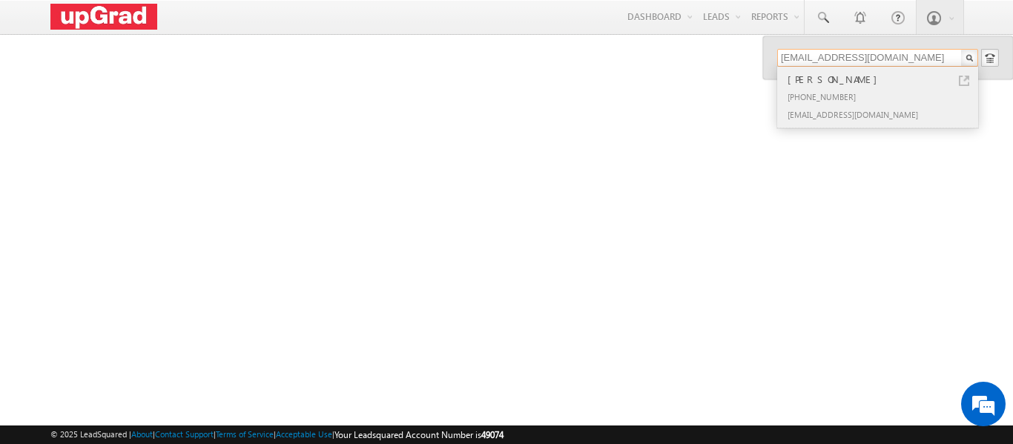
type input "[EMAIL_ADDRESS][DOMAIN_NAME]"
click at [809, 84] on div "[PERSON_NAME]" at bounding box center [884, 79] width 199 height 16
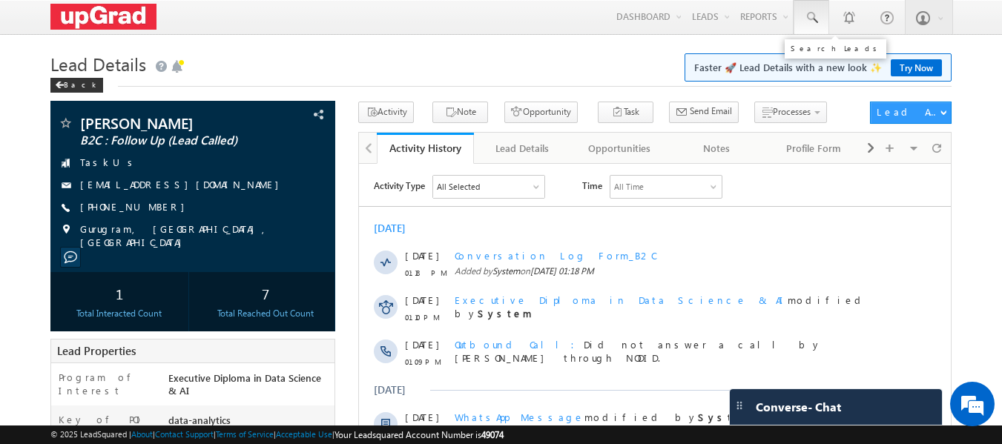
click at [813, 20] on span at bounding box center [811, 17] width 15 height 15
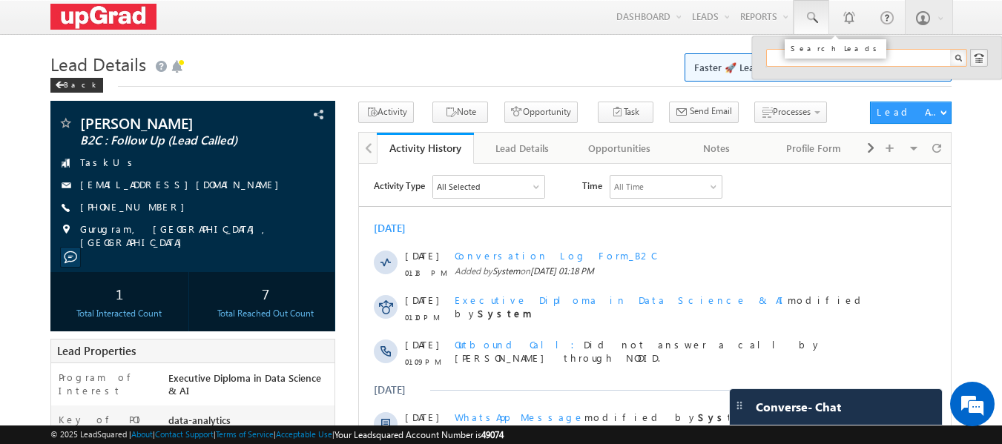
paste input "[EMAIL_ADDRESS][DOMAIN_NAME]"
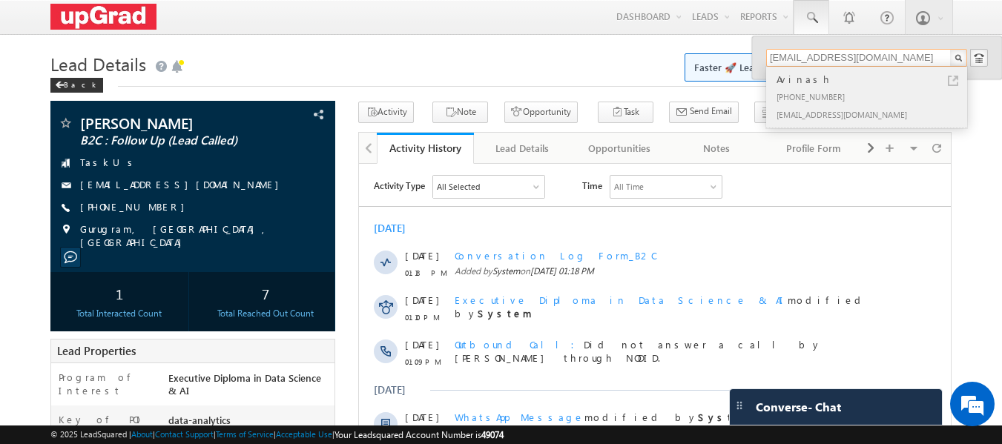
type input "[EMAIL_ADDRESS][DOMAIN_NAME]"
click at [825, 74] on div "Avinash" at bounding box center [873, 79] width 199 height 16
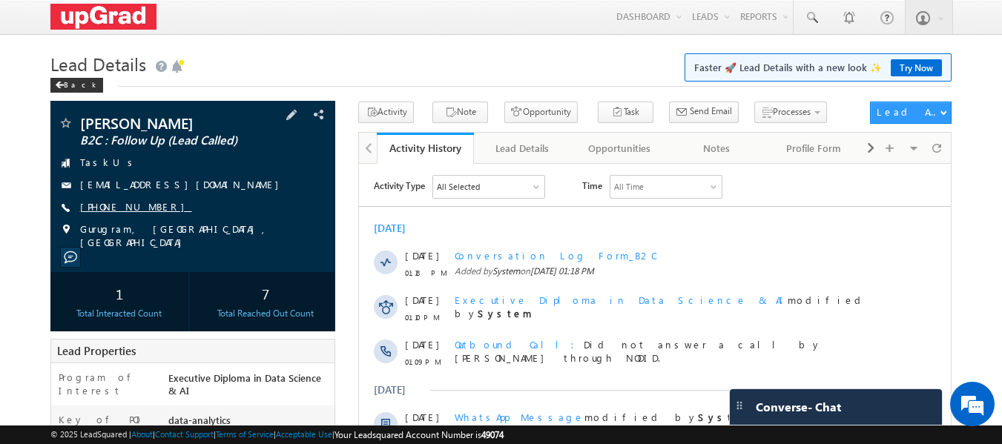
click at [116, 208] on link "[PHONE_NUMBER]" at bounding box center [136, 206] width 112 height 13
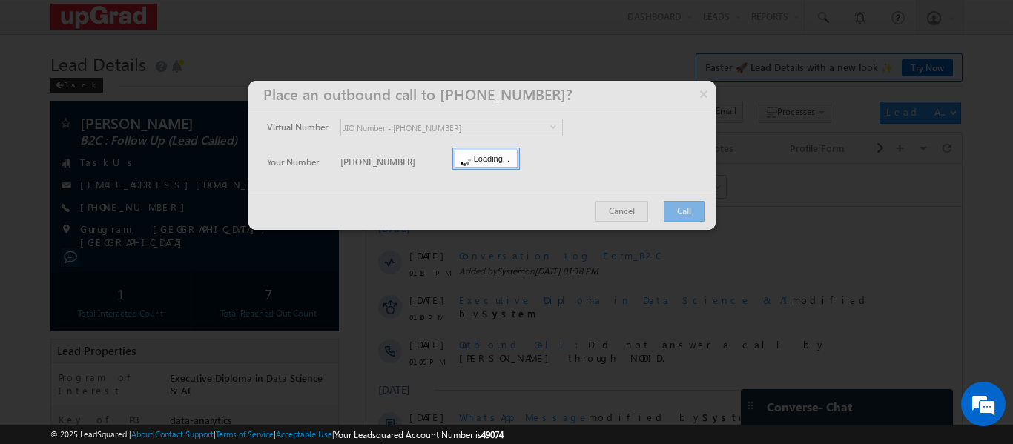
click at [685, 205] on div at bounding box center [481, 155] width 467 height 149
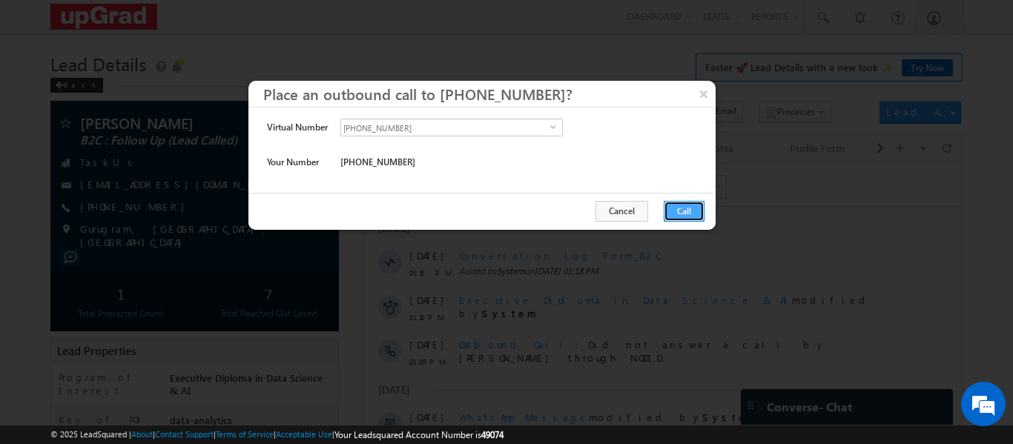
click at [673, 208] on button "Call" at bounding box center [684, 211] width 41 height 21
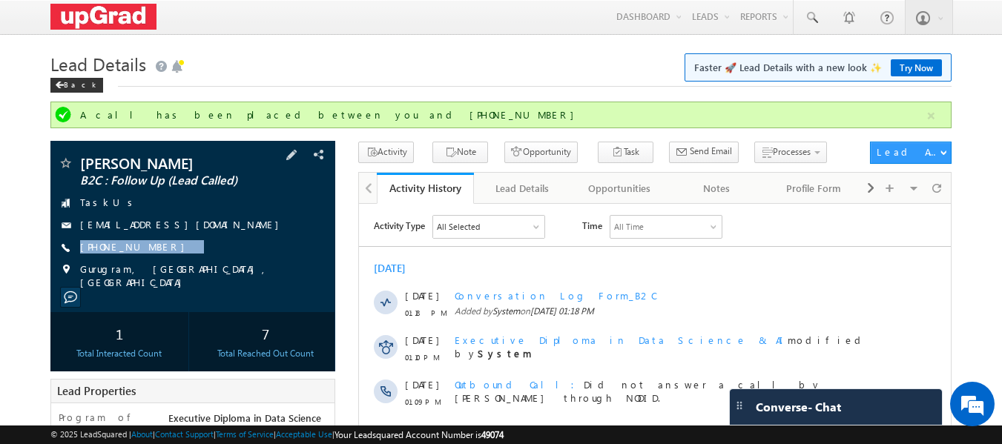
drag, startPoint x: 179, startPoint y: 243, endPoint x: 157, endPoint y: 261, distance: 28.5
click at [157, 261] on div "Aayush Rathor B2C : Follow Up (Lead Called) TaskUs it.1803244@gmail.com +91-879…" at bounding box center [193, 223] width 271 height 134
copy div "+91-8791558308"
click at [797, 16] on link at bounding box center [812, 17] width 36 height 34
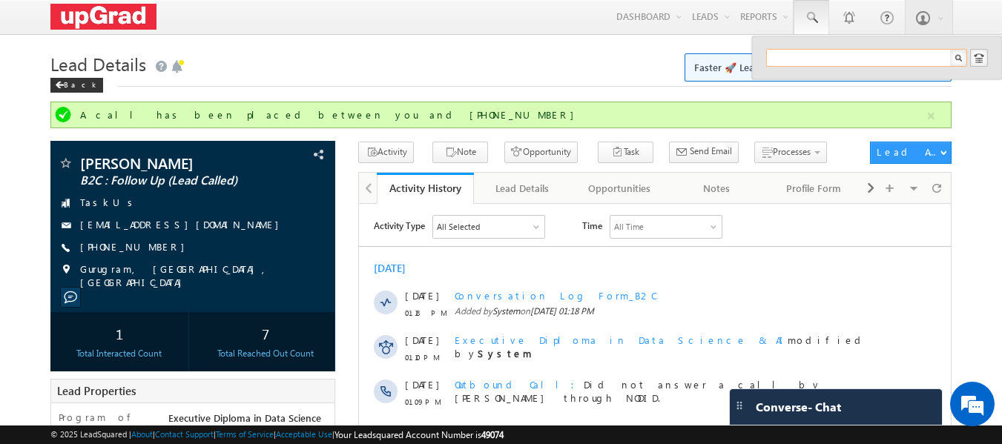
paste input "Nikkigautam999@gmail.com"
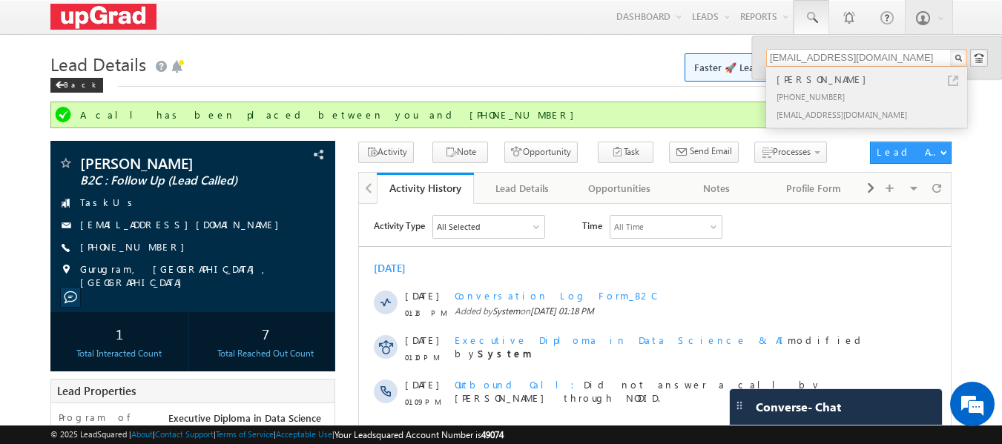
type input "Nikkigautam999@gmail.com"
click at [811, 78] on div "Bharti Gautam" at bounding box center [873, 79] width 199 height 16
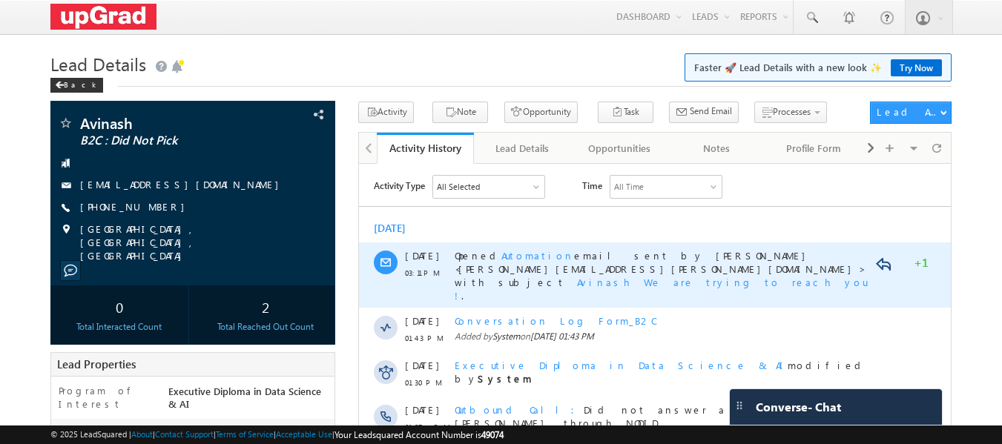
scroll to position [367, 0]
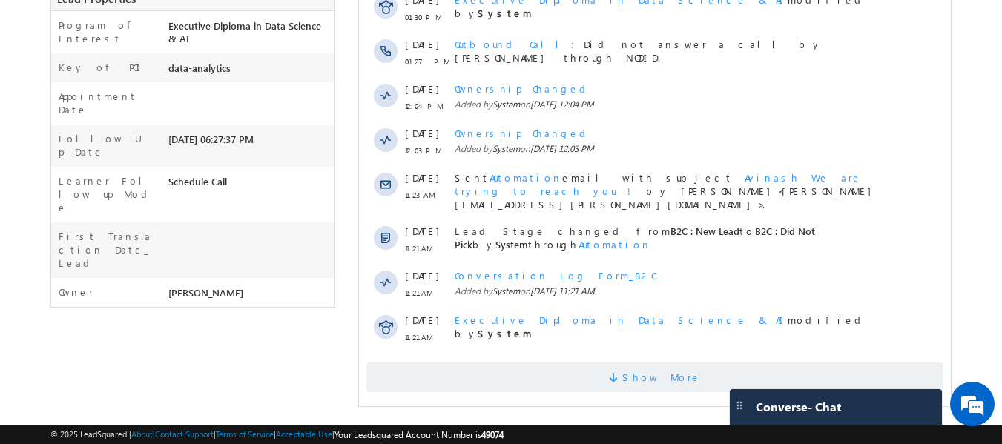
click at [641, 363] on span "Show More" at bounding box center [661, 378] width 79 height 30
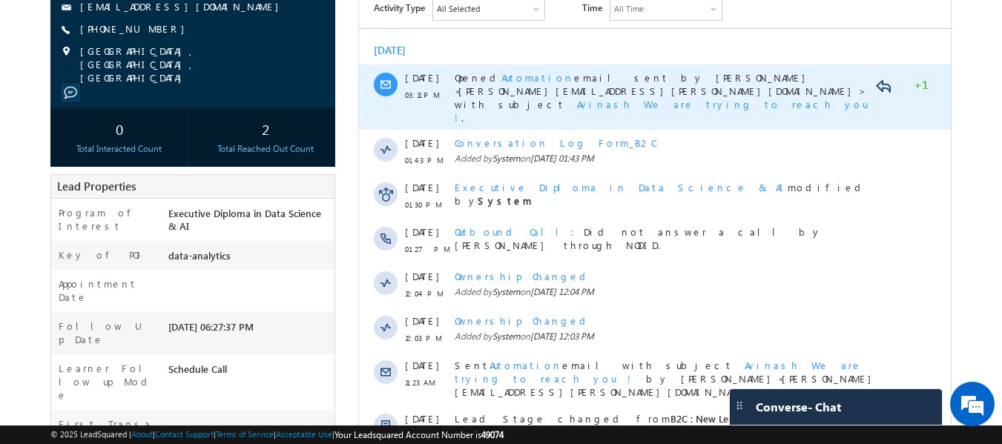
scroll to position [35, 0]
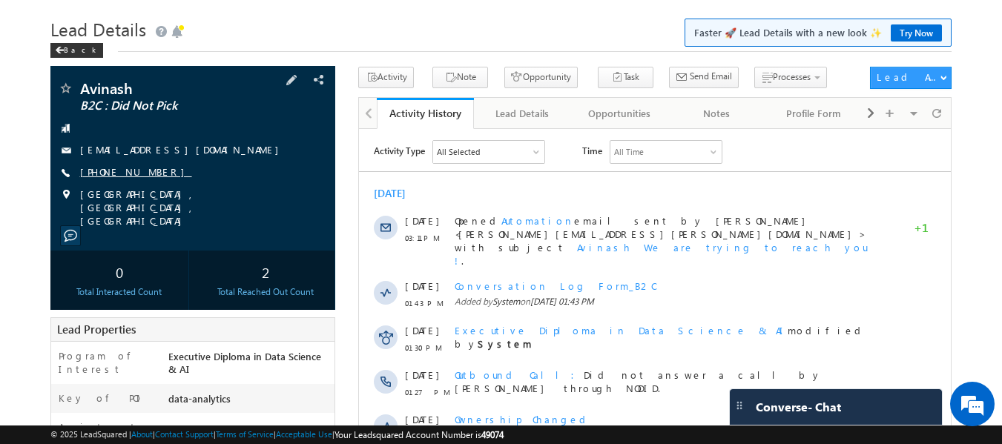
click at [126, 168] on link "[PHONE_NUMBER]" at bounding box center [136, 171] width 112 height 13
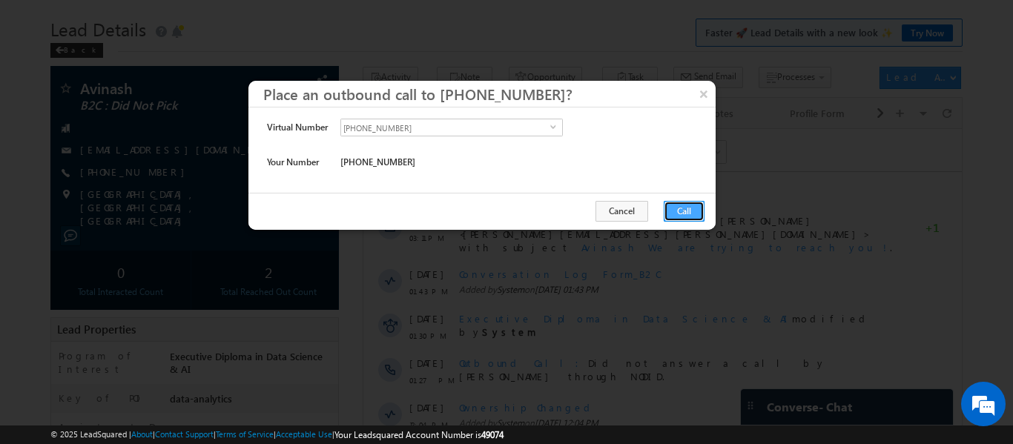
click at [689, 214] on button "Call" at bounding box center [684, 211] width 41 height 21
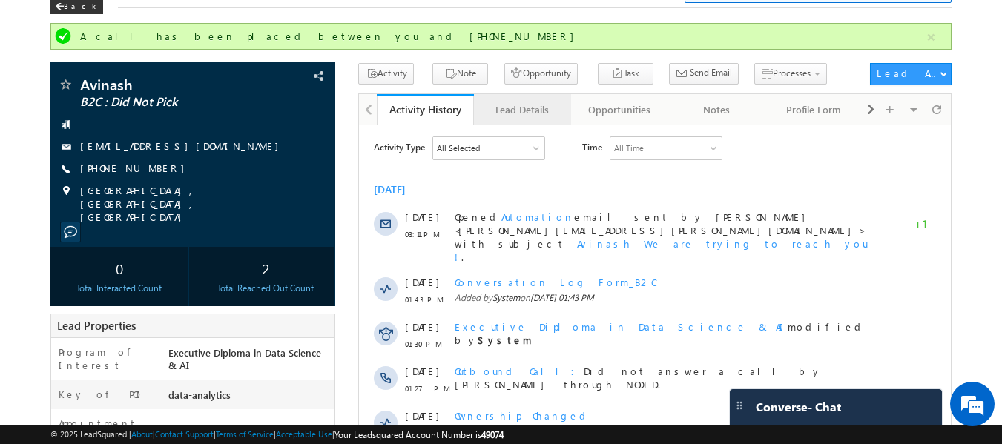
scroll to position [75, 0]
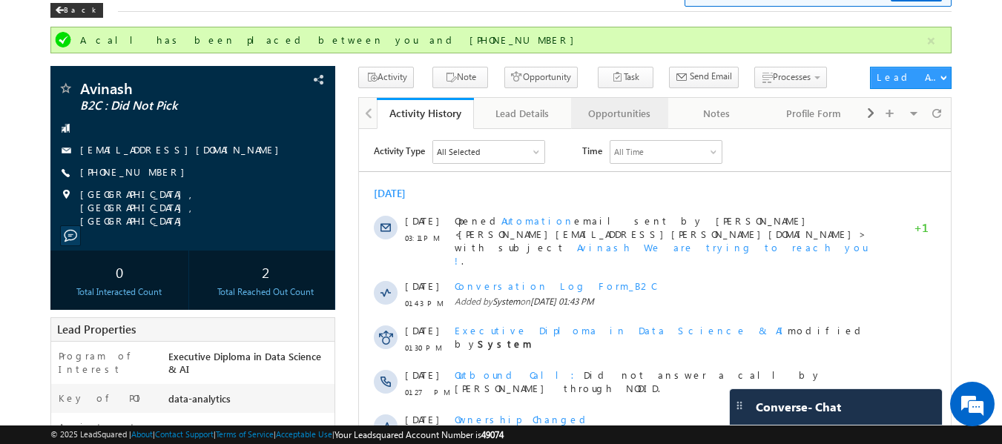
click at [622, 116] on div "Opportunities" at bounding box center [619, 114] width 72 height 18
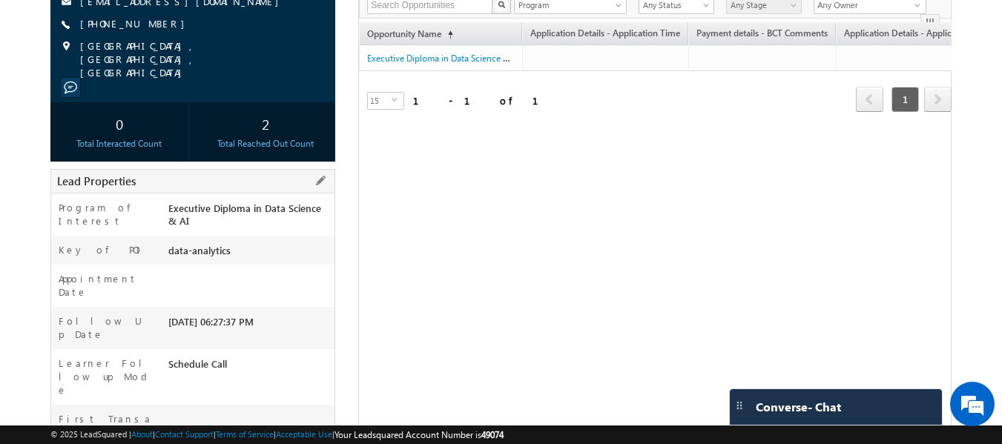
scroll to position [0, 0]
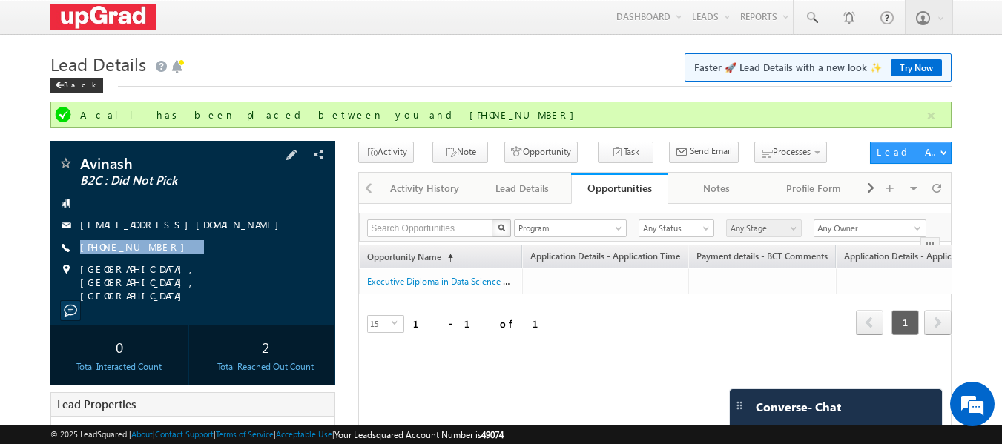
drag, startPoint x: 197, startPoint y: 243, endPoint x: 154, endPoint y: 262, distance: 46.5
click at [154, 262] on div "Avinash B2C : Did Not Pick AAVIJADHAV@GMAIL.COM +91-7588047557" at bounding box center [193, 229] width 271 height 147
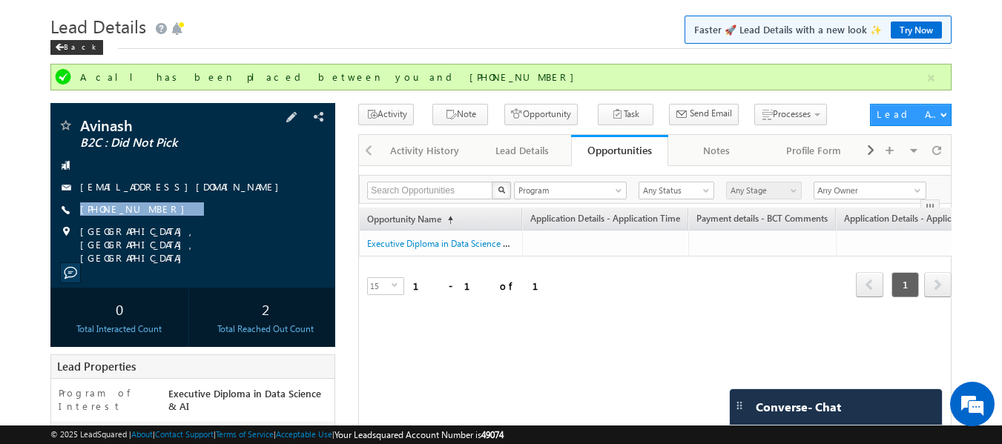
scroll to position [74, 0]
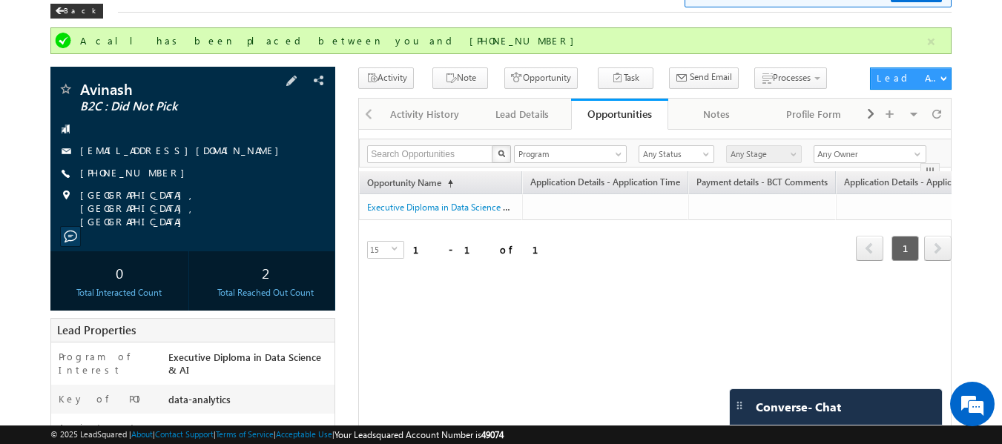
click at [96, 162] on div "Avinash B2C : Did Not Pick AAVIJADHAV@GMAIL.COM +91-7588047557" at bounding box center [193, 155] width 271 height 147
click at [122, 172] on link "+91-7588047557" at bounding box center [136, 172] width 112 height 13
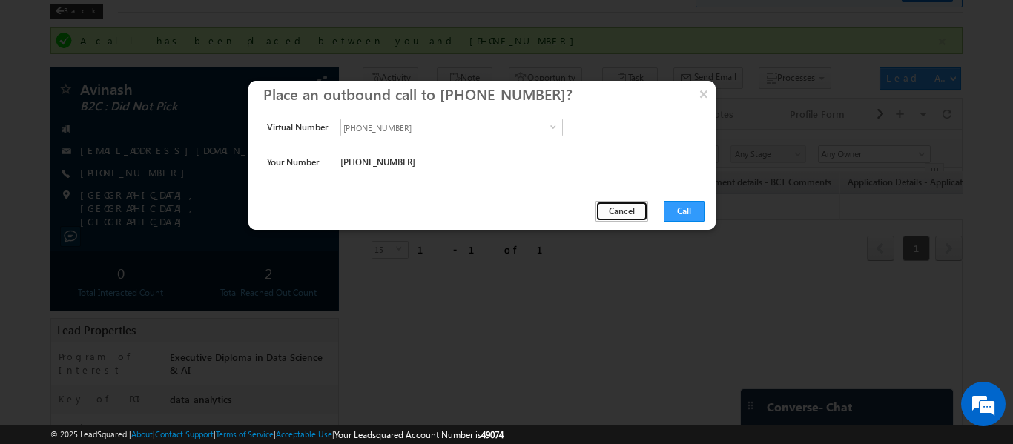
click at [631, 213] on button "Cancel" at bounding box center [622, 211] width 53 height 21
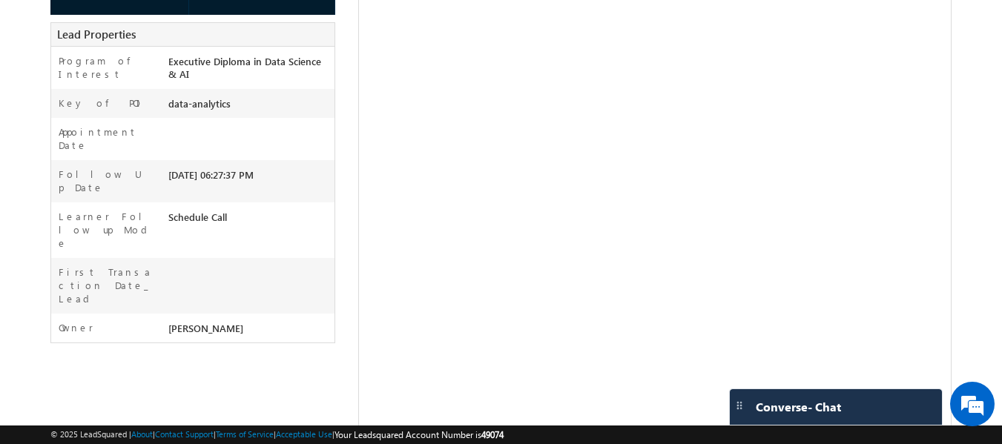
scroll to position [0, 0]
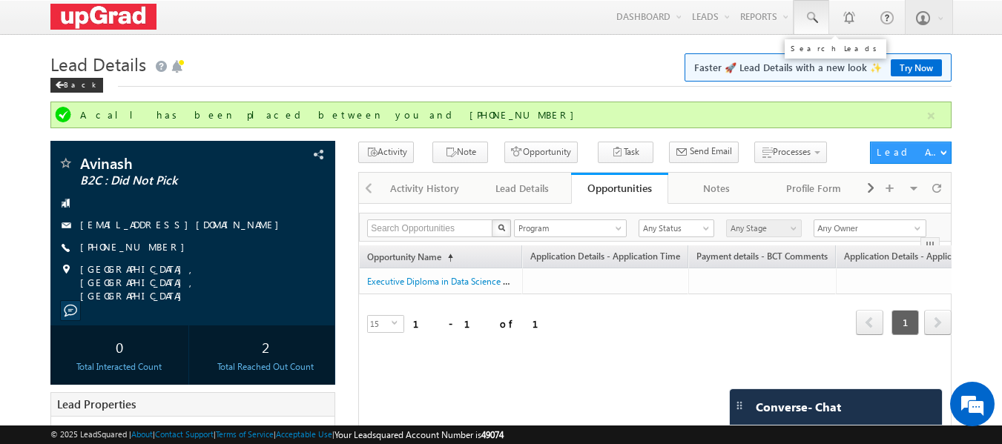
click at [801, 24] on link at bounding box center [812, 17] width 36 height 34
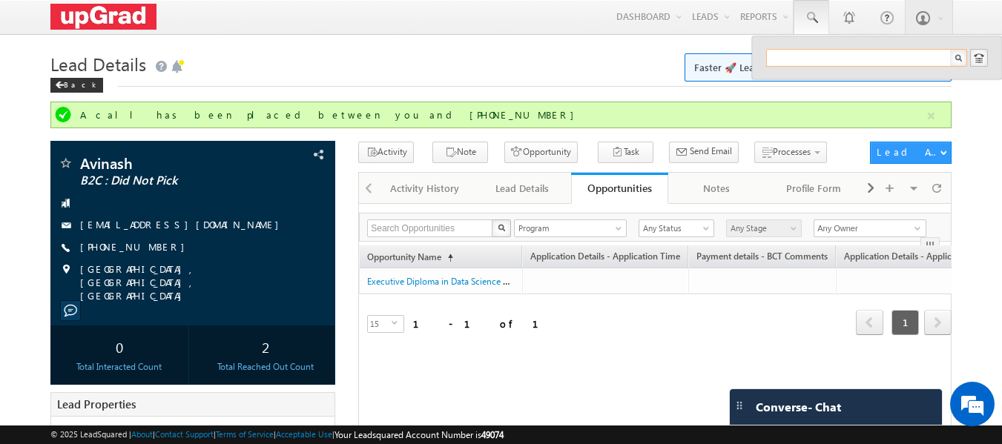
paste input "rpurohit220@gmail.com"
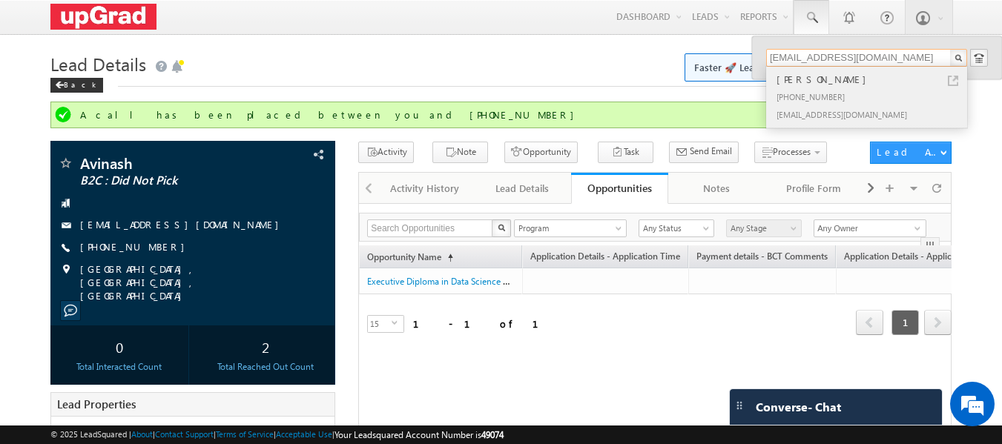
type input "rpurohit220@gmail.com"
click at [794, 87] on div "Raj Purohit" at bounding box center [873, 79] width 199 height 16
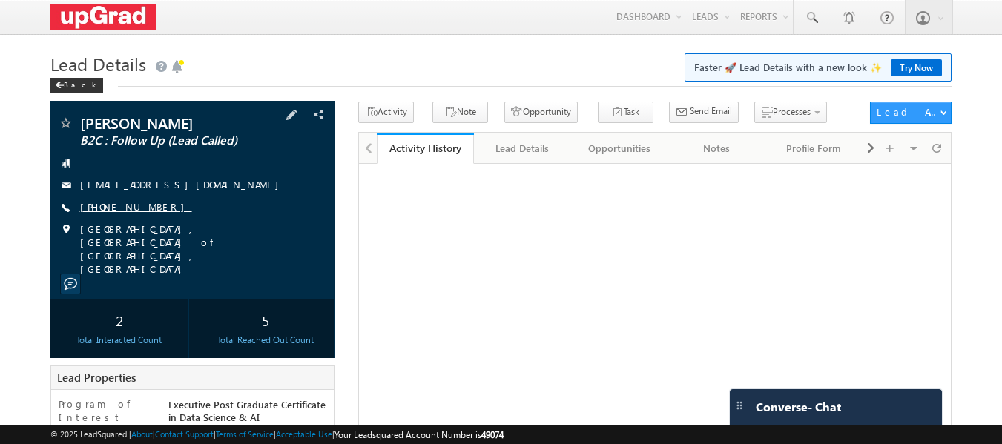
click at [122, 211] on link "[PHONE_NUMBER]" at bounding box center [136, 206] width 112 height 13
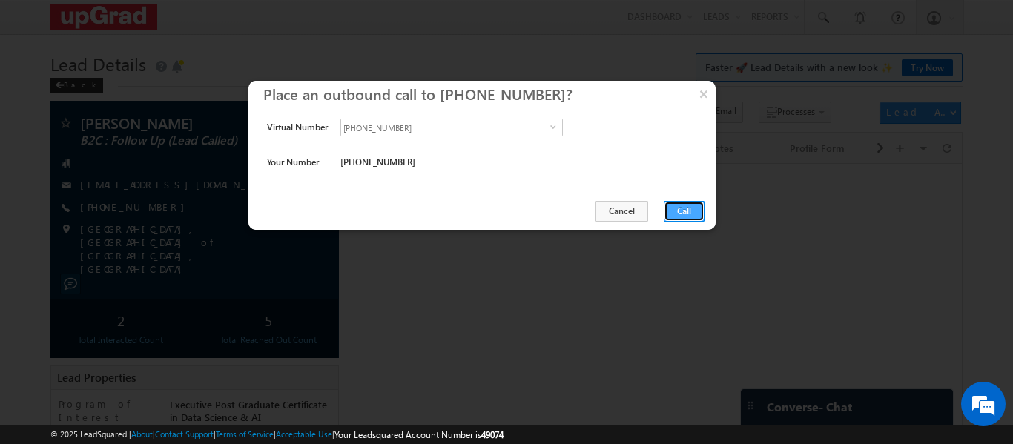
click at [688, 202] on button "Call" at bounding box center [684, 211] width 41 height 21
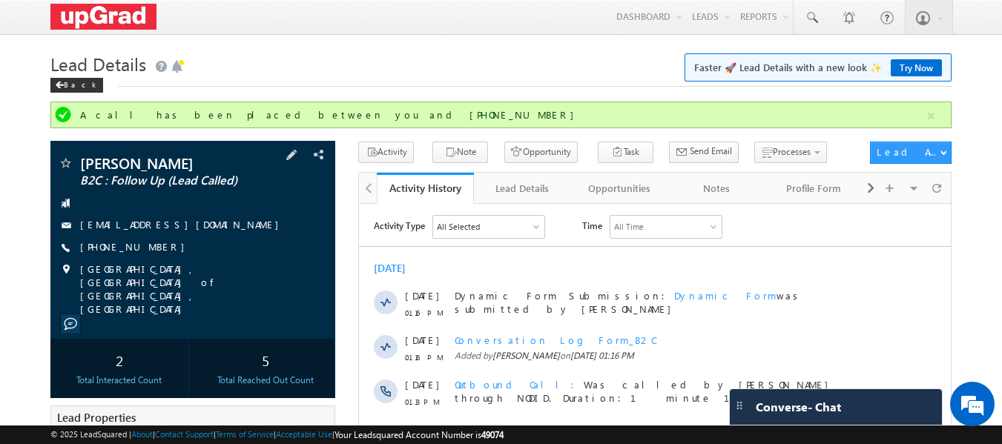
click at [187, 207] on div at bounding box center [193, 203] width 271 height 15
drag, startPoint x: 183, startPoint y: 246, endPoint x: 162, endPoint y: 259, distance: 24.7
click at [162, 259] on div "[PERSON_NAME] B2C : Follow Up (Lead Called) [EMAIL_ADDRESS][DOMAIN_NAME] [PHONE…" at bounding box center [193, 236] width 271 height 160
copy div "[PHONE_NUMBER]"
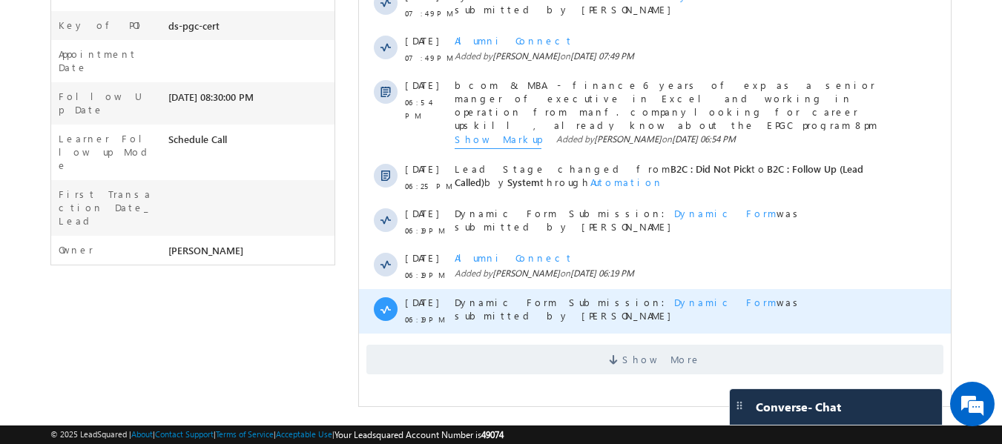
scroll to position [463, 0]
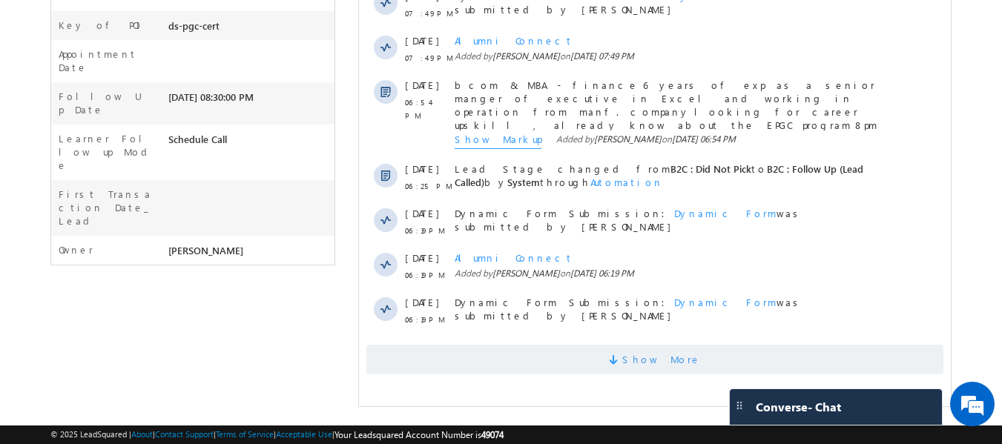
click at [652, 345] on span "Show More" at bounding box center [661, 360] width 79 height 30
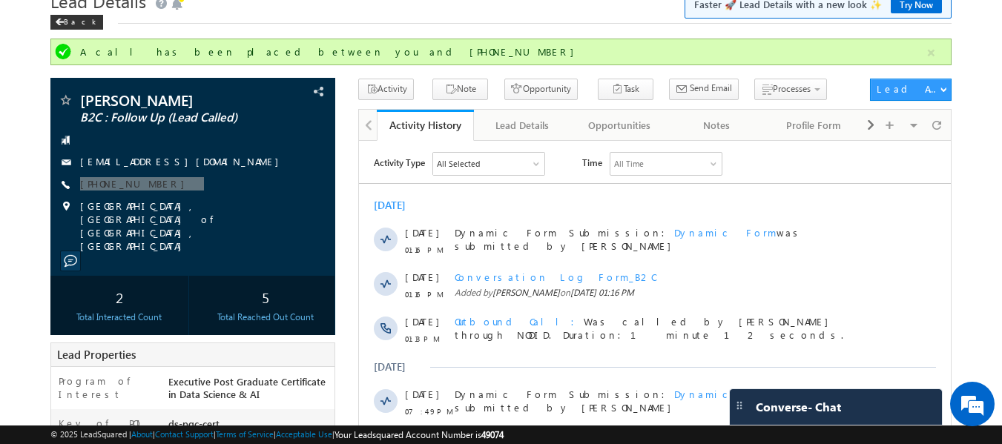
scroll to position [0, 0]
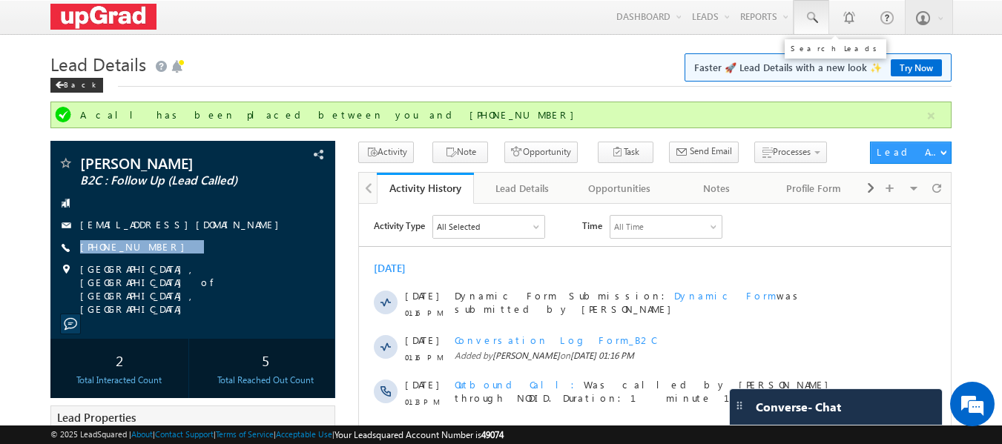
click at [822, 19] on link at bounding box center [812, 17] width 36 height 34
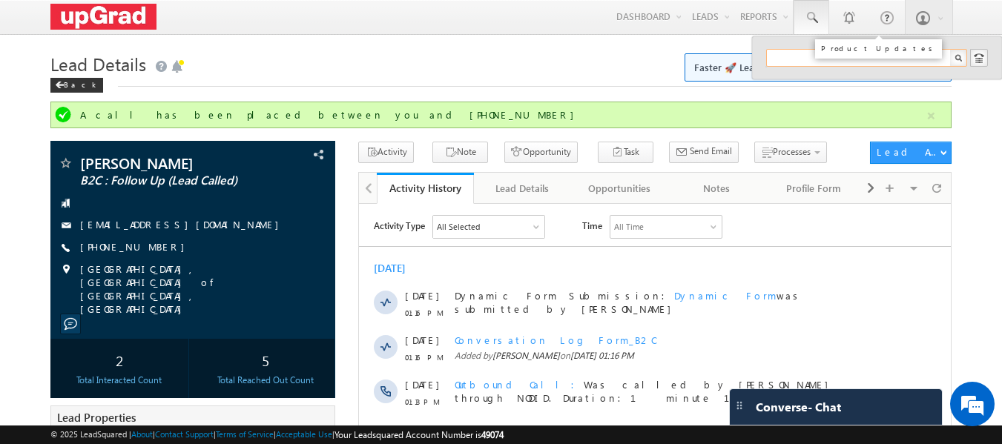
paste input "[EMAIL_ADDRESS][DOMAIN_NAME]"
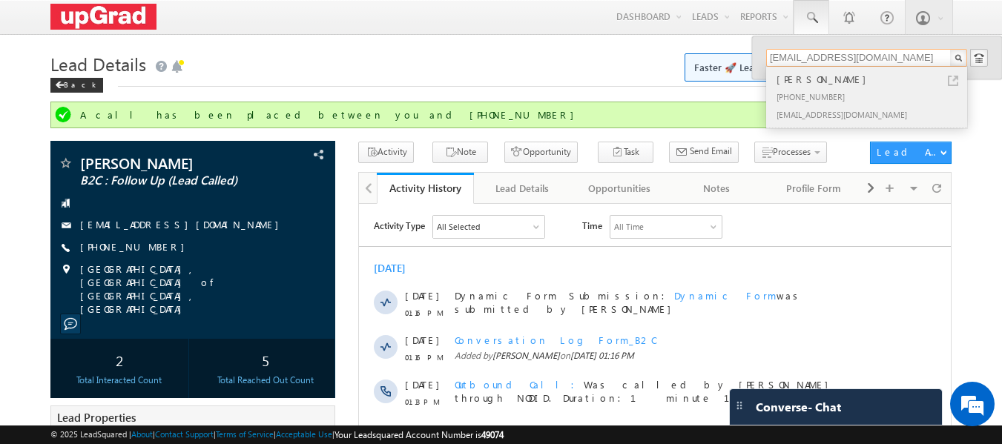
type input "[EMAIL_ADDRESS][DOMAIN_NAME]"
click at [807, 86] on div "[PERSON_NAME]" at bounding box center [873, 79] width 199 height 16
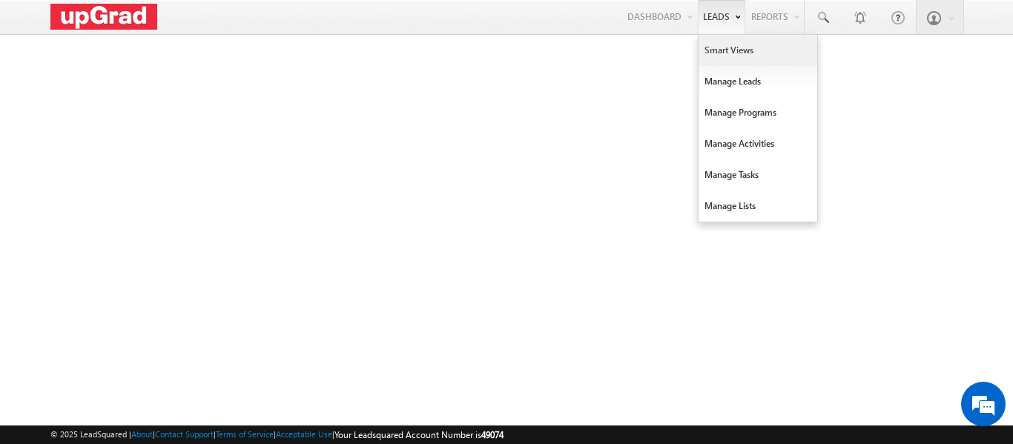
click at [727, 58] on link "Smart Views" at bounding box center [758, 50] width 119 height 31
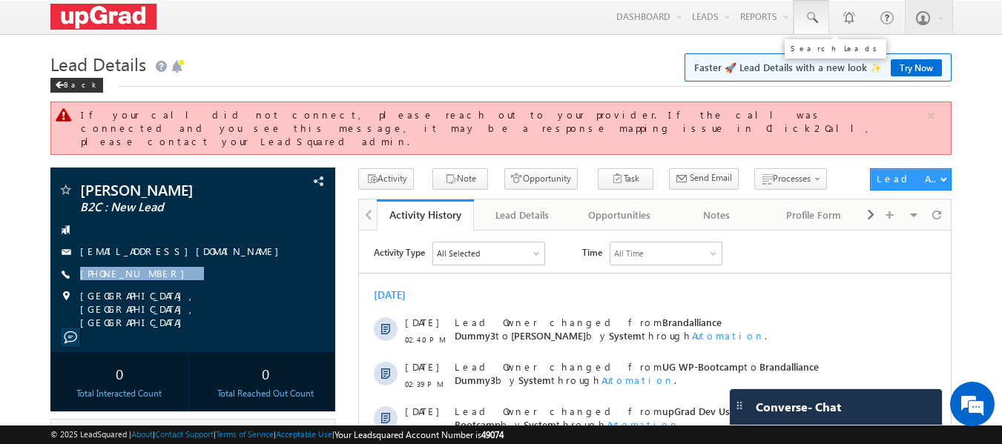
click at [821, 19] on link at bounding box center [812, 17] width 36 height 34
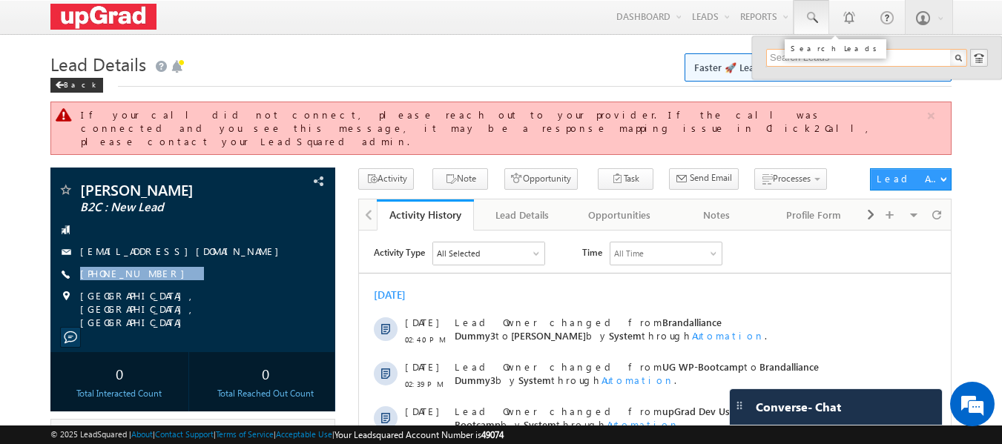
paste input "[PERSON_NAME]"
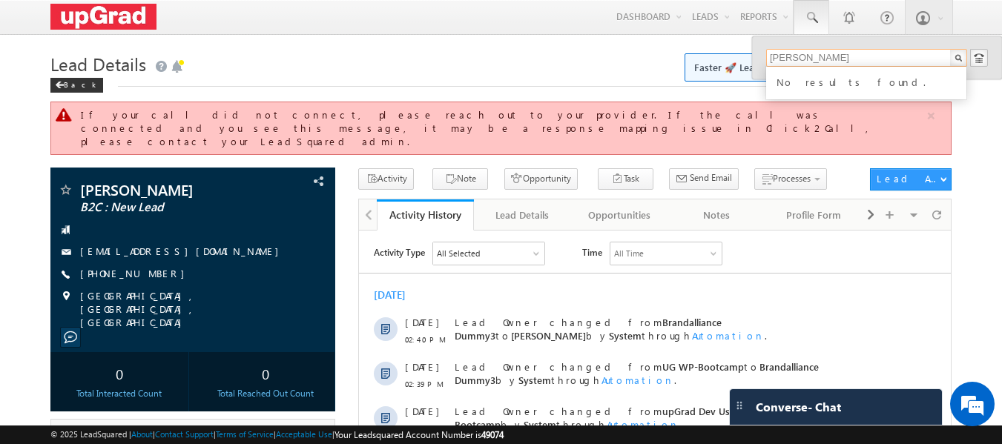
click at [850, 61] on input "[PERSON_NAME]" at bounding box center [866, 58] width 201 height 18
drag, startPoint x: 843, startPoint y: 57, endPoint x: 743, endPoint y: 65, distance: 100.5
click at [743, 65] on body "Menu [PERSON_NAME] ritu. raj@u pgrad .com" at bounding box center [501, 434] width 1002 height 868
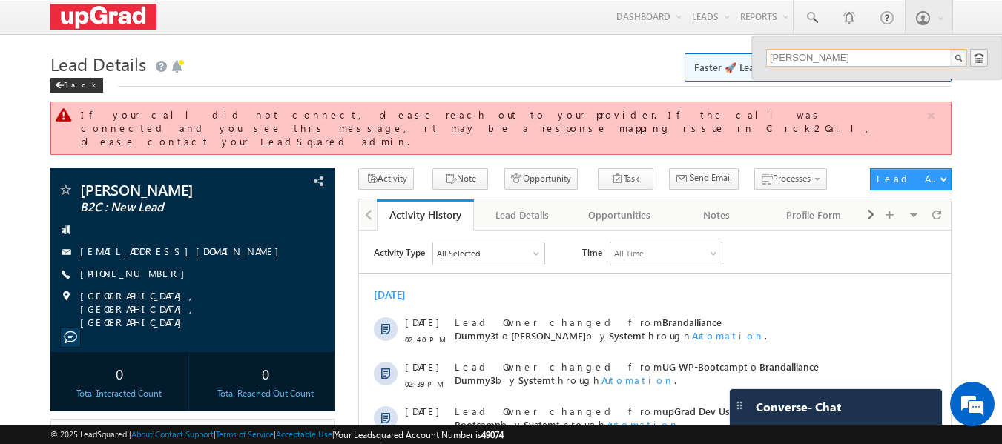
type input "[PERSON_NAME]"
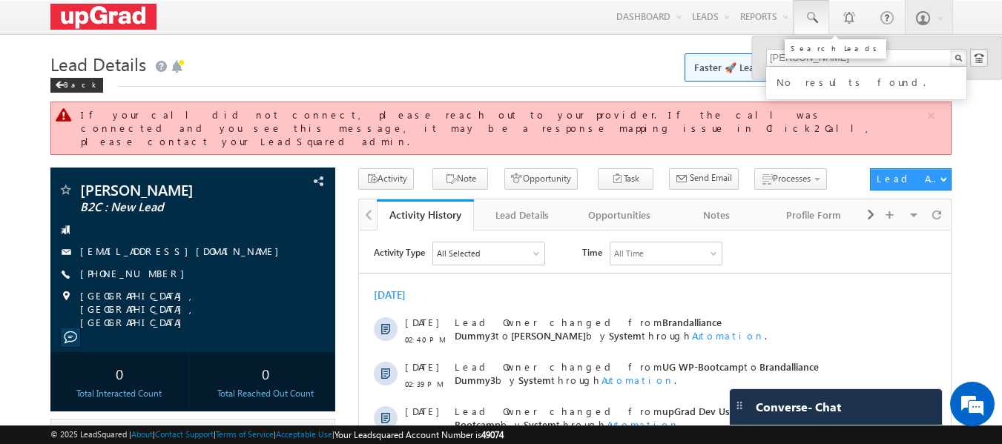
click at [812, 16] on span at bounding box center [811, 17] width 15 height 15
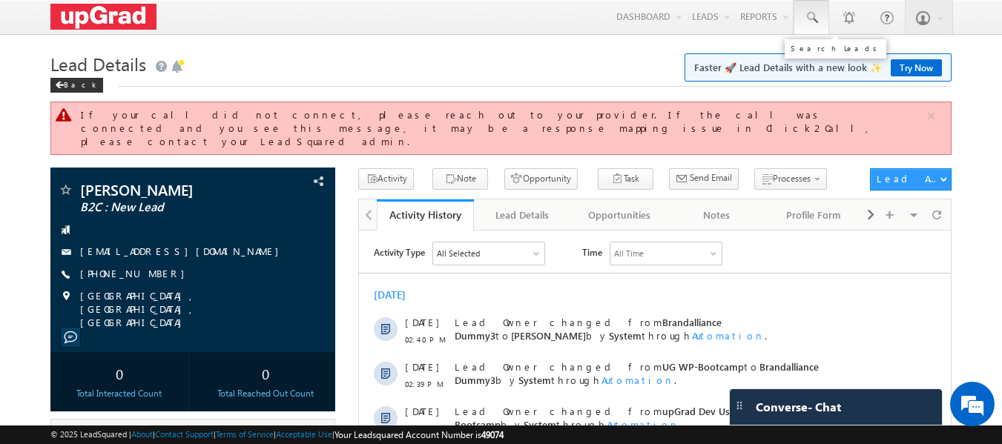
click at [807, 15] on span at bounding box center [811, 17] width 15 height 15
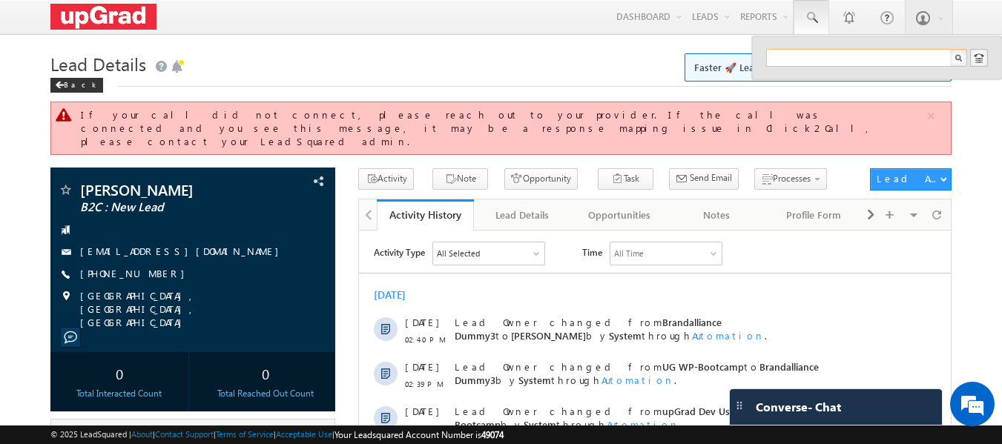
paste input "[EMAIL_ADDRESS][DOMAIN_NAME]"
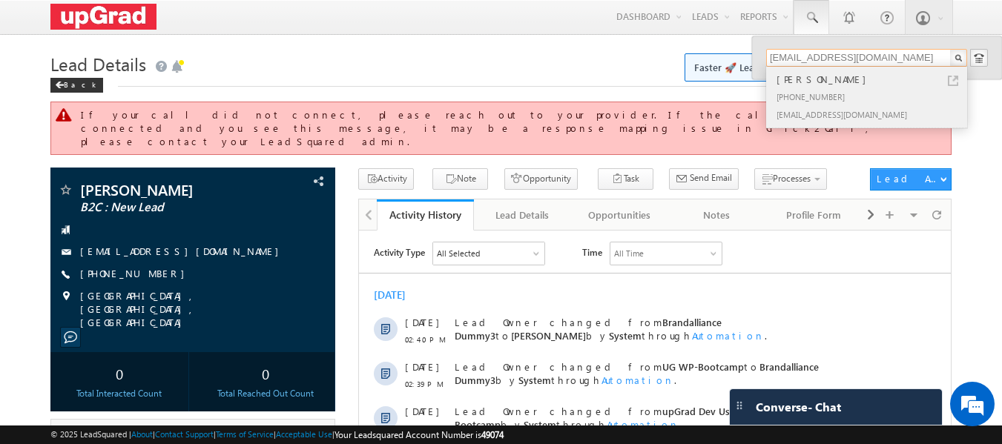
type input "[EMAIL_ADDRESS][DOMAIN_NAME]"
click at [817, 88] on div "[PHONE_NUMBER]" at bounding box center [873, 97] width 199 height 18
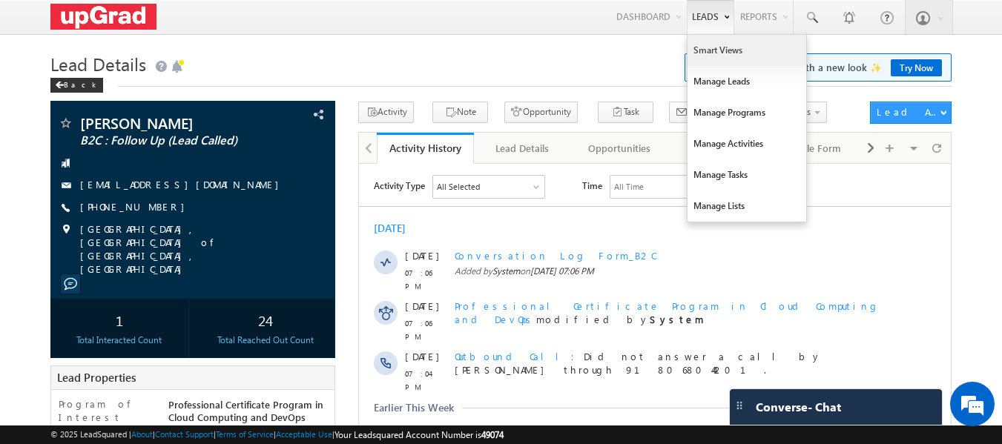
click at [707, 48] on link "Smart Views" at bounding box center [747, 50] width 119 height 31
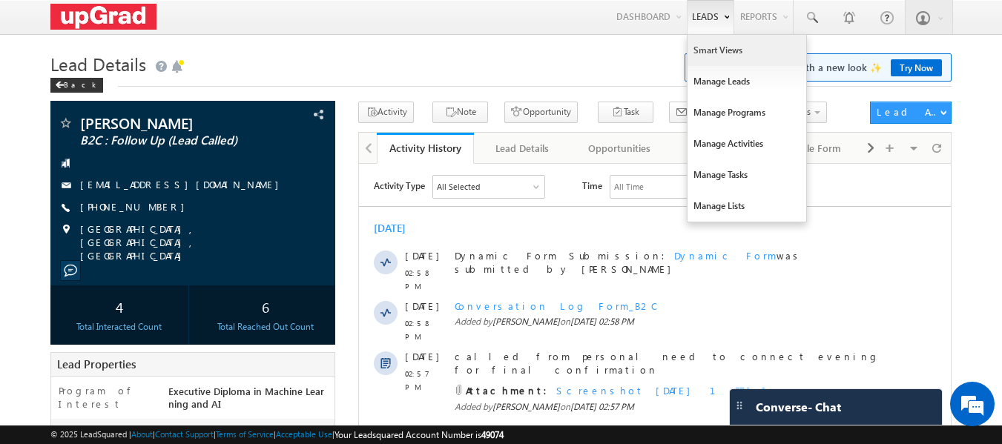
click at [710, 45] on link "Smart Views" at bounding box center [747, 50] width 119 height 31
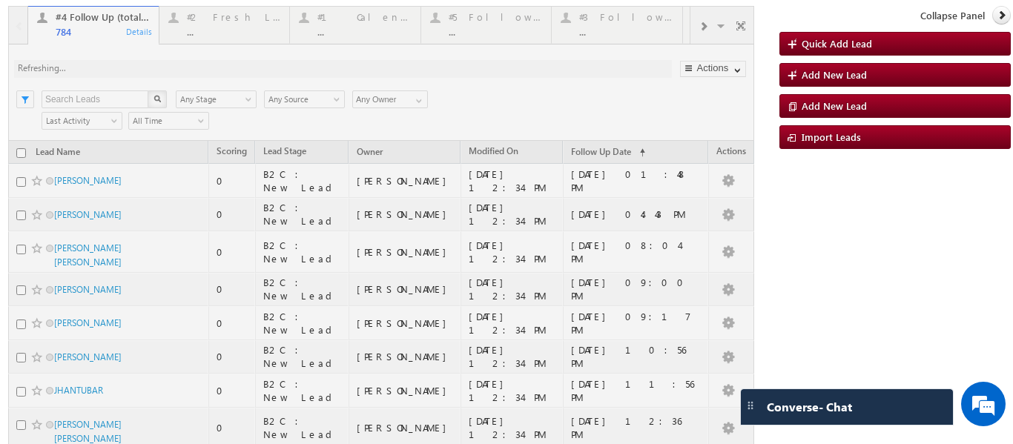
click at [696, 27] on div at bounding box center [381, 397] width 746 height 783
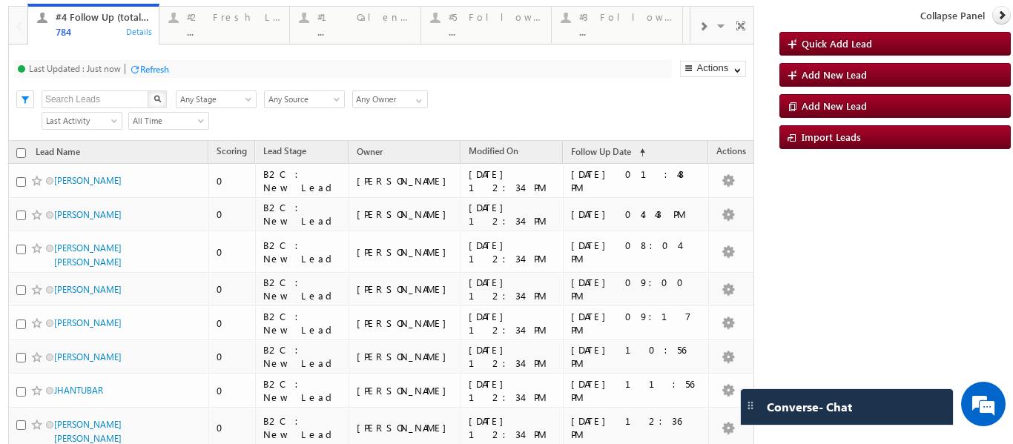
click at [699, 26] on span at bounding box center [703, 27] width 9 height 12
click at [699, 24] on span at bounding box center [703, 27] width 9 height 12
click at [482, 19] on div "#7 Counsel [DATE]" at bounding box center [495, 17] width 94 height 12
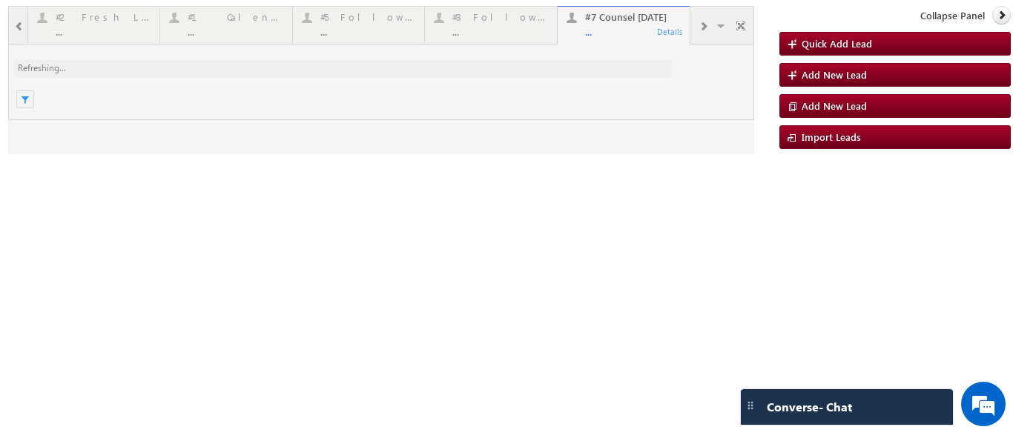
click at [610, 27] on div at bounding box center [381, 80] width 746 height 148
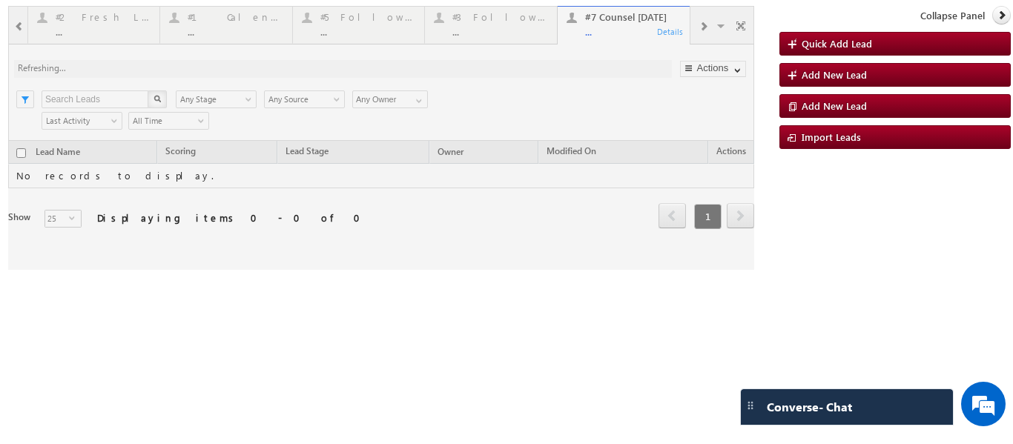
click at [607, 33] on div at bounding box center [381, 138] width 746 height 264
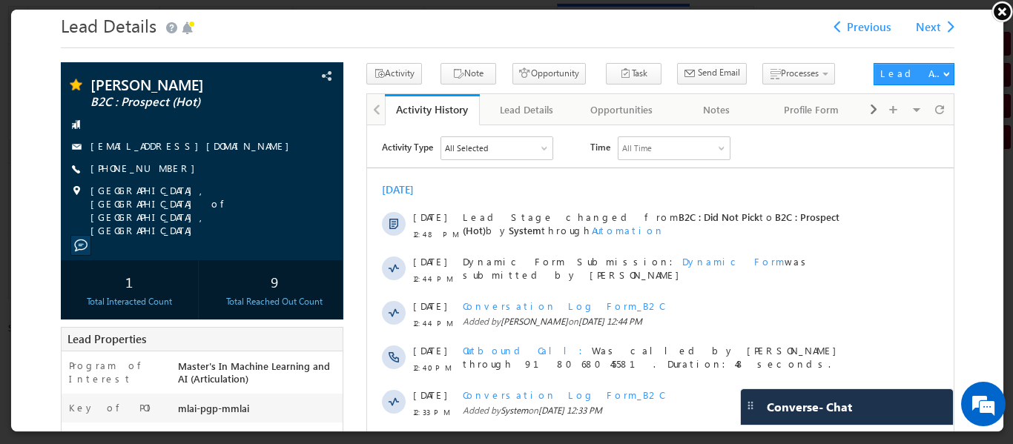
click at [1004, 10] on link at bounding box center [1002, 11] width 22 height 22
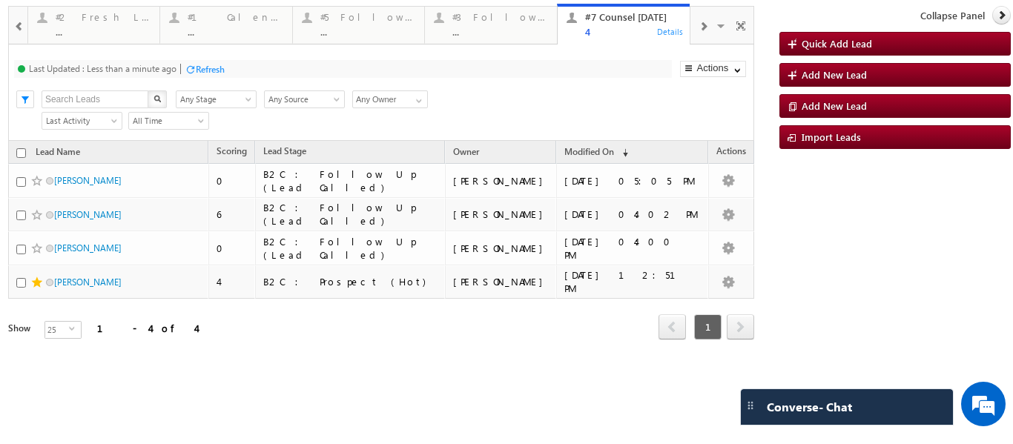
click at [703, 25] on span at bounding box center [703, 27] width 9 height 12
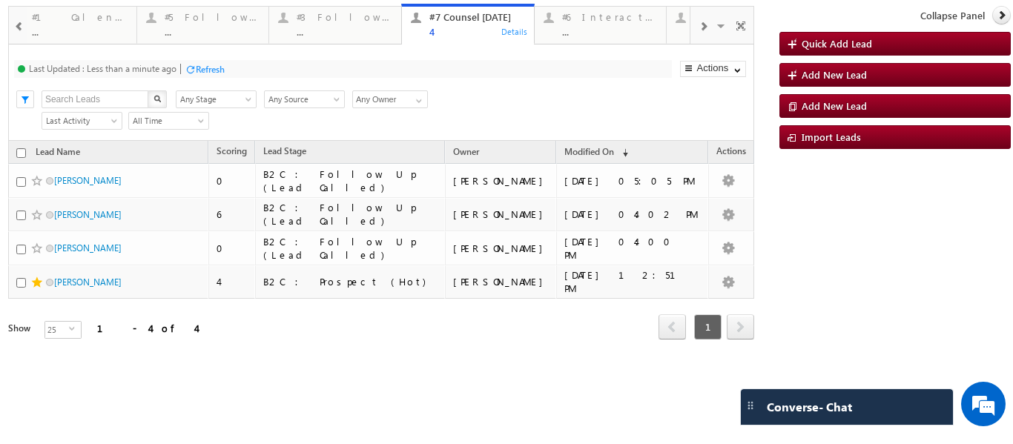
click at [703, 25] on span at bounding box center [703, 27] width 9 height 12
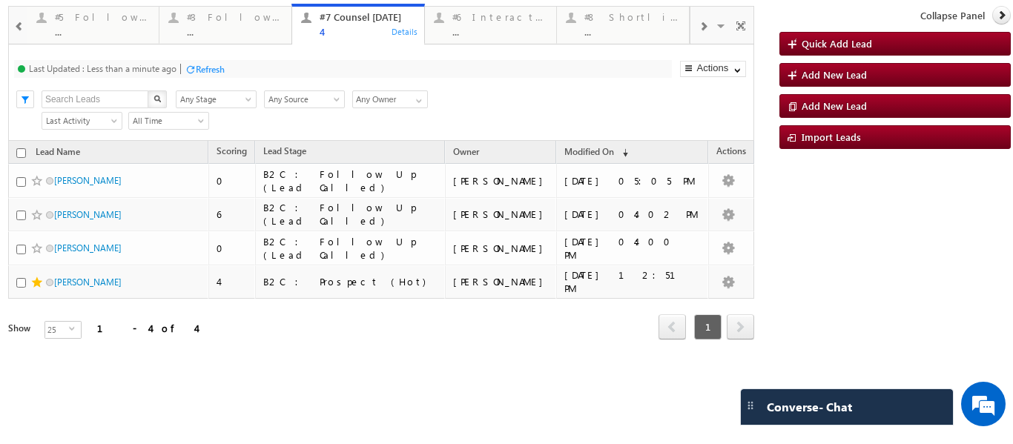
click at [206, 65] on div "Refresh" at bounding box center [210, 69] width 29 height 11
click at [75, 18] on div "#5 Follow-up [ 0 Interacted ]" at bounding box center [103, 17] width 96 height 12
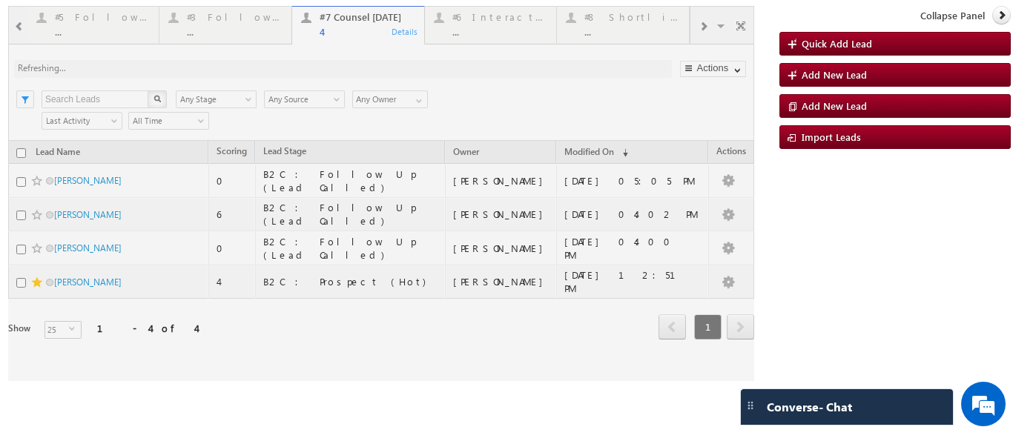
click at [1012, 381] on html "Menu Ritu Raj ritu. raj@u pgrad .com" at bounding box center [506, 190] width 1013 height 381
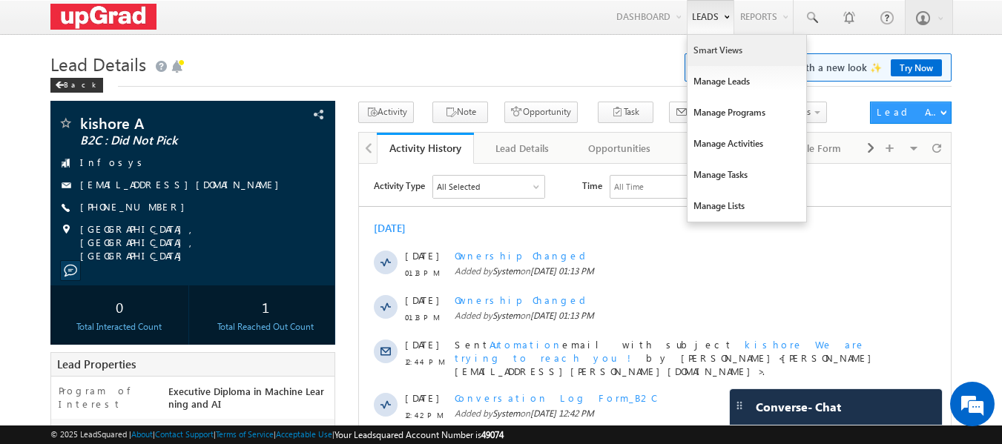
click at [716, 48] on link "Smart Views" at bounding box center [747, 50] width 119 height 31
